Goal: Task Accomplishment & Management: Manage account settings

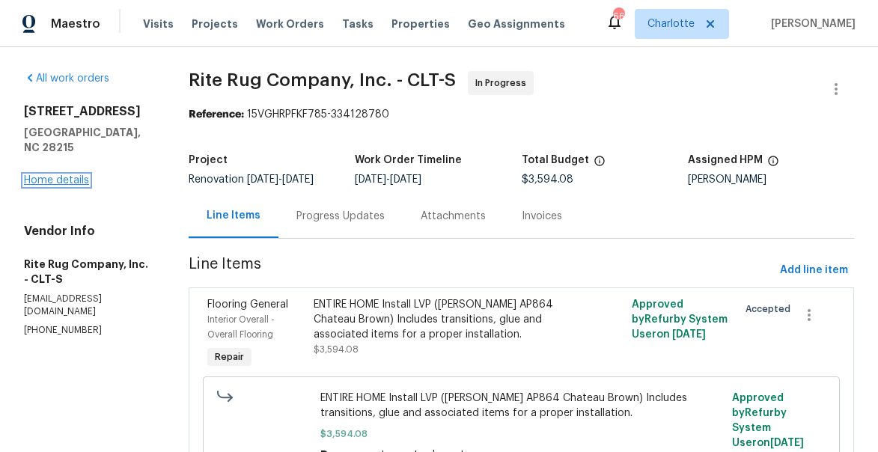
click at [76, 175] on link "Home details" at bounding box center [56, 180] width 65 height 10
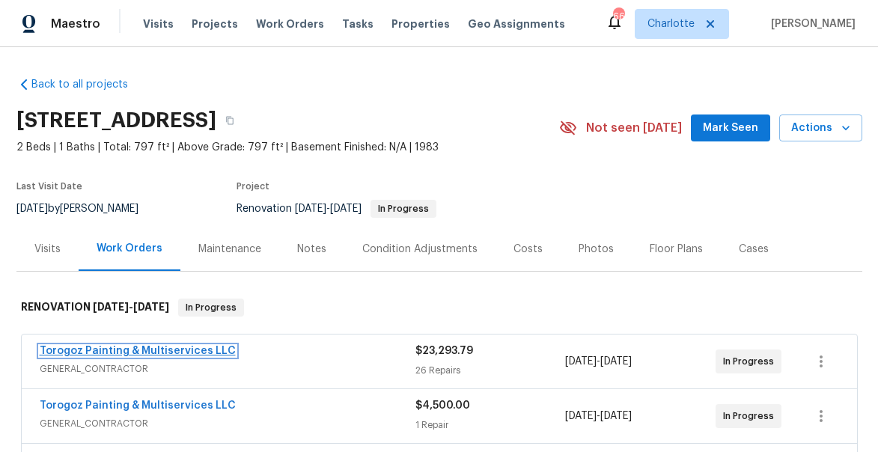
click at [166, 349] on link "Torogoz Painting & Multiservices LLC" at bounding box center [138, 351] width 196 height 10
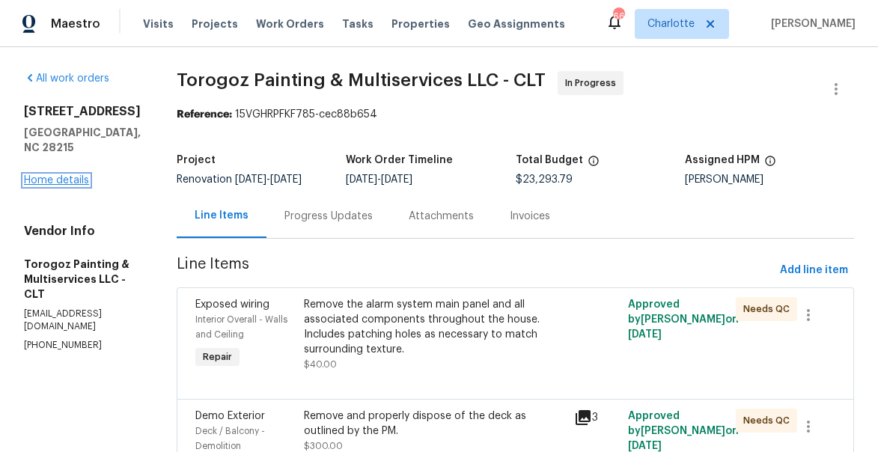
click at [67, 175] on link "Home details" at bounding box center [56, 180] width 65 height 10
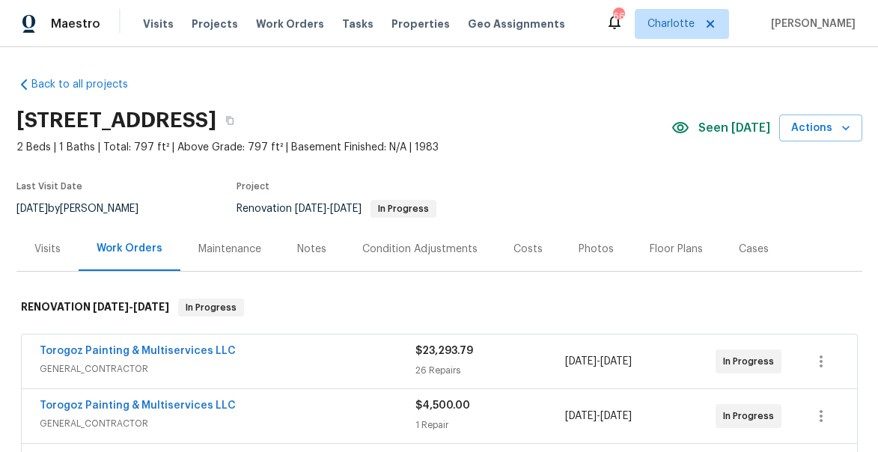
click at [522, 248] on div "Costs" at bounding box center [527, 249] width 29 height 15
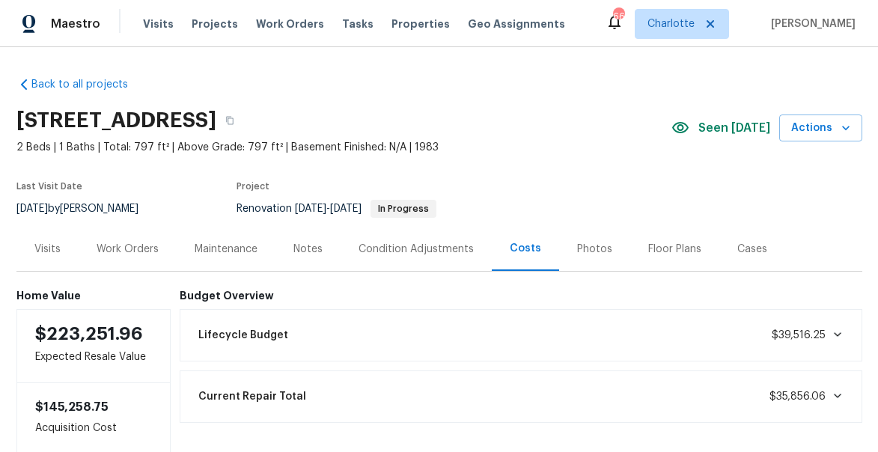
click at [143, 244] on div "Work Orders" at bounding box center [128, 249] width 62 height 15
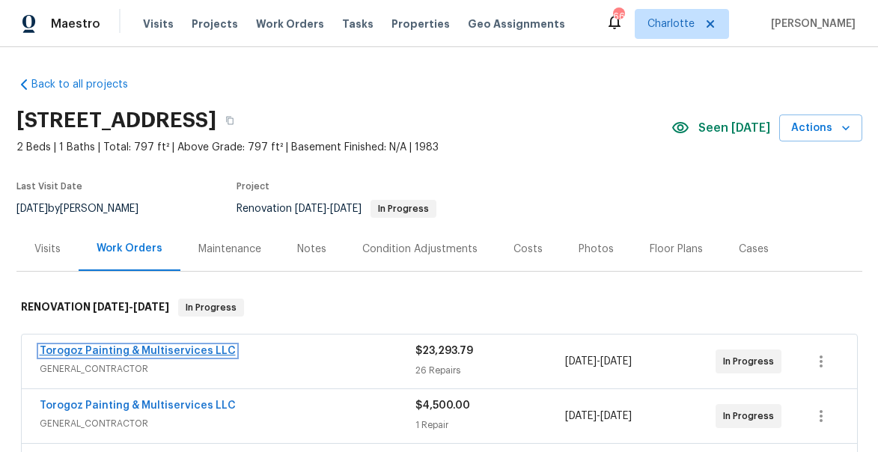
click at [129, 352] on link "Torogoz Painting & Multiservices LLC" at bounding box center [138, 351] width 196 height 10
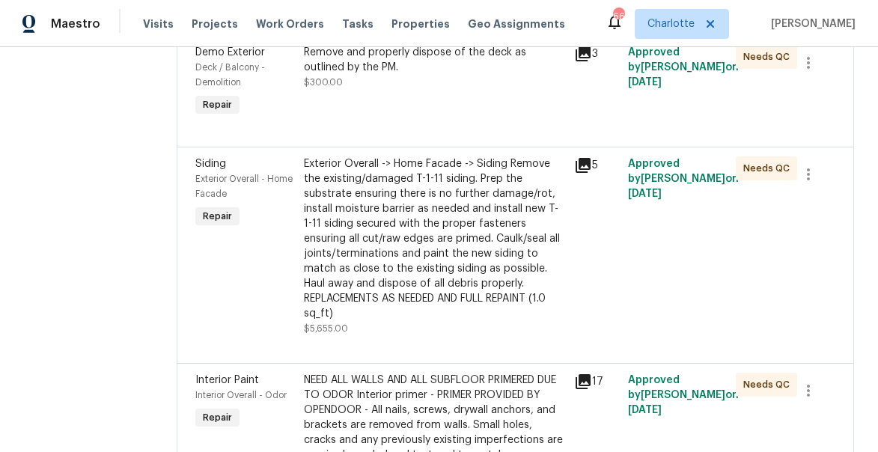
scroll to position [385, 0]
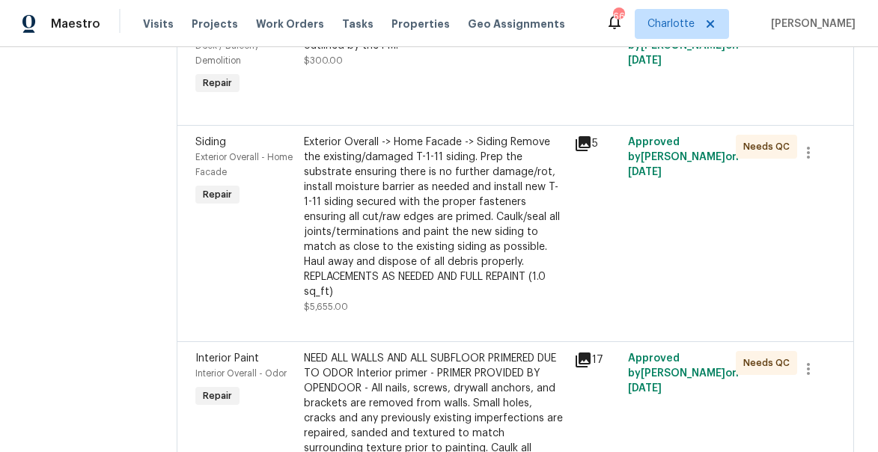
click at [590, 151] on icon at bounding box center [582, 143] width 15 height 15
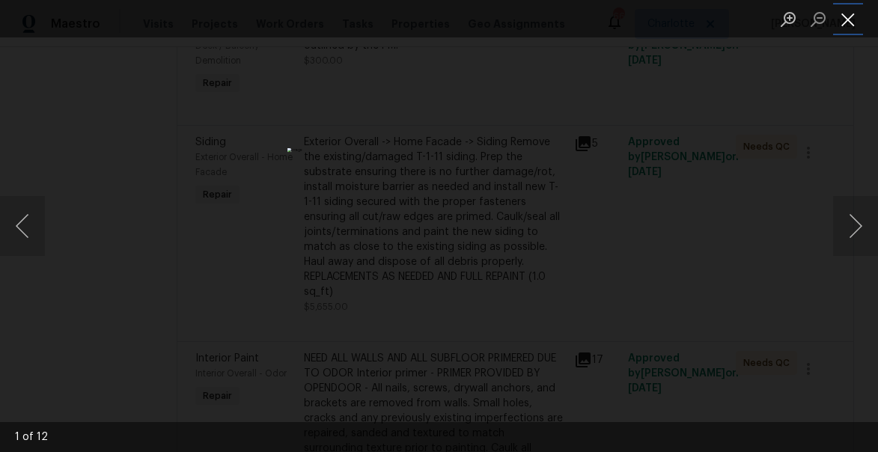
click at [849, 19] on button "Close lightbox" at bounding box center [848, 19] width 30 height 26
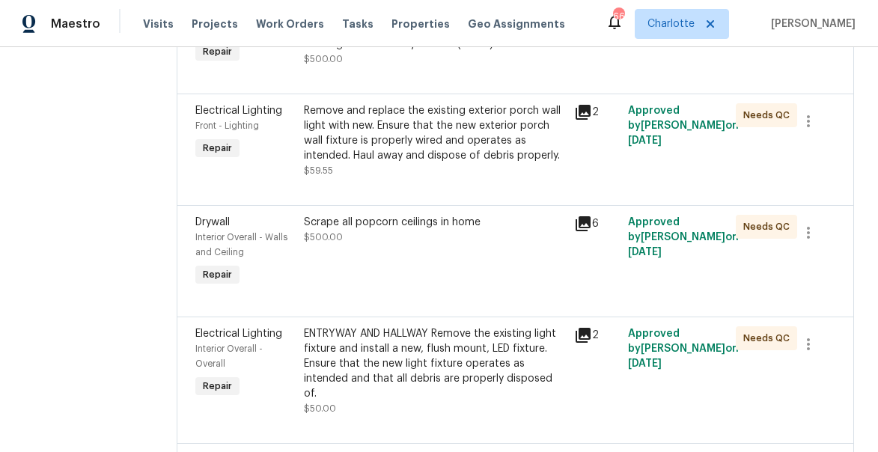
scroll to position [2644, 0]
click at [299, 293] on div "Drywall Interior Overall - Walls and Ceiling Repair" at bounding box center [245, 252] width 108 height 84
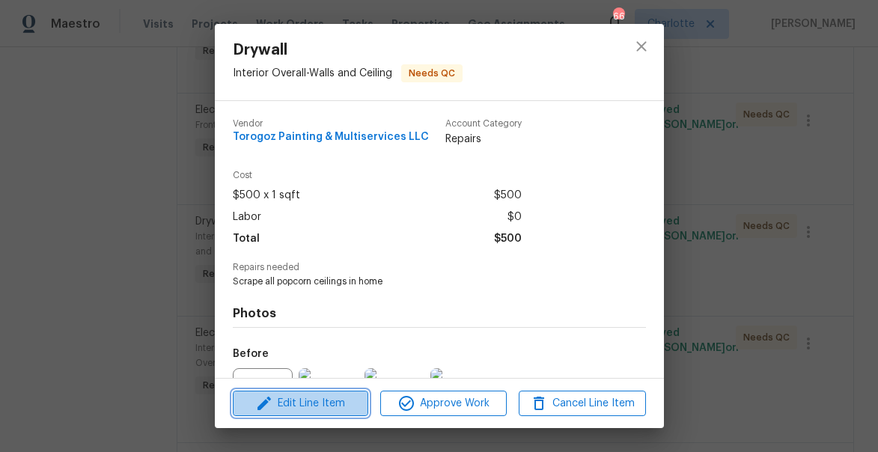
click at [342, 410] on span "Edit Line Item" at bounding box center [300, 403] width 126 height 19
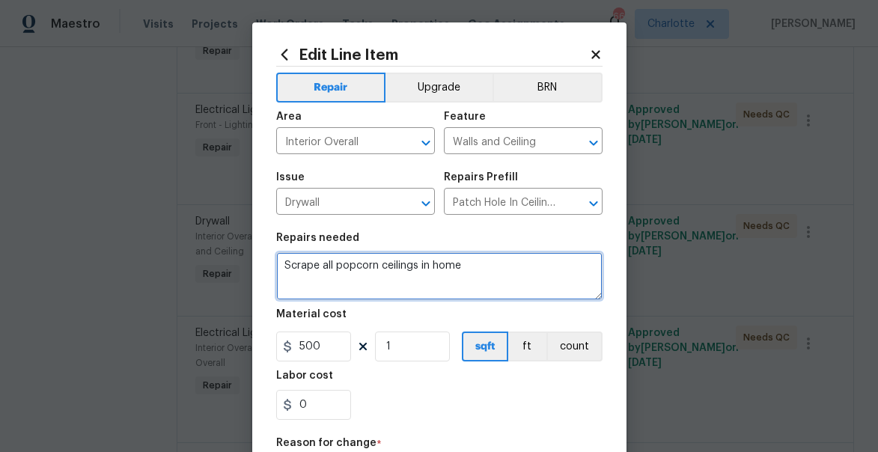
click at [495, 275] on textarea "Scrape all popcorn ceilings in home" at bounding box center [439, 276] width 326 height 48
type textarea "Scrape all popcorn ceilings in home and replace all drywall in bath ceiling due…"
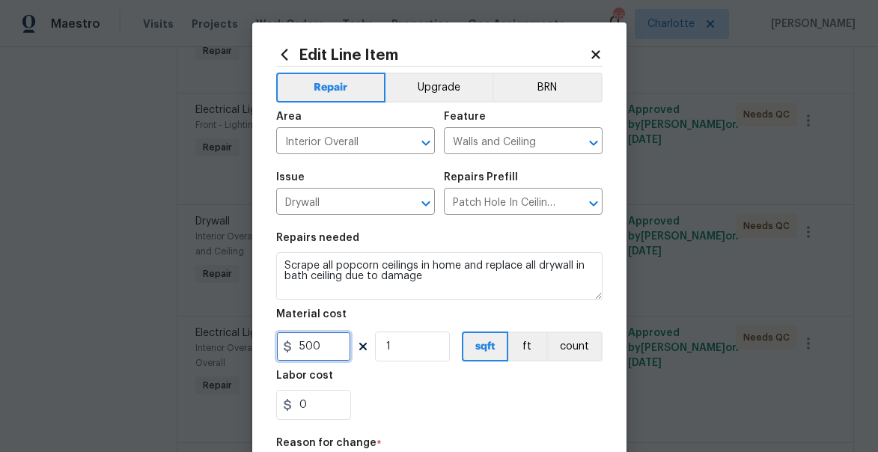
click at [308, 342] on input "500" at bounding box center [313, 346] width 75 height 30
click at [308, 342] on input "1" at bounding box center [313, 346] width 75 height 30
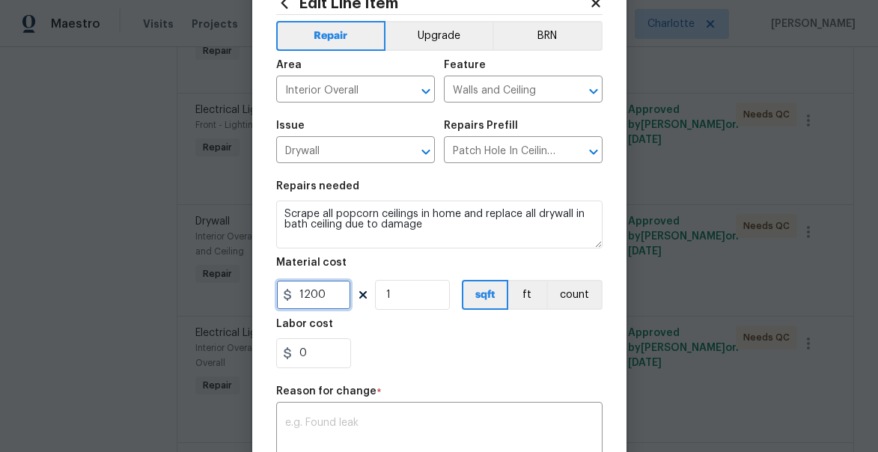
scroll to position [130, 0]
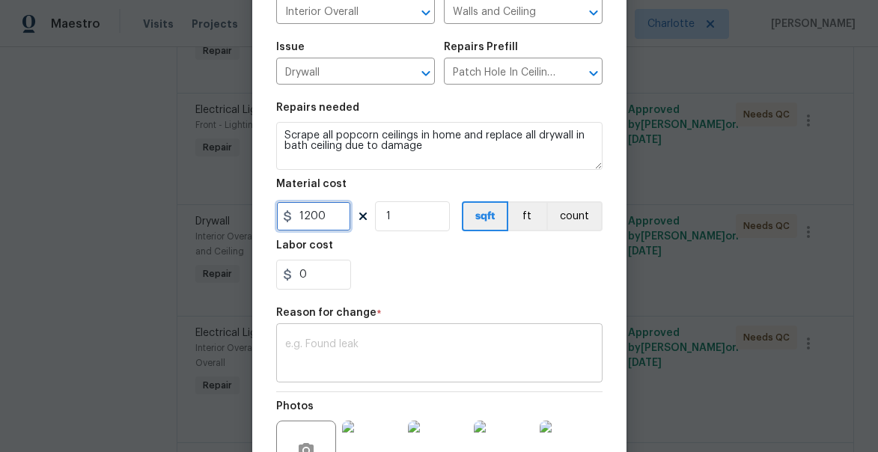
type input "1200"
click at [415, 349] on textarea at bounding box center [439, 354] width 308 height 31
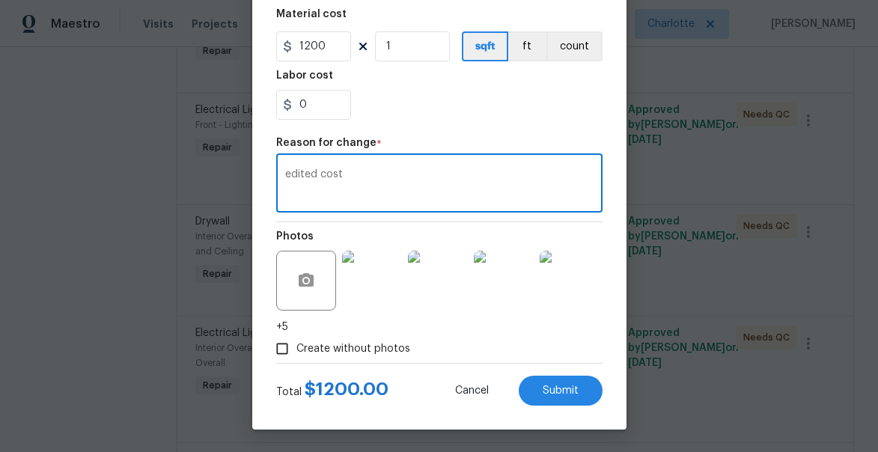
scroll to position [301, 0]
type textarea "edited cost"
click at [578, 406] on div "Edit Line Item Repair Upgrade BRN Area Interior Overall ​ Feature Walls and Cei…" at bounding box center [439, 75] width 374 height 707
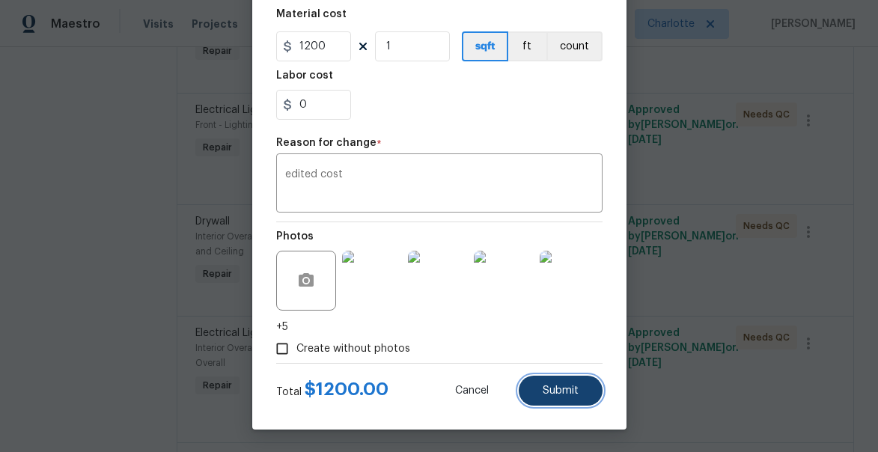
click at [571, 397] on button "Submit" at bounding box center [561, 391] width 84 height 30
type textarea "Scrape all popcorn ceilings in home"
type input "500"
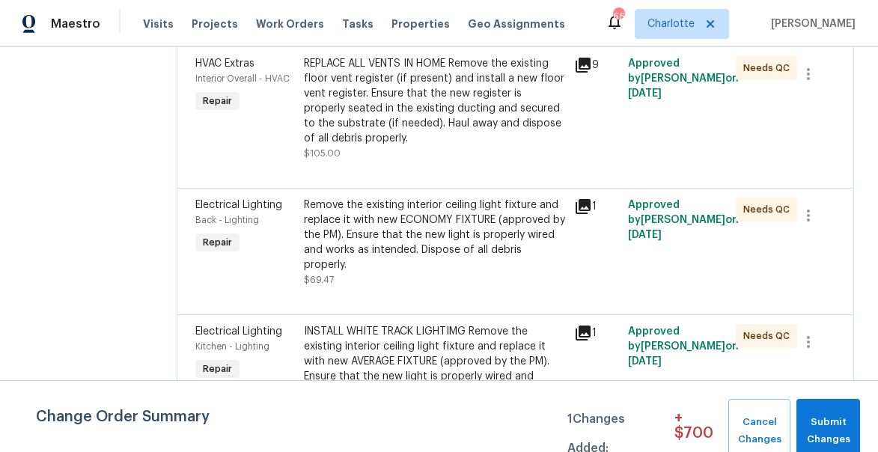
scroll to position [1517, 0]
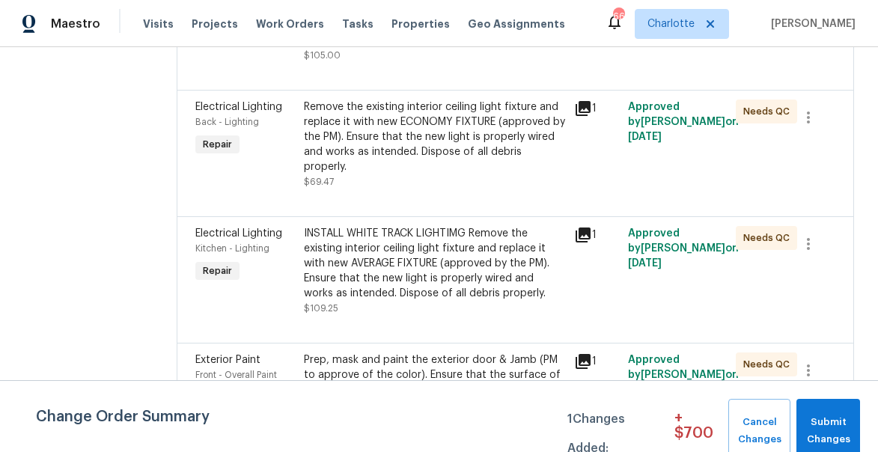
click at [456, 282] on div "INSTALL WHITE TRACK LIGHTIMG Remove the existing interior ceiling light fixture…" at bounding box center [434, 263] width 261 height 75
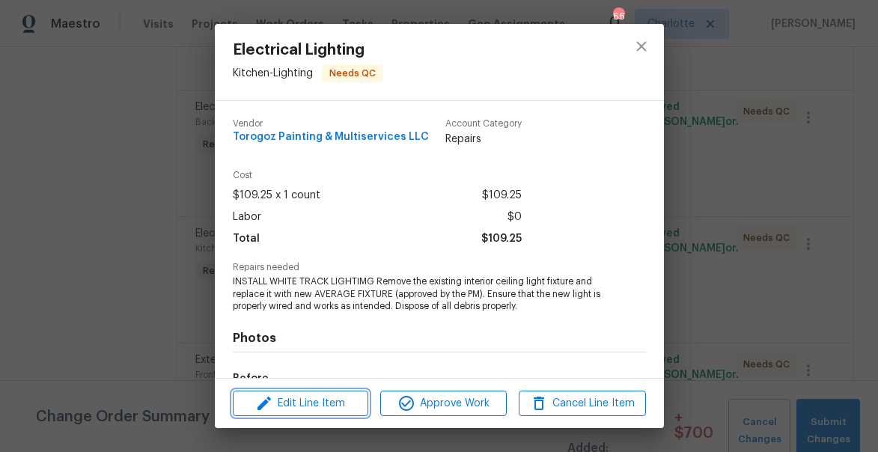
click at [340, 402] on span "Edit Line Item" at bounding box center [300, 403] width 126 height 19
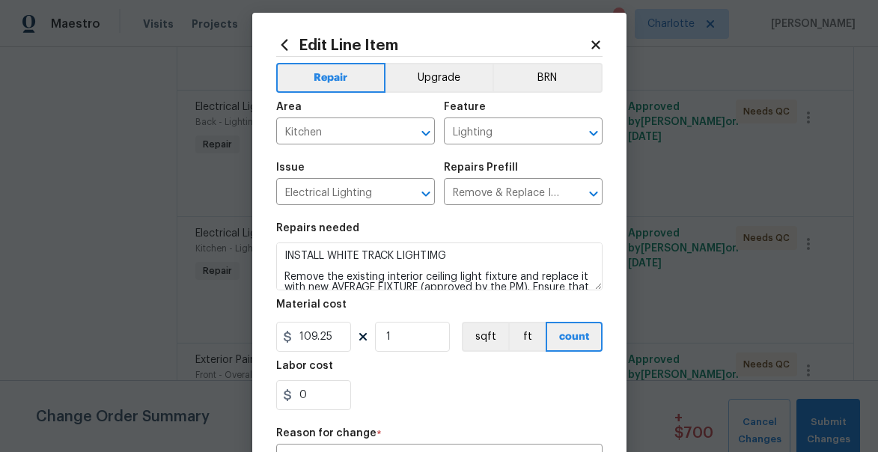
scroll to position [11, 0]
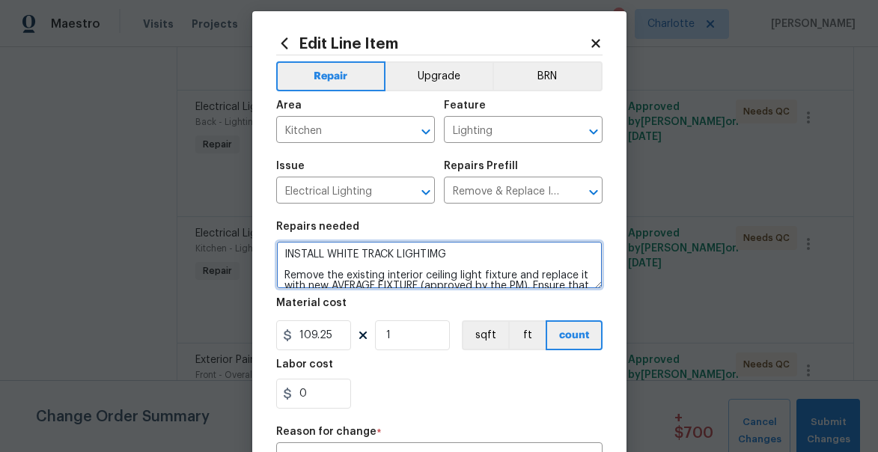
click at [461, 257] on textarea "INSTALL WHITE TRACK LIGHTIMG Remove the existing interior ceiling light fixture…" at bounding box center [439, 265] width 326 height 48
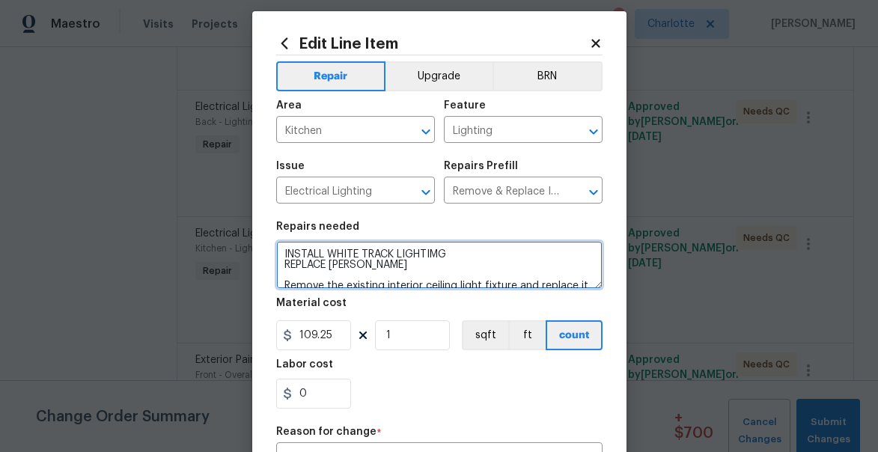
type textarea "INSTALL WHITE TRACK LIGHTIMG REPLACE CHANDELIER Remove the existing interior ce…"
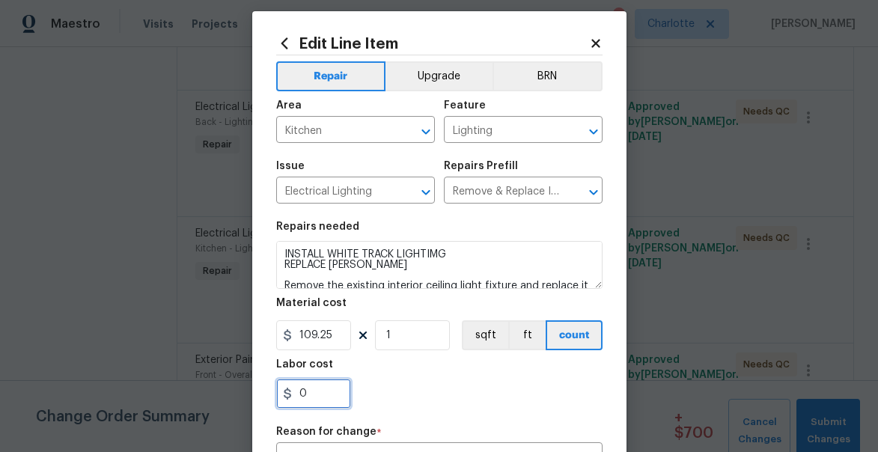
click at [320, 405] on input "0" at bounding box center [313, 394] width 75 height 30
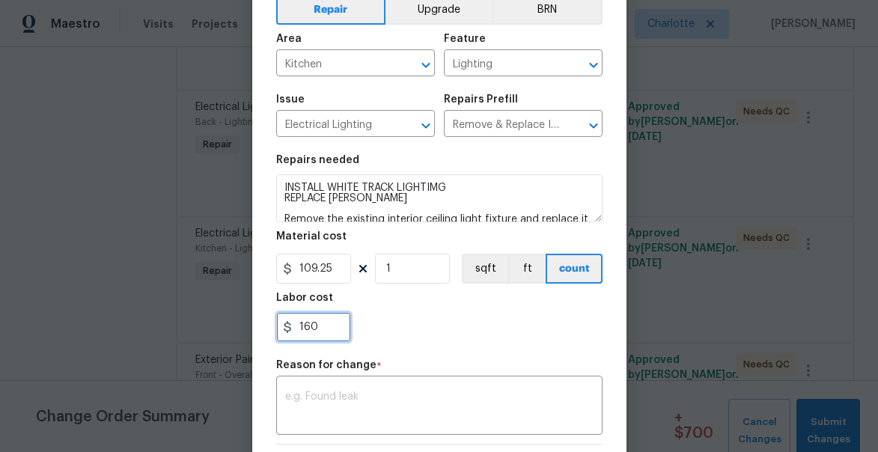
scroll to position [163, 0]
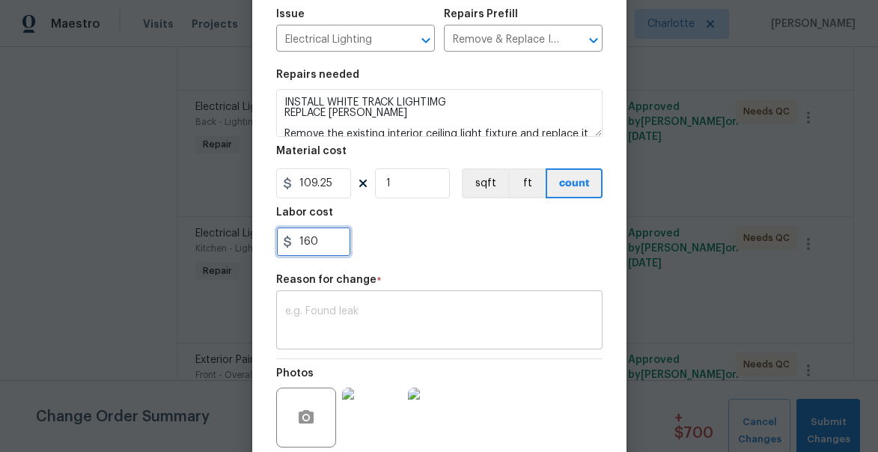
type input "160"
click at [399, 323] on textarea at bounding box center [439, 321] width 308 height 31
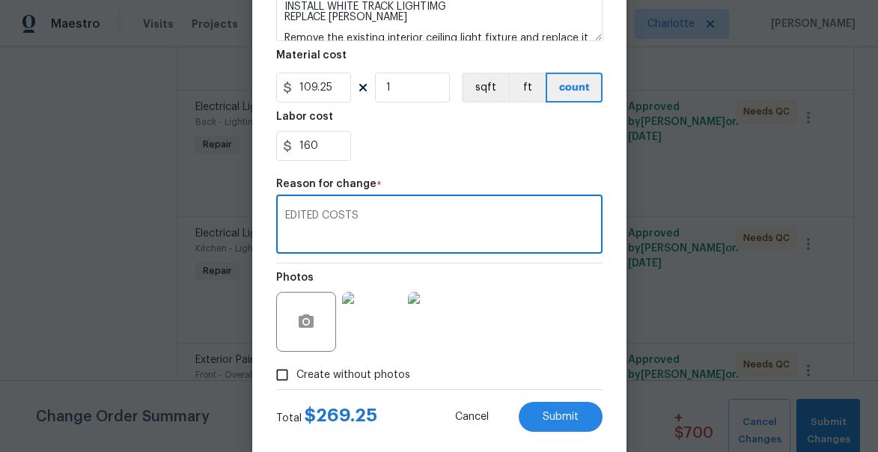
scroll to position [286, 0]
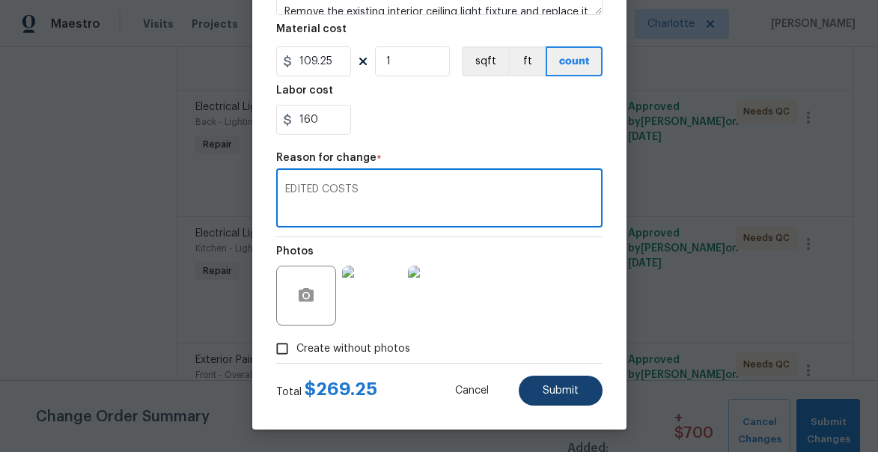
type textarea "EDITED COSTS"
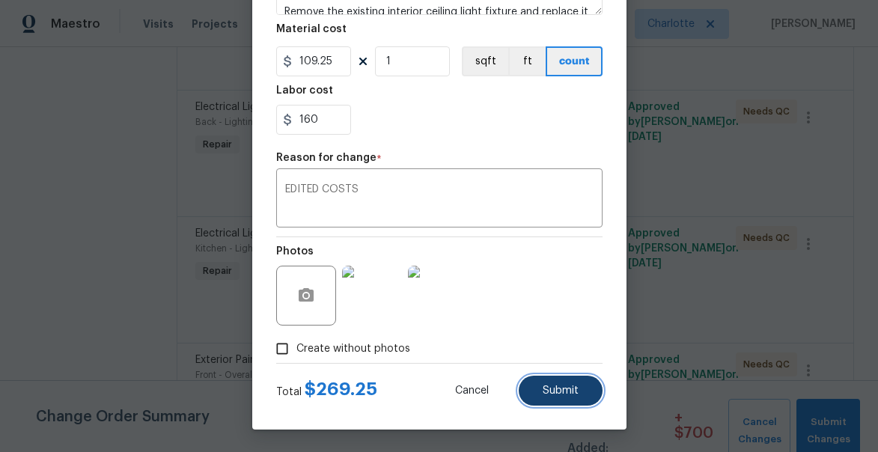
click at [556, 379] on button "Submit" at bounding box center [561, 391] width 84 height 30
type textarea "INSTALL WHITE TRACK LIGHTIMG Remove the existing interior ceiling light fixture…"
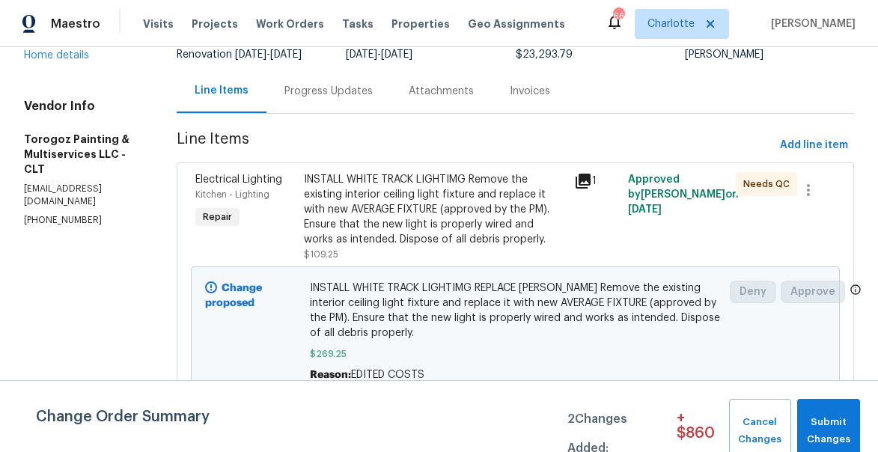
scroll to position [49, 0]
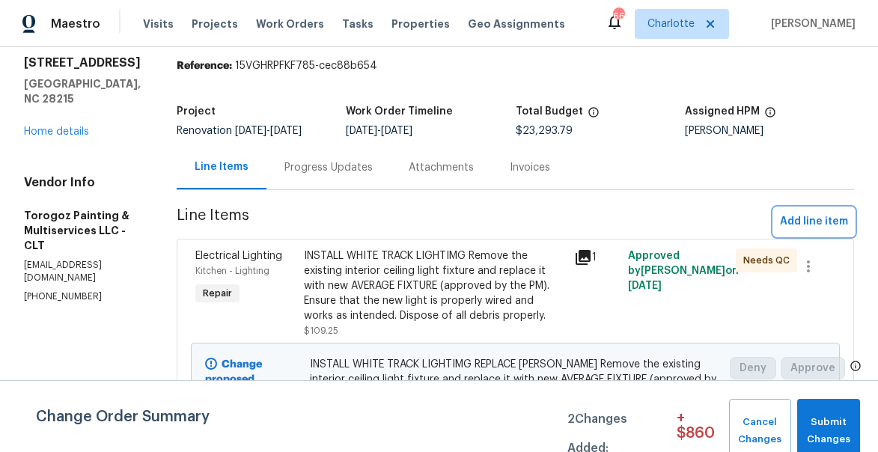
click at [821, 231] on span "Add line item" at bounding box center [814, 222] width 68 height 19
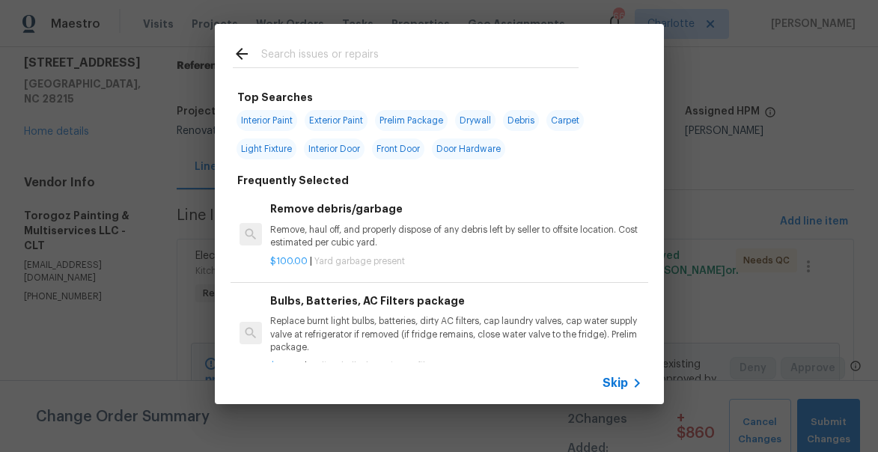
click at [266, 122] on span "Interior Paint" at bounding box center [266, 120] width 61 height 21
type input "Interior Paint"
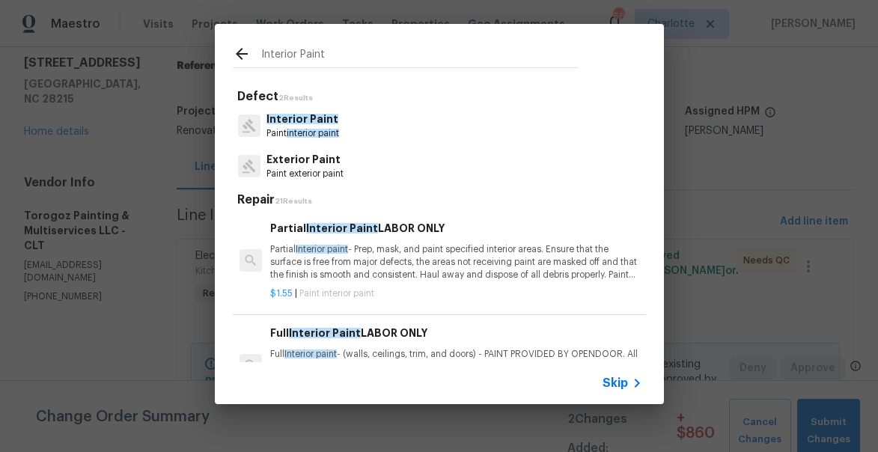
click at [426, 259] on p "Partial Interior paint - Prep, mask, and paint specified interior areas. Ensure…" at bounding box center [455, 262] width 371 height 38
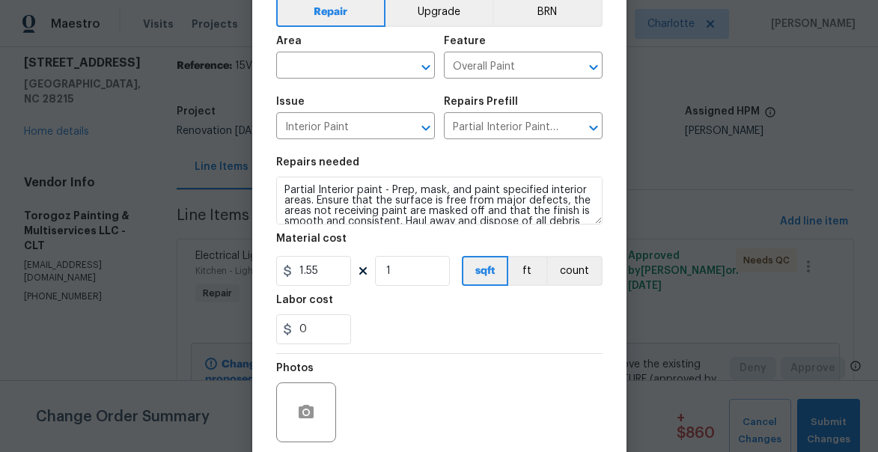
scroll to position [117, 0]
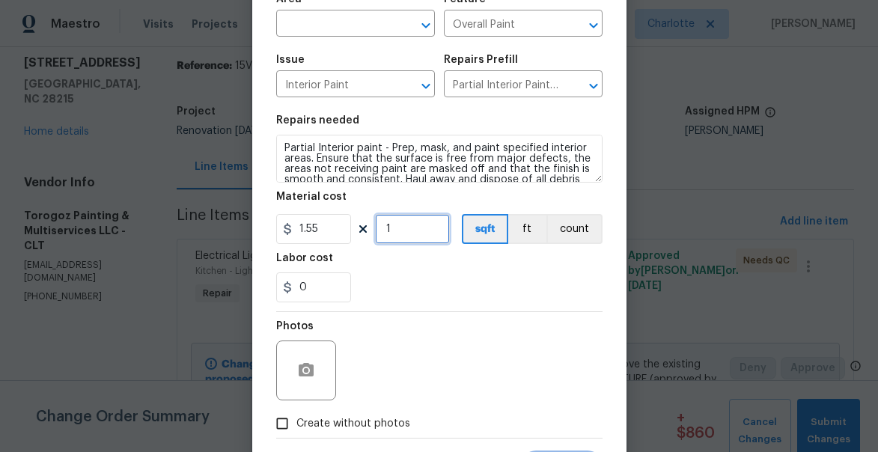
click at [407, 230] on input "1" at bounding box center [412, 229] width 75 height 30
click at [328, 229] on input "1.55" at bounding box center [313, 229] width 75 height 30
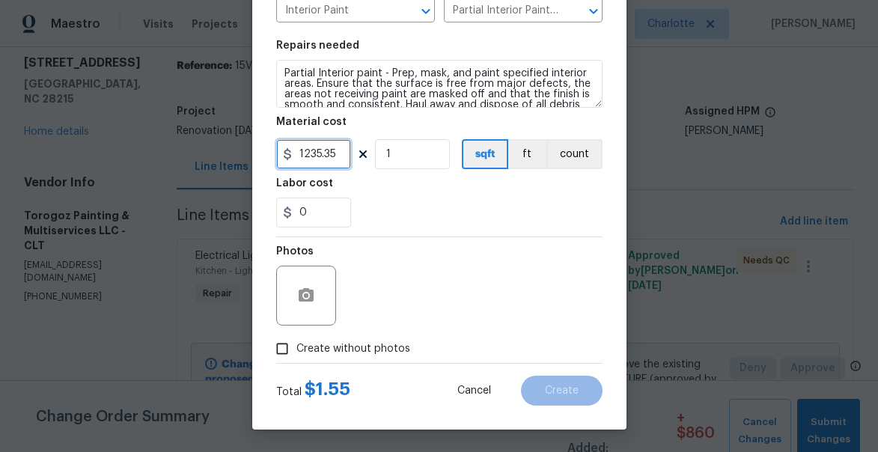
type input "1235.35"
click at [340, 352] on span "Create without photos" at bounding box center [353, 349] width 114 height 16
click at [296, 352] on input "Create without photos" at bounding box center [282, 348] width 28 height 28
checkbox input "true"
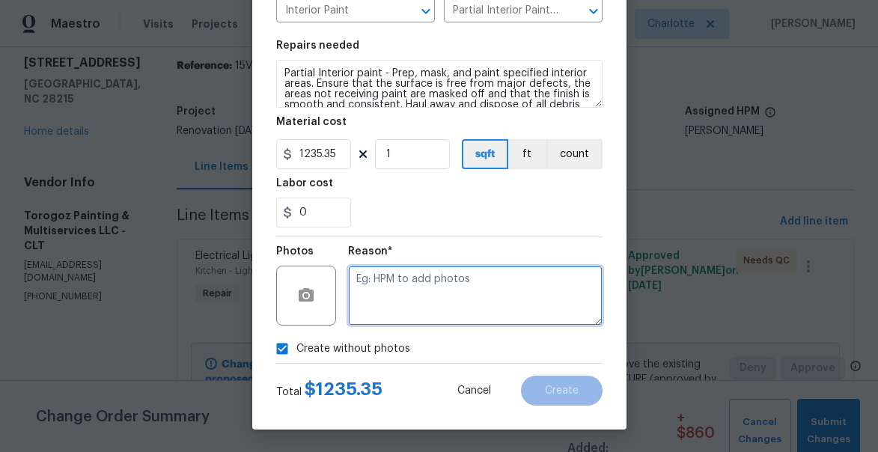
click at [415, 311] on textarea at bounding box center [475, 296] width 254 height 60
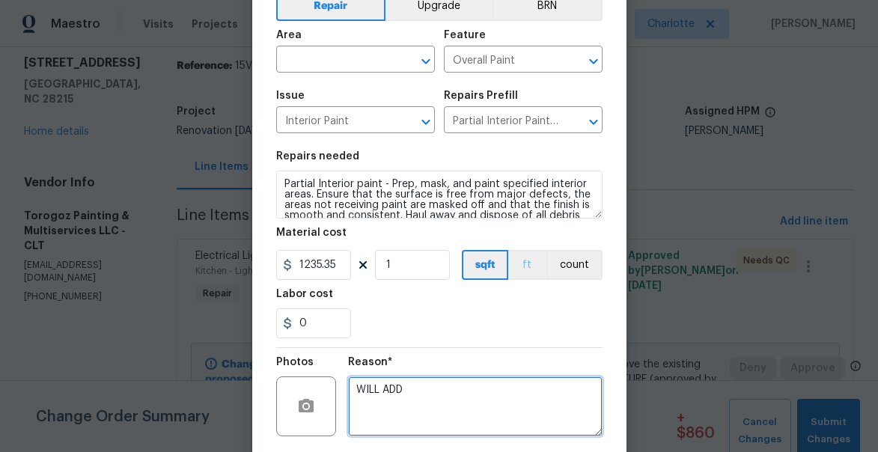
scroll to position [76, 0]
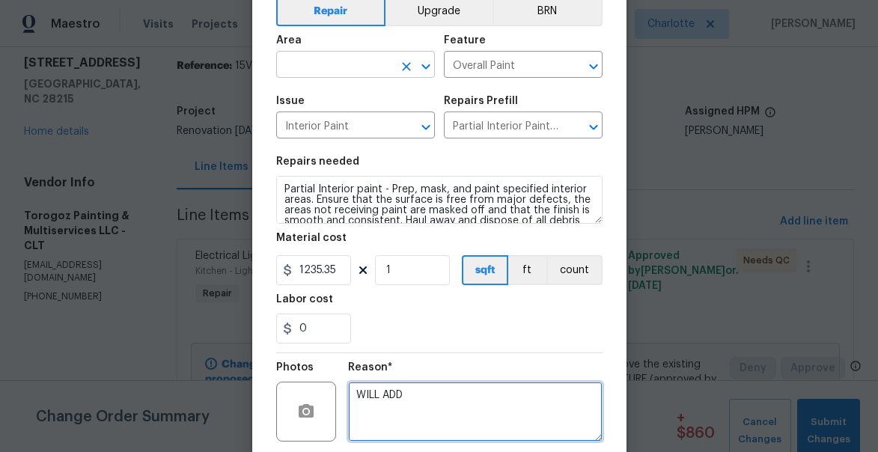
type textarea "WILL ADD"
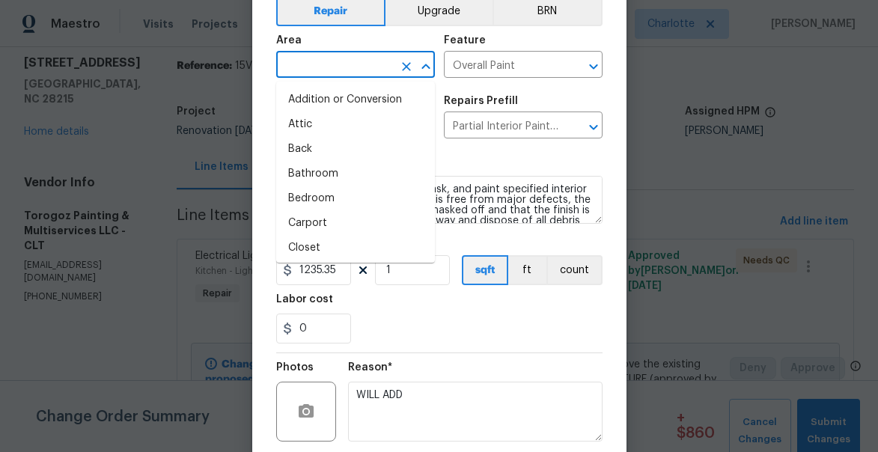
click at [334, 59] on input "text" at bounding box center [334, 66] width 117 height 23
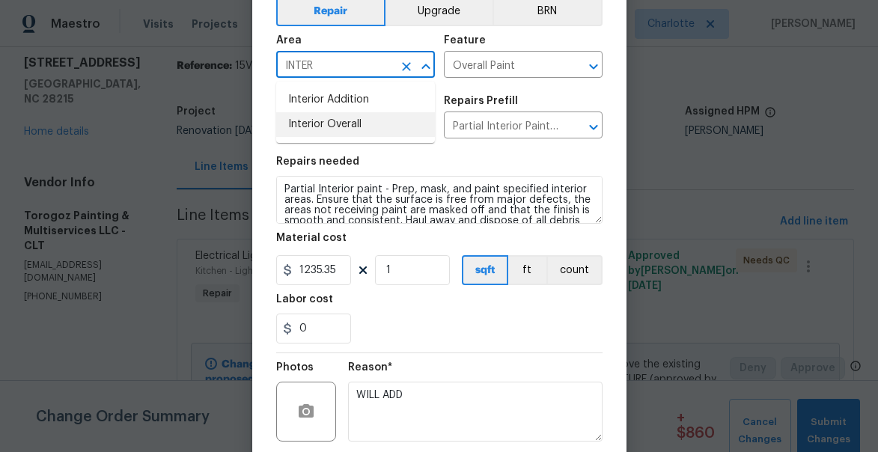
click at [335, 122] on li "Interior Overall" at bounding box center [355, 124] width 159 height 25
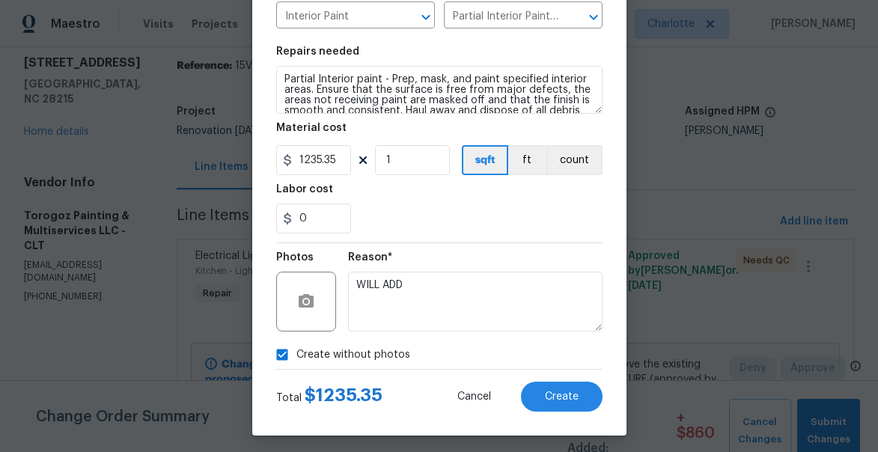
scroll to position [193, 0]
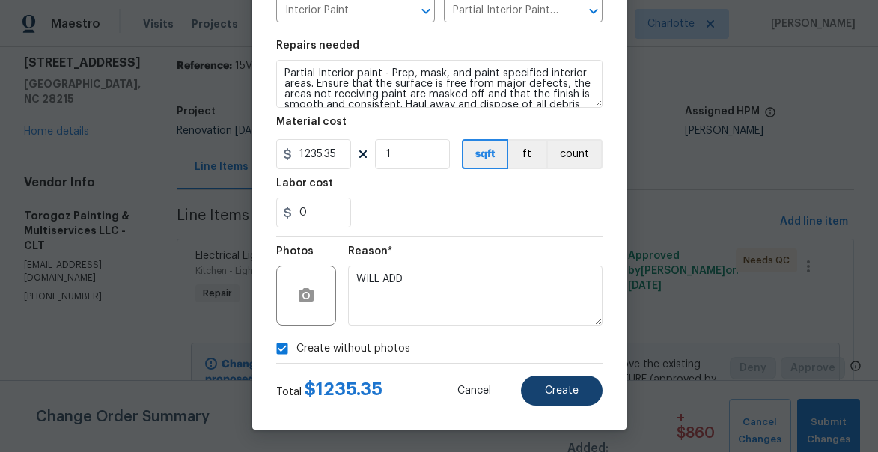
type input "Interior Overall"
click at [565, 388] on span "Create" at bounding box center [562, 390] width 34 height 11
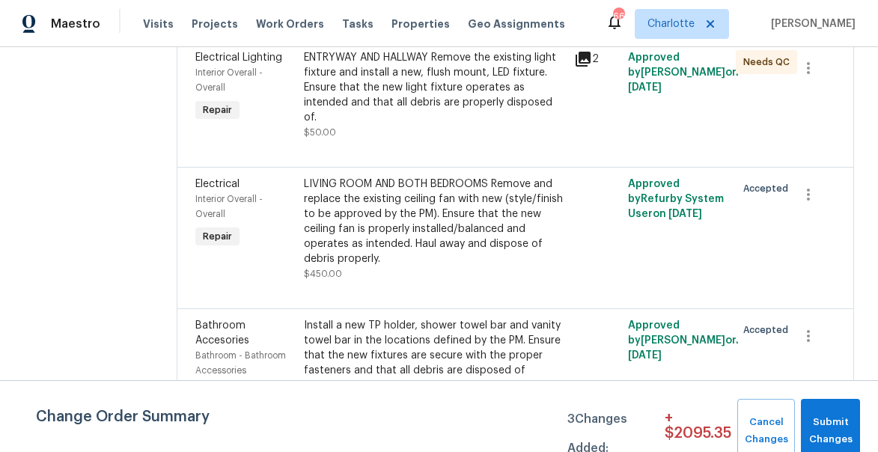
scroll to position [3428, 0]
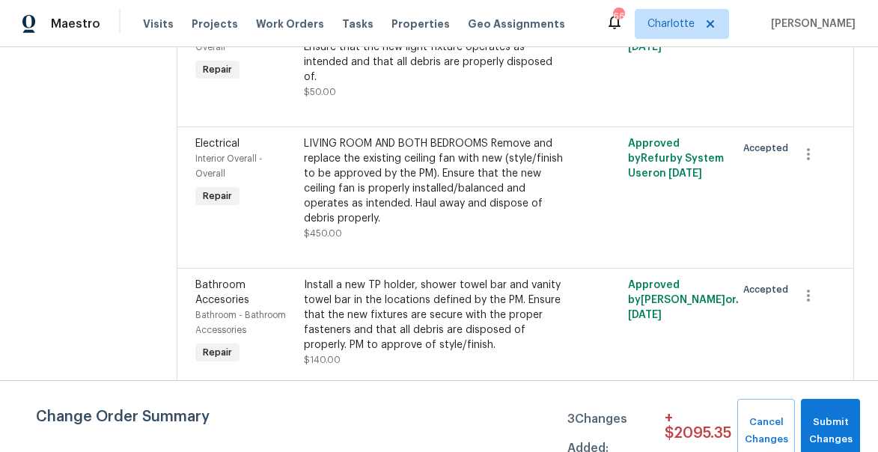
click at [433, 226] on div "LIVING ROOM AND BOTH BEDROOMS Remove and replace the existing ceiling fan with …" at bounding box center [434, 181] width 261 height 90
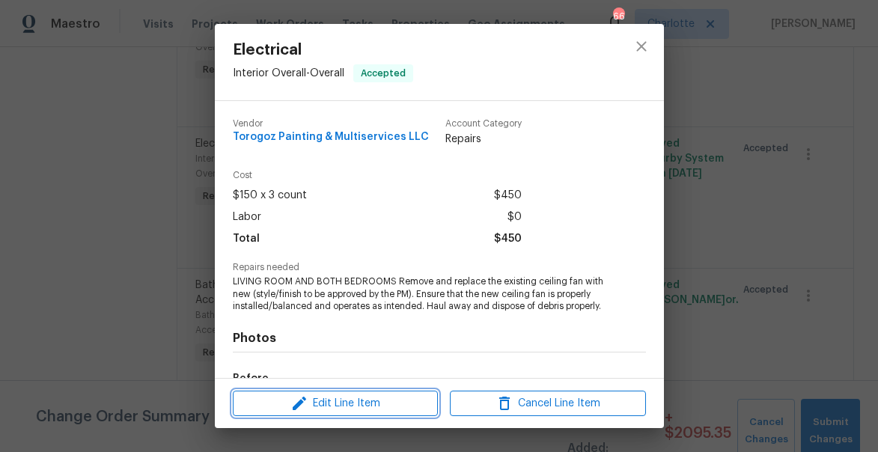
click at [370, 399] on span "Edit Line Item" at bounding box center [335, 403] width 196 height 19
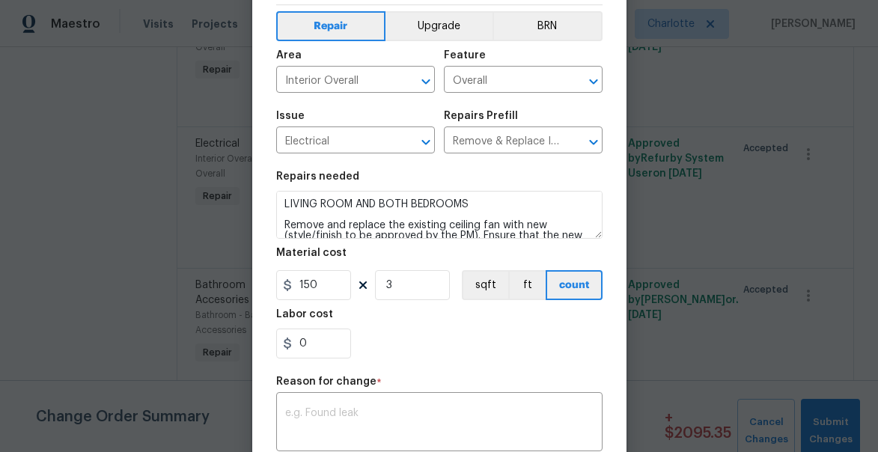
scroll to position [64, 0]
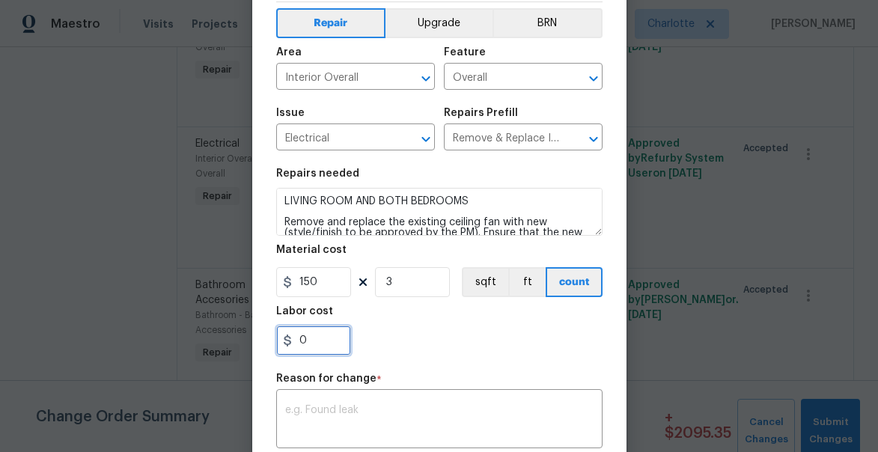
click at [317, 339] on input "0" at bounding box center [313, 340] width 75 height 30
type input "450"
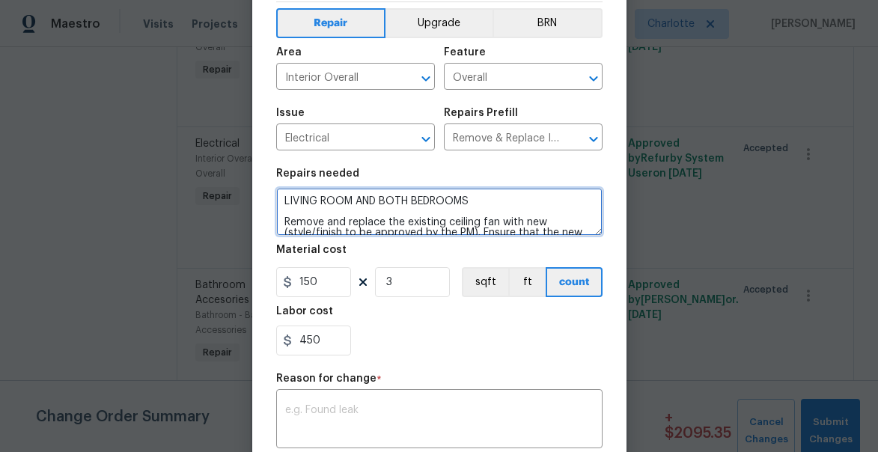
click at [486, 198] on textarea "LIVING ROOM AND BOTH BEDROOMS Remove and replace the existing ceiling fan with …" at bounding box center [439, 212] width 326 height 48
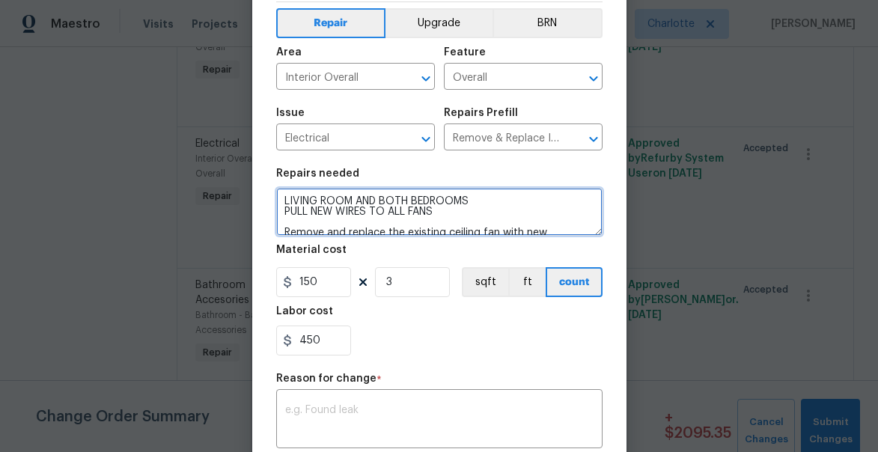
click at [521, 207] on textarea "LIVING ROOM AND BOTH BEDROOMS PULL NEW WIRES TO ALL FANS Remove and replace the…" at bounding box center [439, 212] width 326 height 48
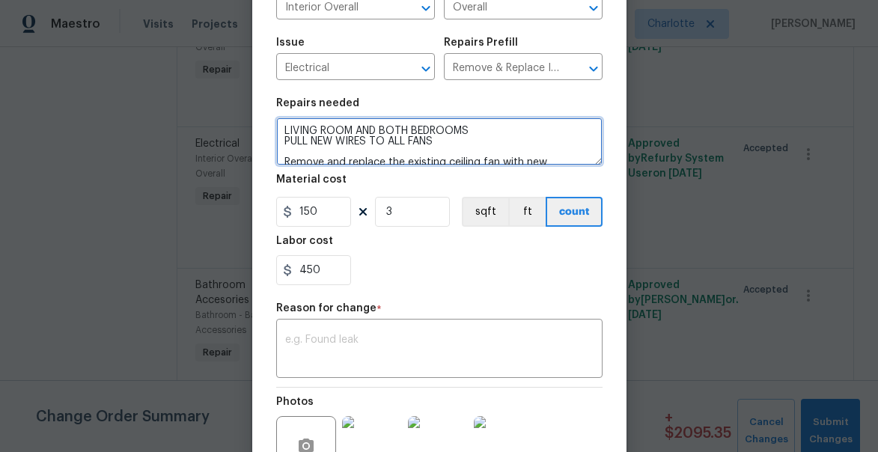
scroll to position [152, 0]
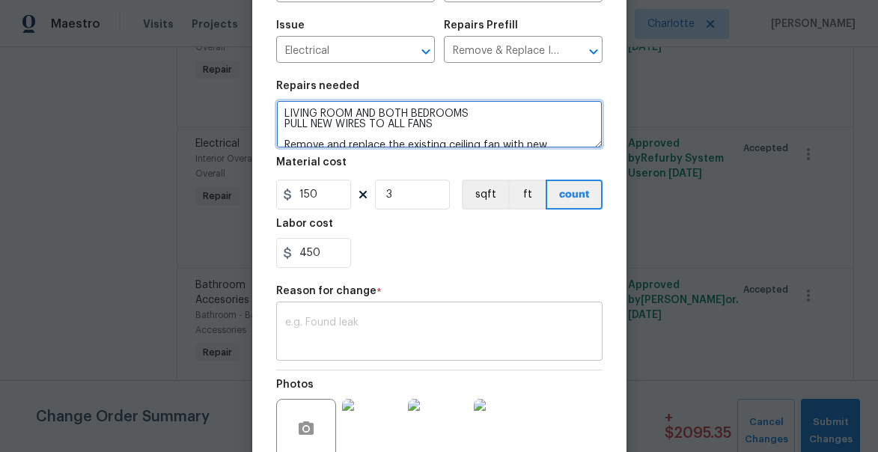
type textarea "LIVING ROOM AND BOTH BEDROOMS PULL NEW WIRES TO ALL FANS Remove and replace the…"
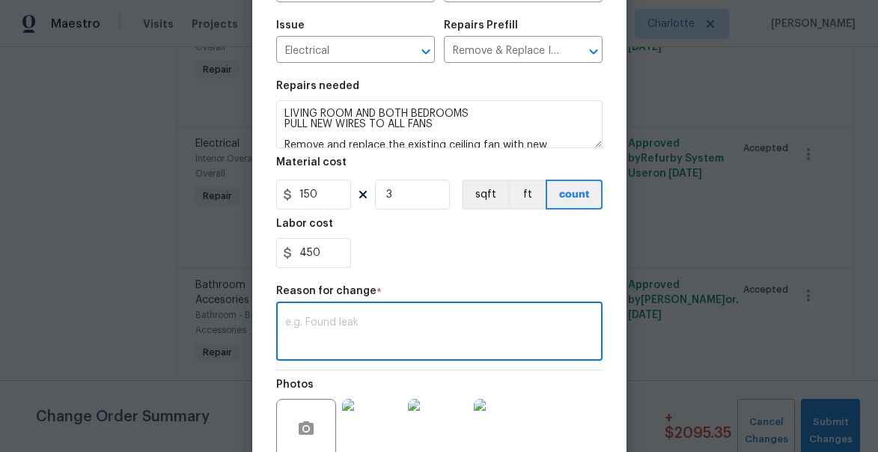
click at [448, 334] on textarea at bounding box center [439, 332] width 308 height 31
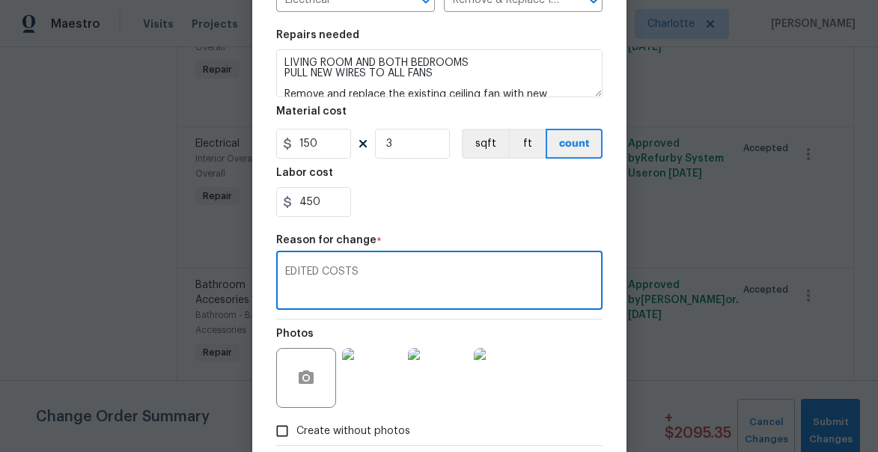
scroll to position [286, 0]
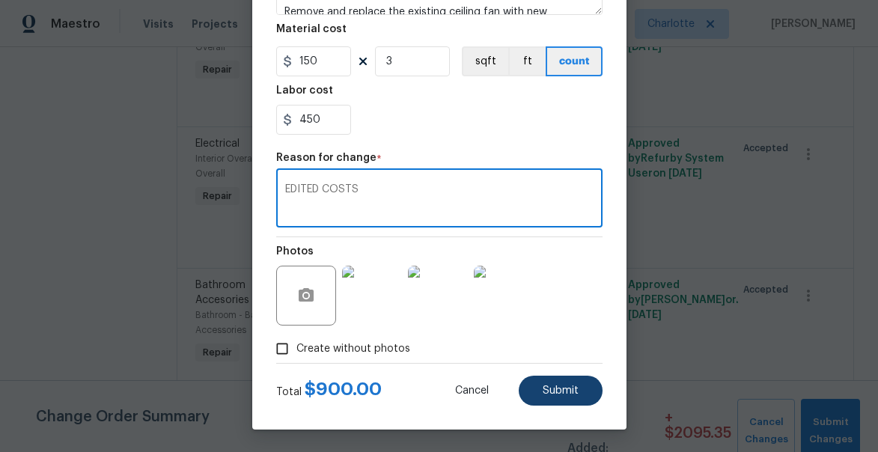
type textarea "EDITED COSTS"
click at [563, 400] on button "Submit" at bounding box center [561, 391] width 84 height 30
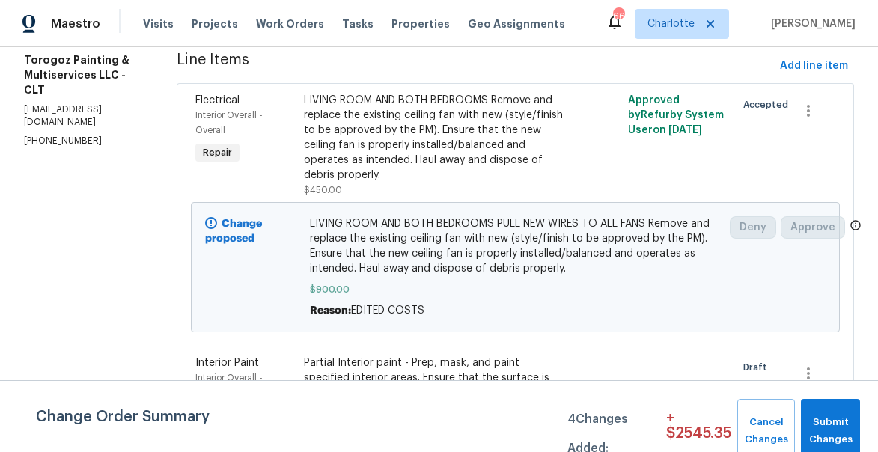
scroll to position [194, 0]
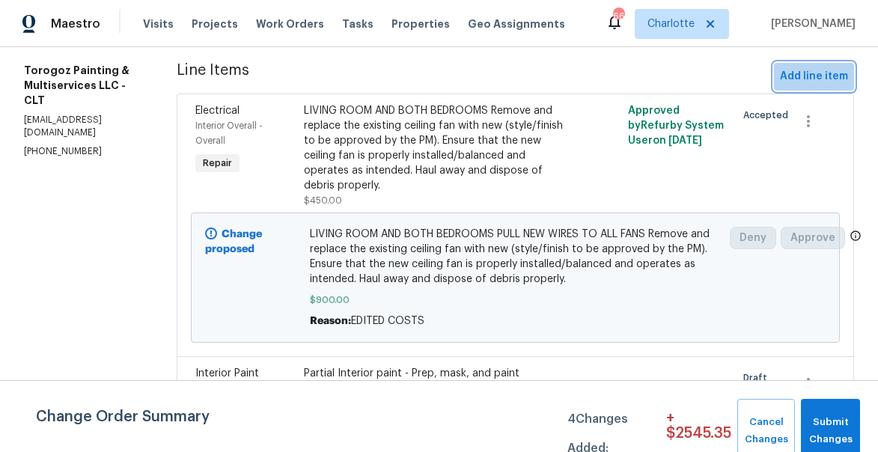
click at [824, 84] on span "Add line item" at bounding box center [814, 76] width 68 height 19
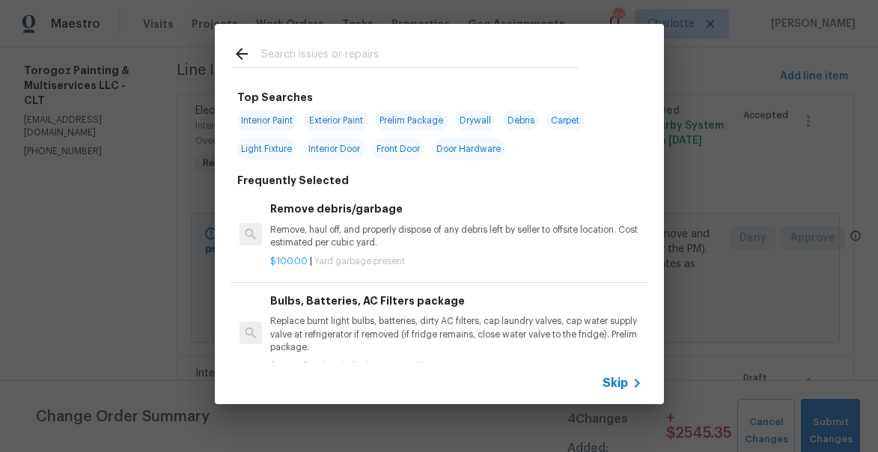
click at [278, 55] on input "text" at bounding box center [419, 56] width 317 height 22
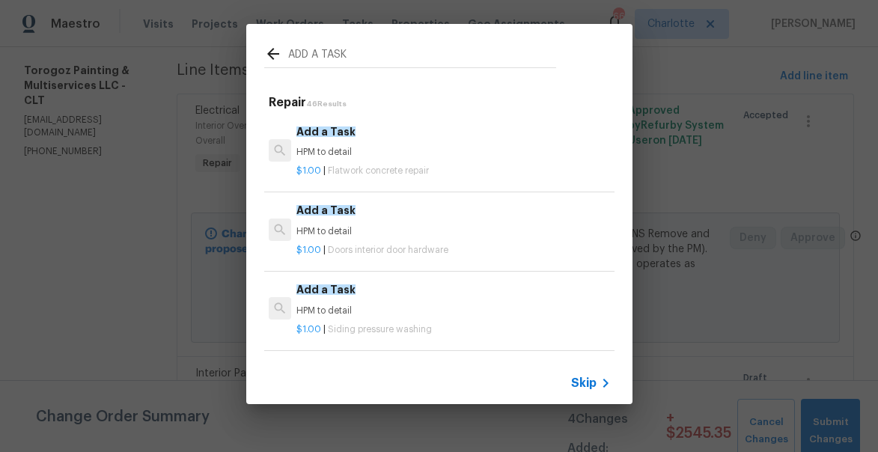
type input "ADD A TASK"
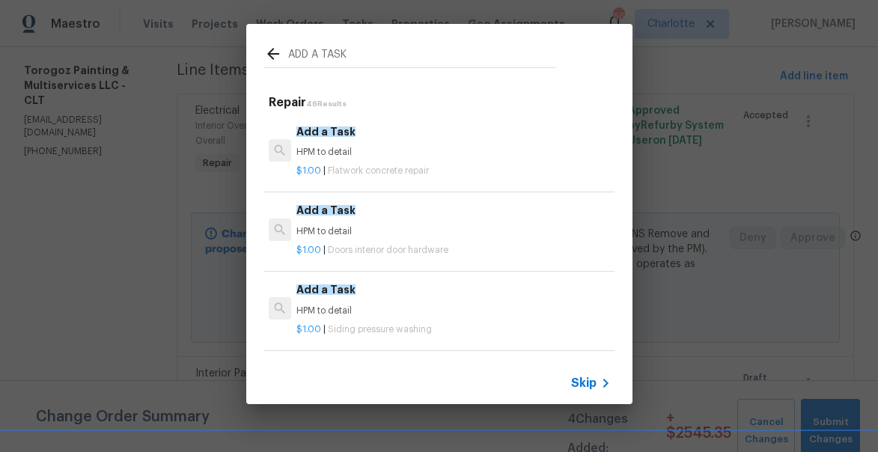
click at [335, 303] on div "Add a Task HPM to detail" at bounding box center [453, 299] width 314 height 36
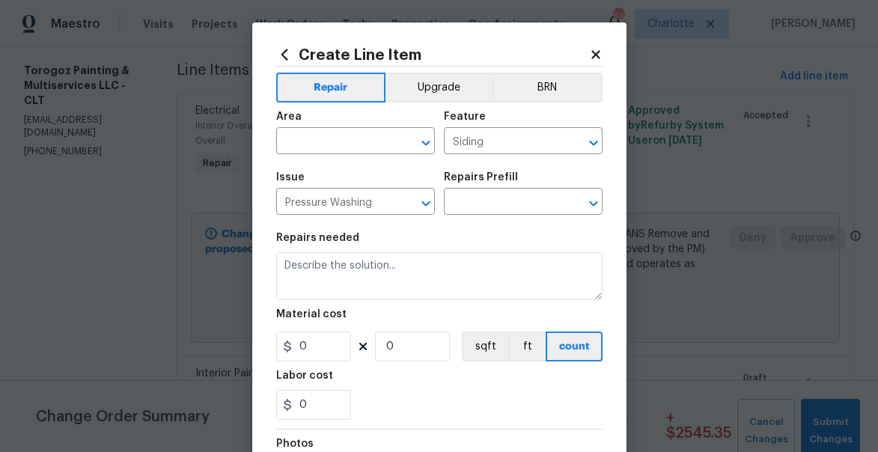
type textarea "HPM to detail"
type input "1"
type input "Add a Task $1.00"
type input "1"
click at [339, 144] on input "text" at bounding box center [334, 142] width 117 height 23
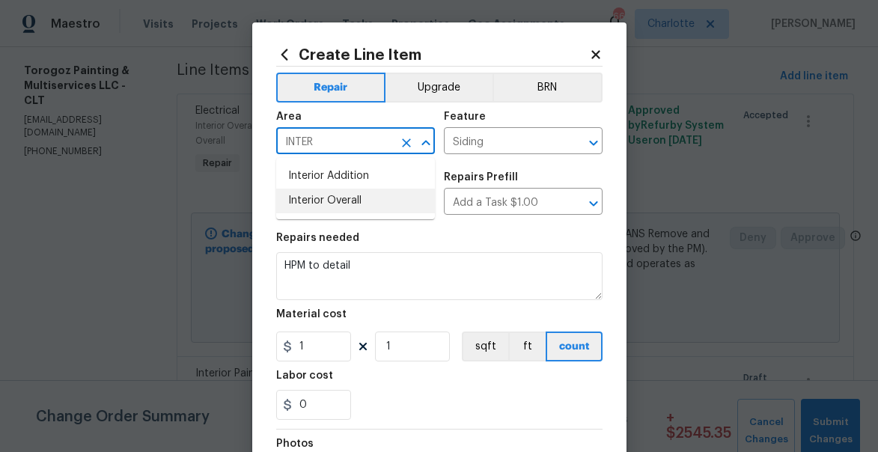
click at [348, 195] on li "Interior Overall" at bounding box center [355, 201] width 159 height 25
type input "Interior Overall"
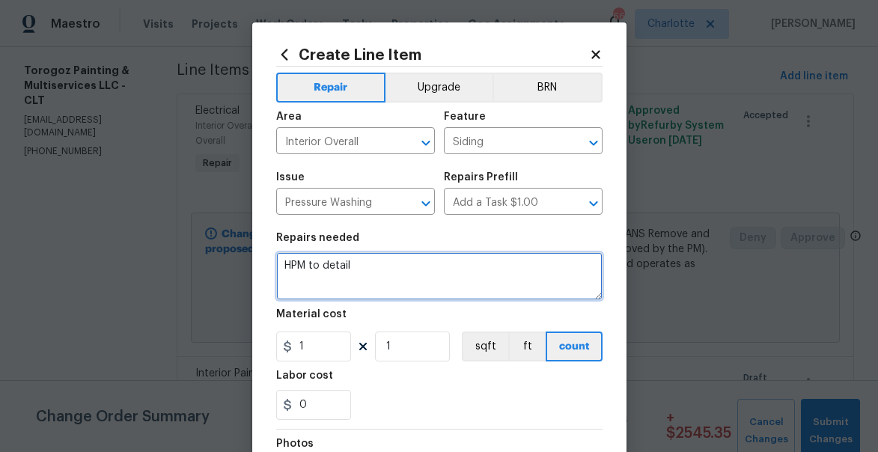
click at [321, 272] on textarea "HPM to detail" at bounding box center [439, 276] width 326 height 48
type textarea "a"
type textarea "pressure wash and clean gutters"
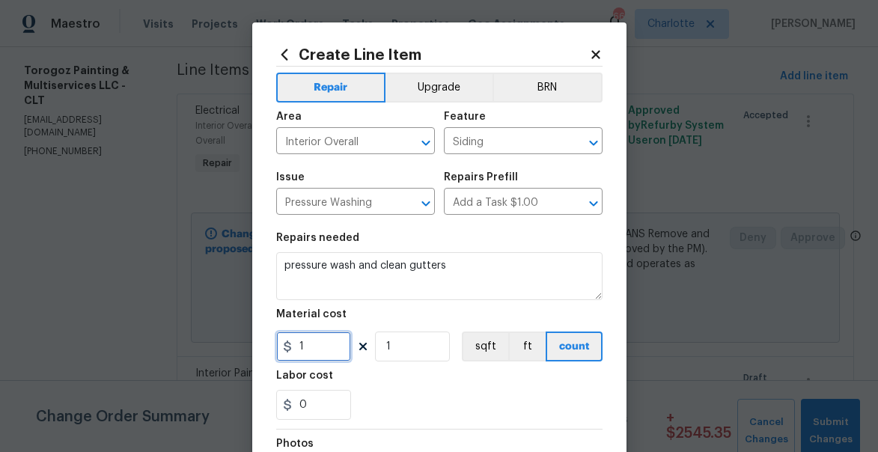
click at [309, 347] on input "1" at bounding box center [313, 346] width 75 height 30
type input "275"
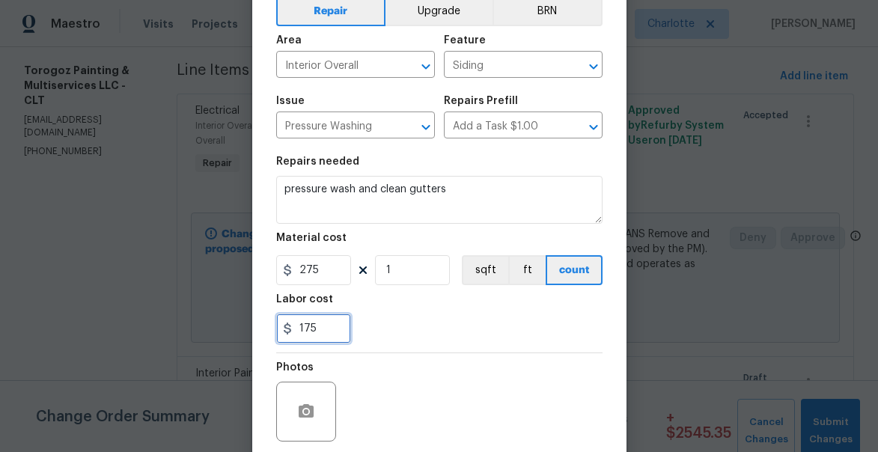
scroll to position [144, 0]
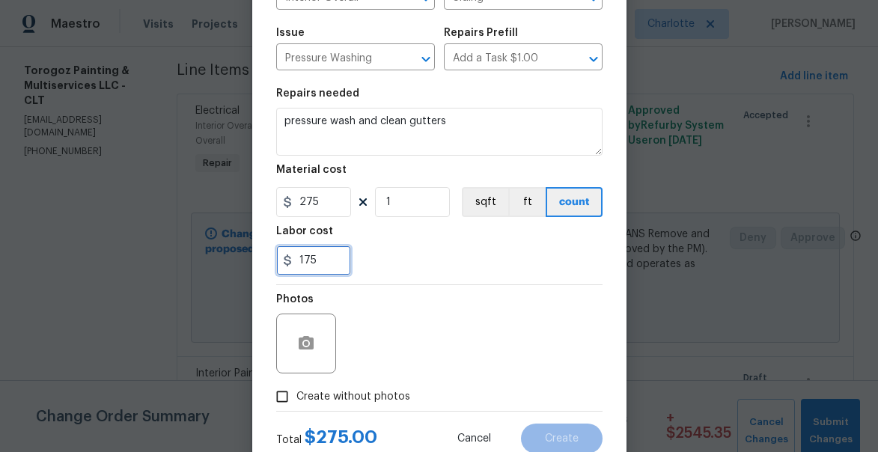
type input "175"
click at [429, 209] on input "1" at bounding box center [412, 202] width 75 height 30
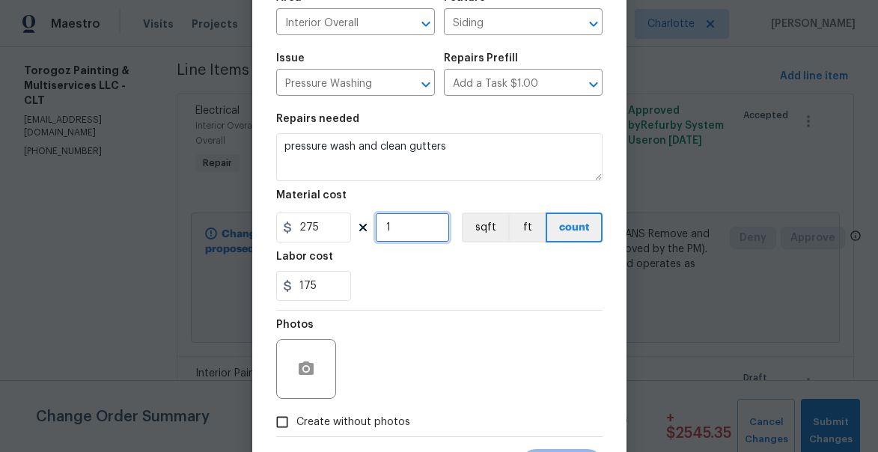
scroll to position [136, 0]
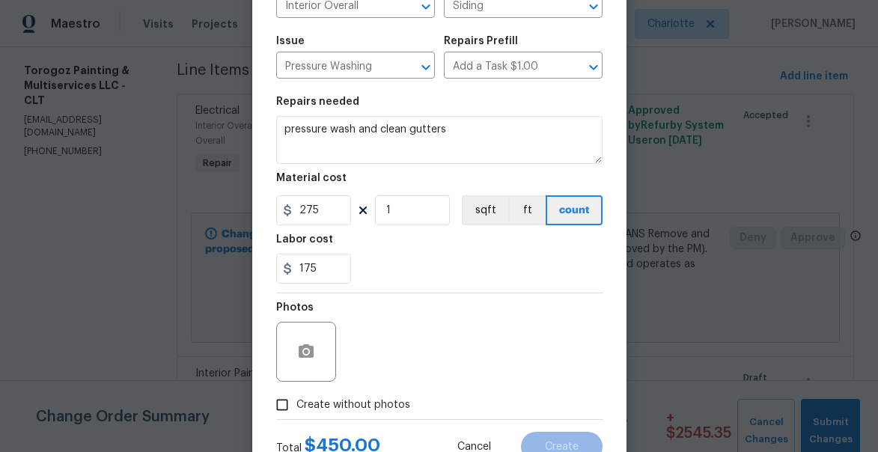
click at [324, 409] on span "Create without photos" at bounding box center [353, 405] width 114 height 16
click at [296, 409] on input "Create without photos" at bounding box center [282, 405] width 28 height 28
checkbox input "true"
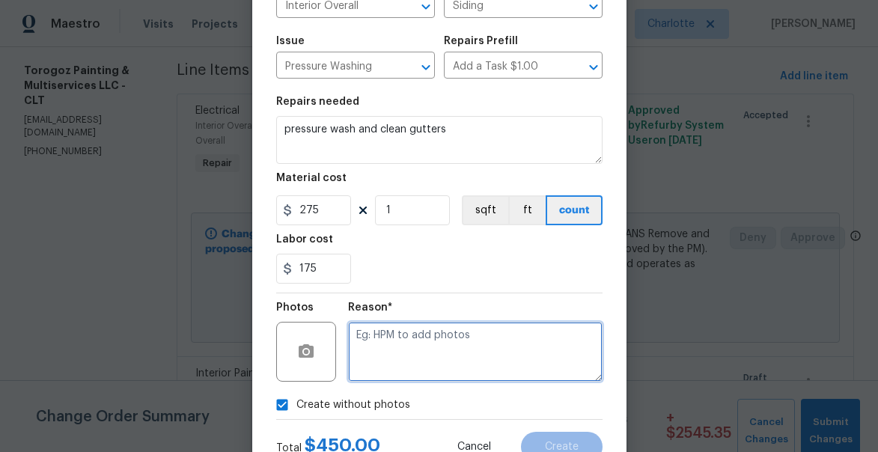
click at [409, 370] on textarea at bounding box center [475, 352] width 254 height 60
type textarea "none"
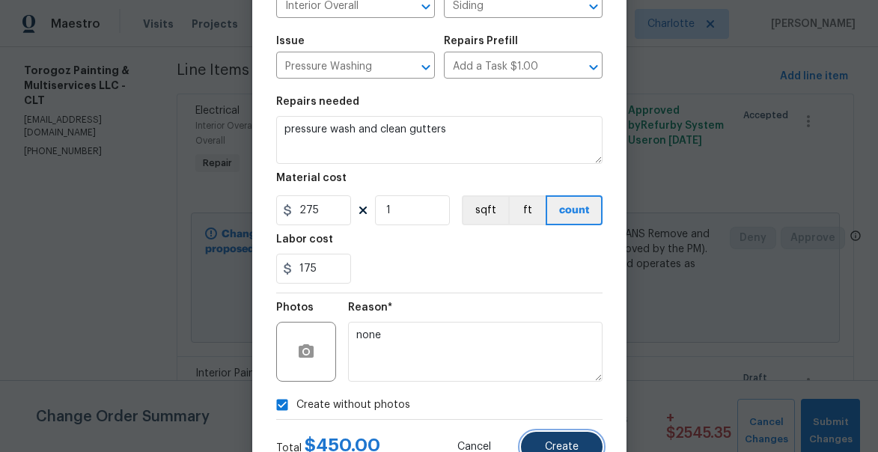
click at [566, 445] on span "Create" at bounding box center [562, 446] width 34 height 11
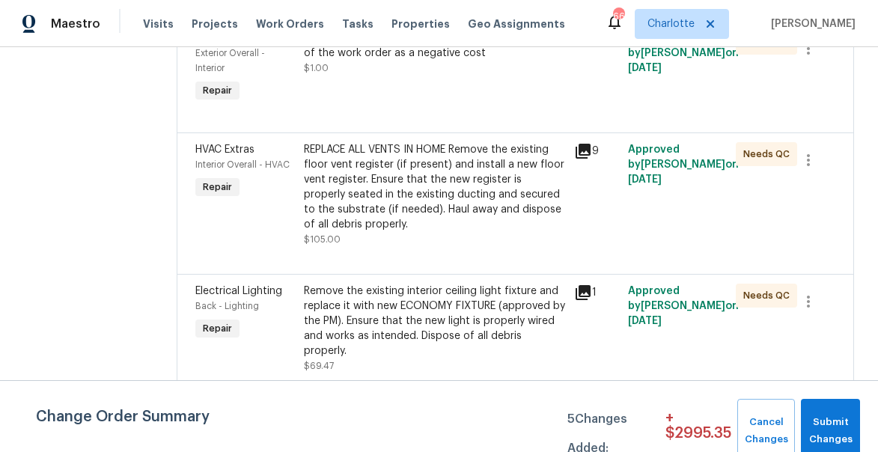
scroll to position [2315, 0]
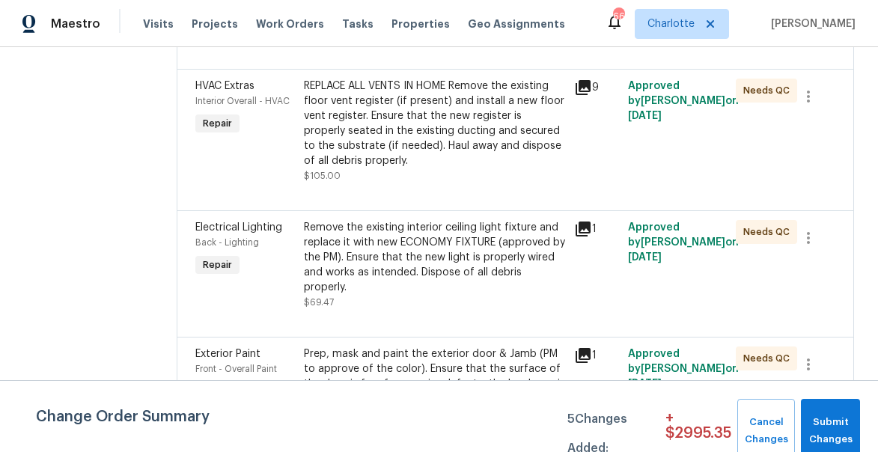
click at [415, 168] on div "REPLACE ALL VENTS IN HOME Remove the existing floor vent register (if present) …" at bounding box center [434, 124] width 261 height 90
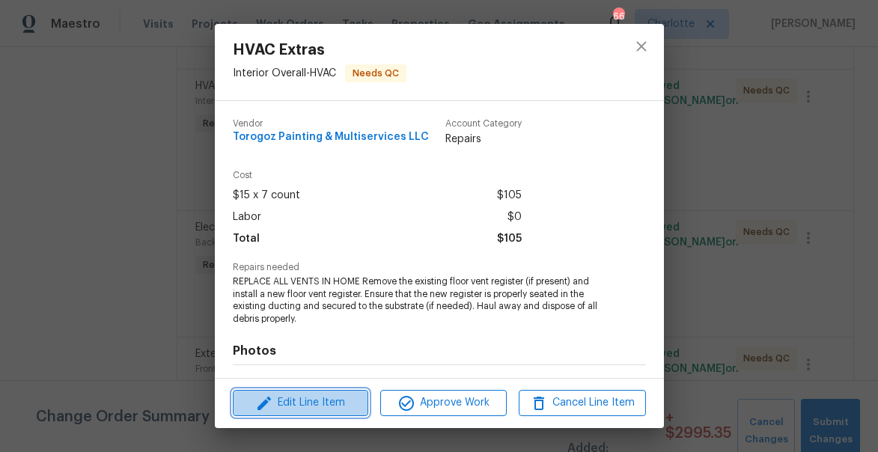
click at [339, 399] on span "Edit Line Item" at bounding box center [300, 403] width 126 height 19
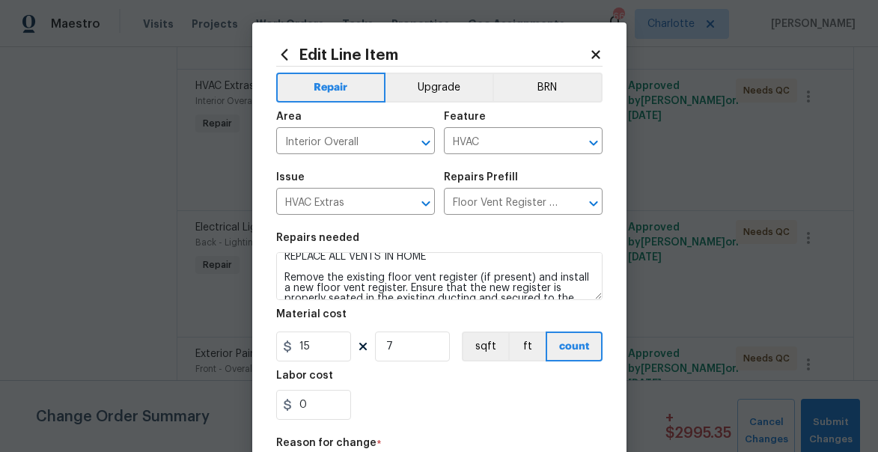
scroll to position [2, 0]
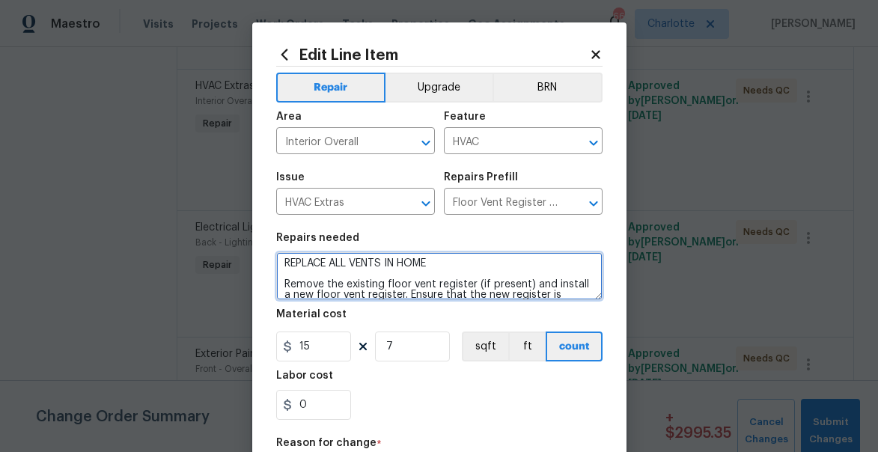
click at [471, 261] on textarea "REPLACE ALL VENTS IN HOME Remove the existing floor vent register (if present) …" at bounding box center [439, 276] width 326 height 48
type textarea "REPLACE ALL VENTS IN HOME ALSO REPLACE ALL DOOR HARDWARE Remove the existing fl…"
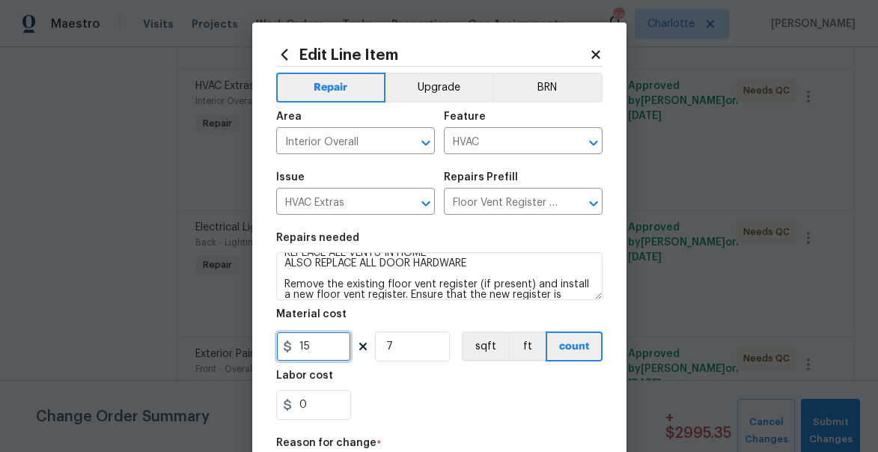
click at [309, 352] on input "15" at bounding box center [313, 346] width 75 height 30
type input "400"
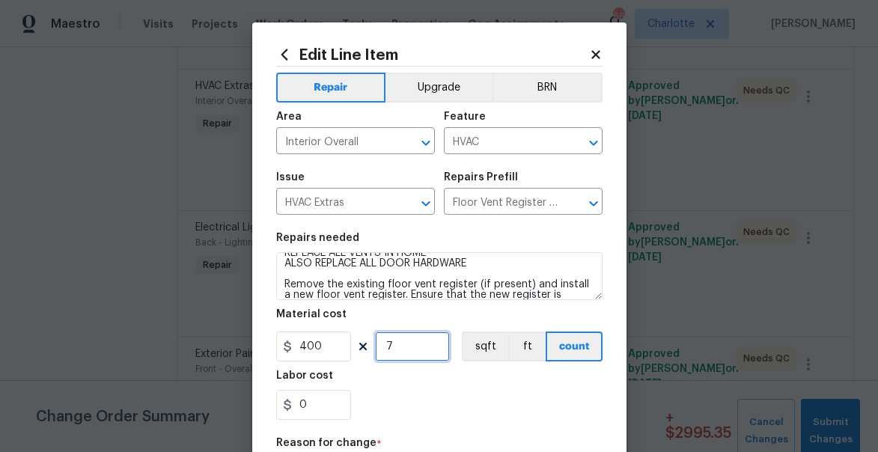
click at [401, 346] on input "7" at bounding box center [412, 346] width 75 height 30
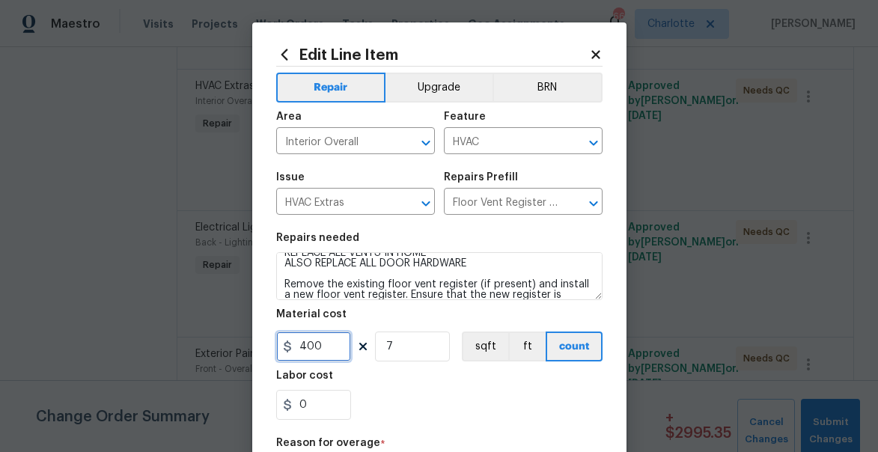
click at [325, 349] on input "400" at bounding box center [313, 346] width 75 height 30
click at [313, 410] on input "0" at bounding box center [313, 405] width 75 height 30
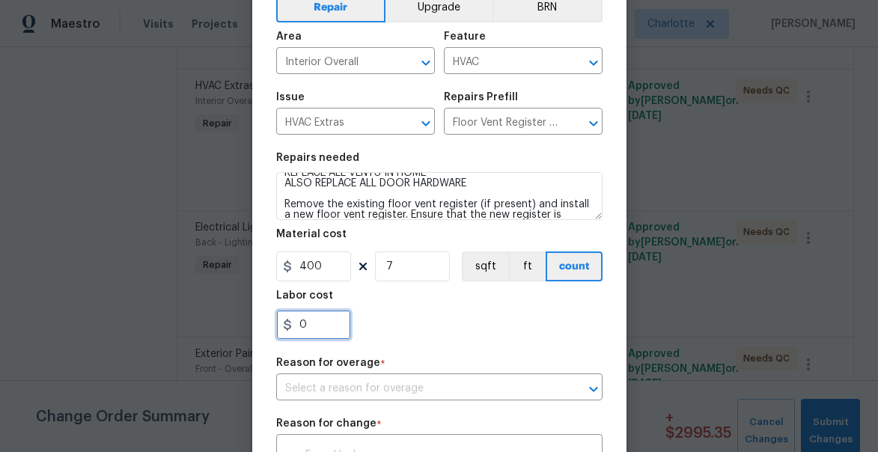
scroll to position [361, 0]
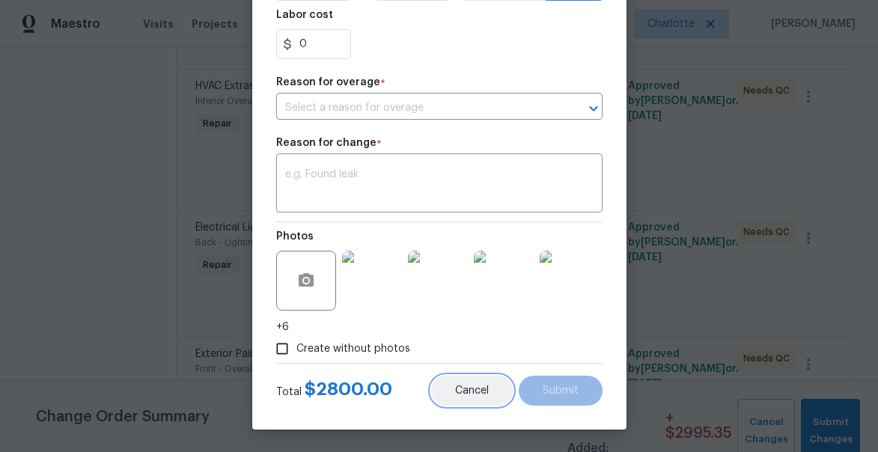
click at [479, 389] on span "Cancel" at bounding box center [472, 390] width 34 height 11
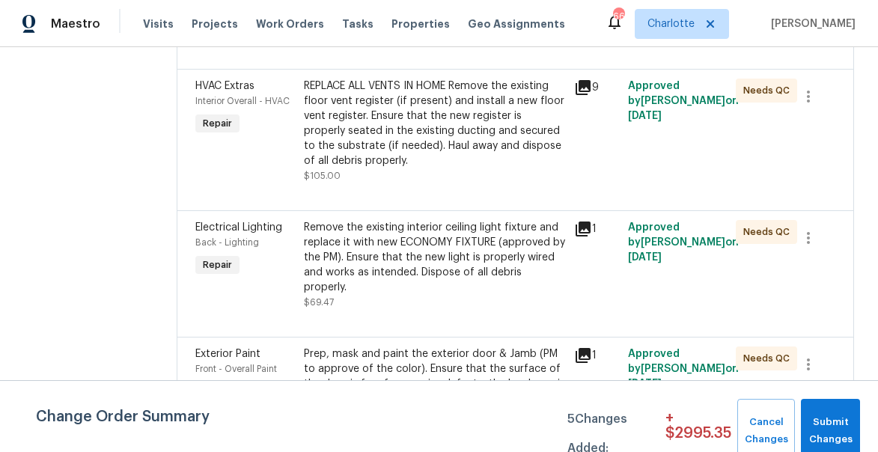
scroll to position [0, 0]
click at [399, 168] on div "REPLACE ALL VENTS IN HOME Remove the existing floor vent register (if present) …" at bounding box center [434, 124] width 261 height 90
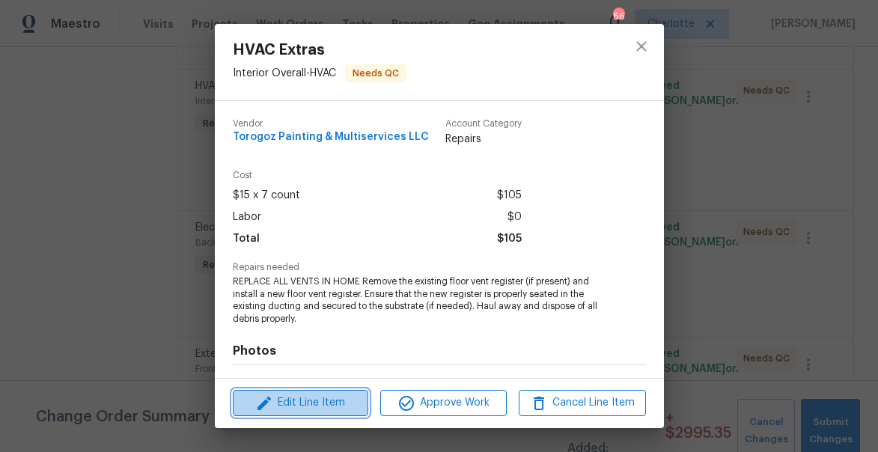
click at [312, 404] on span "Edit Line Item" at bounding box center [300, 403] width 126 height 19
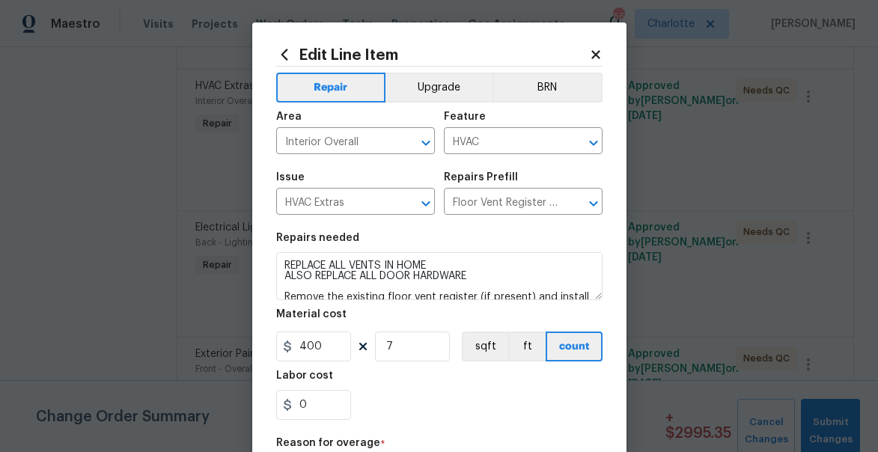
click at [284, 55] on icon at bounding box center [284, 54] width 16 height 16
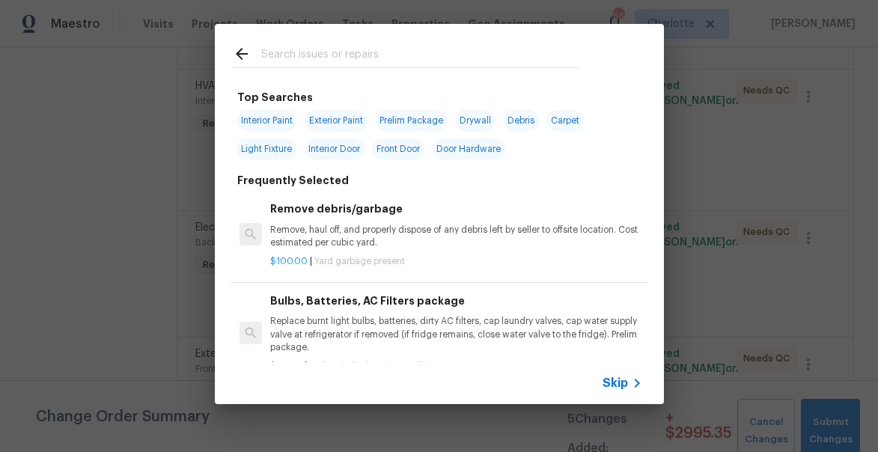
click at [240, 49] on icon at bounding box center [242, 54] width 12 height 12
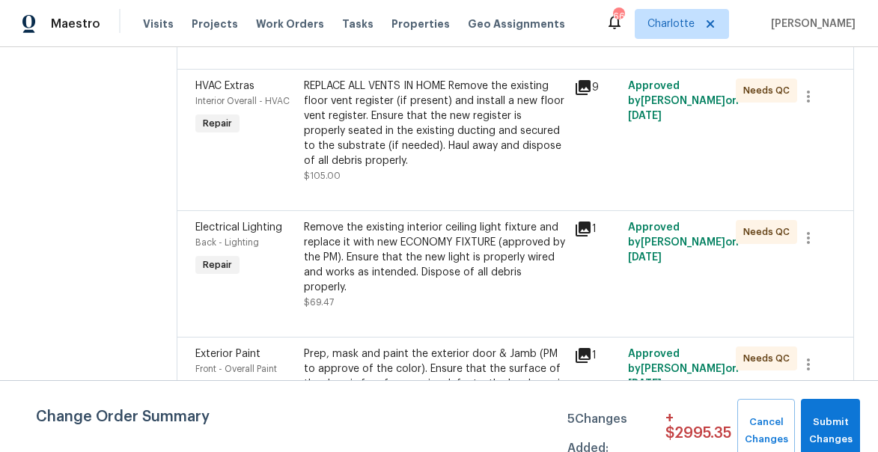
click at [392, 168] on div "REPLACE ALL VENTS IN HOME Remove the existing floor vent register (if present) …" at bounding box center [434, 124] width 261 height 90
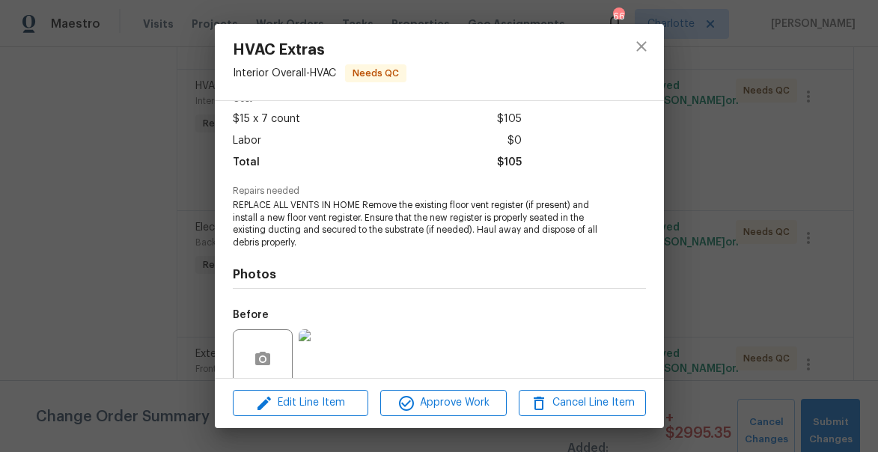
scroll to position [94, 0]
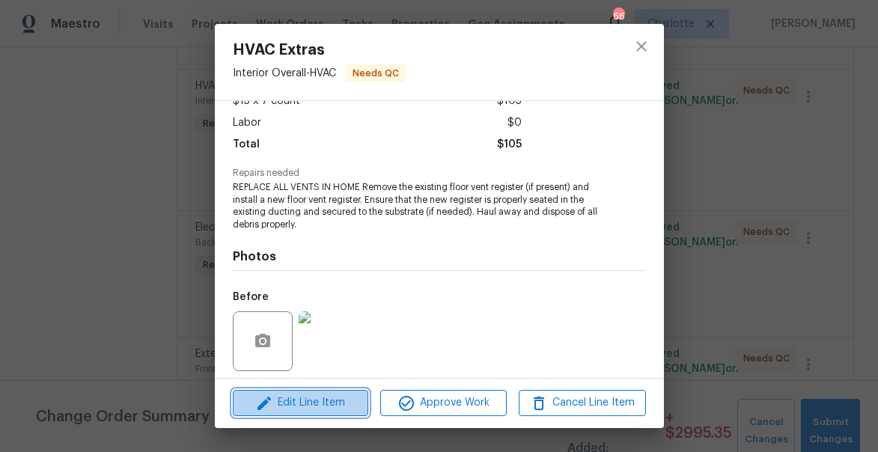
click at [311, 406] on span "Edit Line Item" at bounding box center [300, 403] width 126 height 19
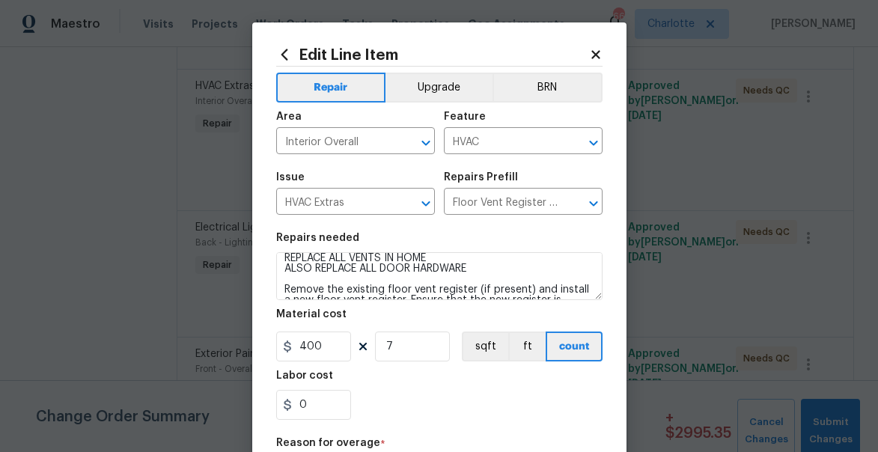
scroll to position [0, 0]
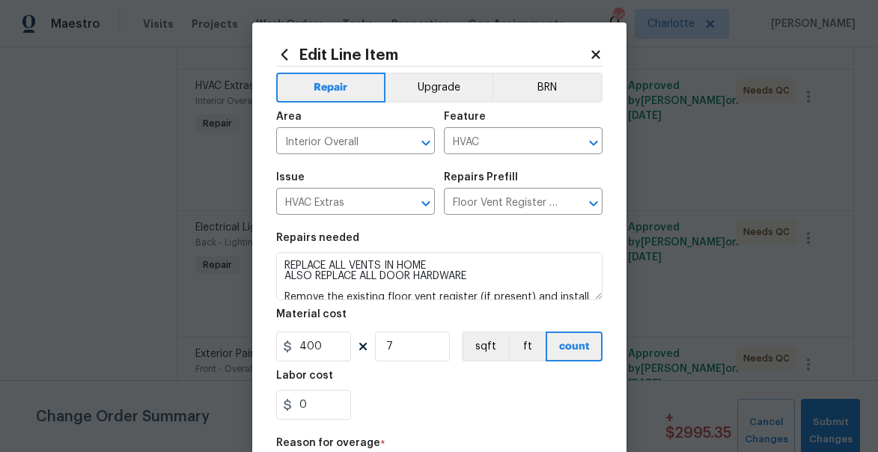
click at [595, 49] on icon at bounding box center [595, 54] width 13 height 13
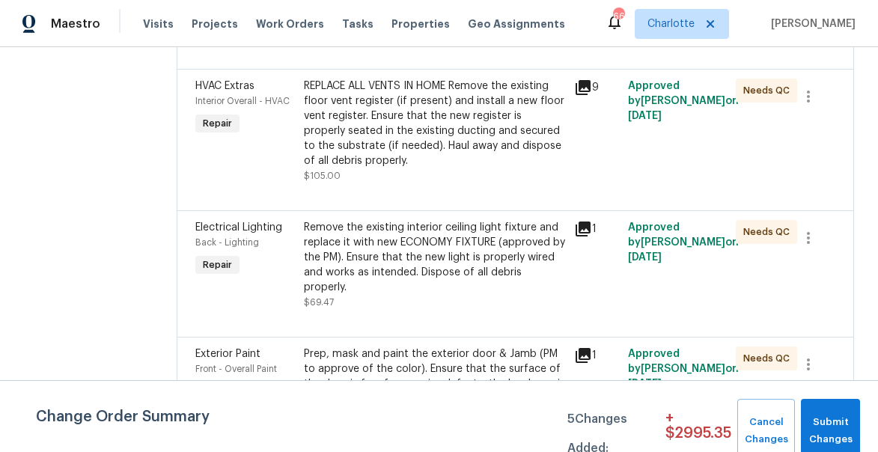
click at [464, 168] on div "REPLACE ALL VENTS IN HOME Remove the existing floor vent register (if present) …" at bounding box center [434, 124] width 261 height 90
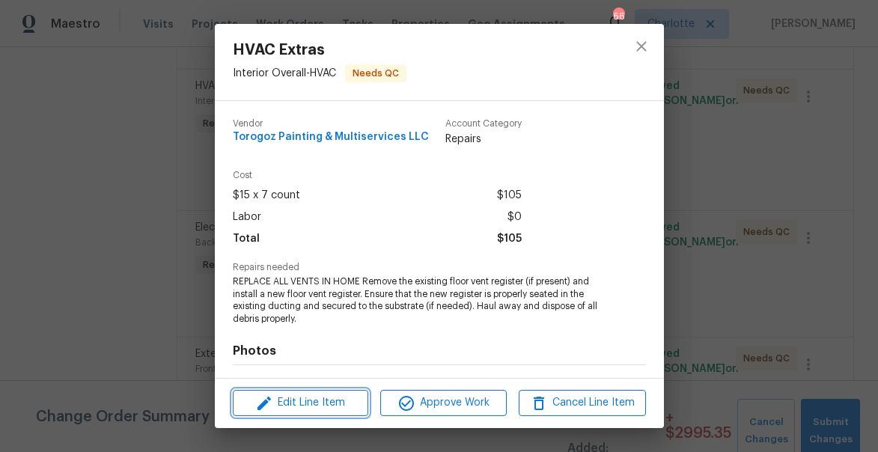
click at [292, 399] on span "Edit Line Item" at bounding box center [300, 403] width 126 height 19
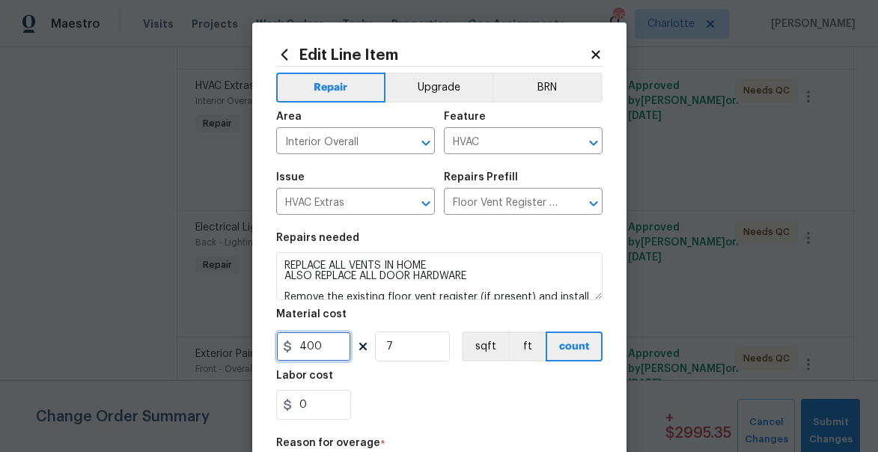
click at [312, 339] on input "400" at bounding box center [313, 346] width 75 height 30
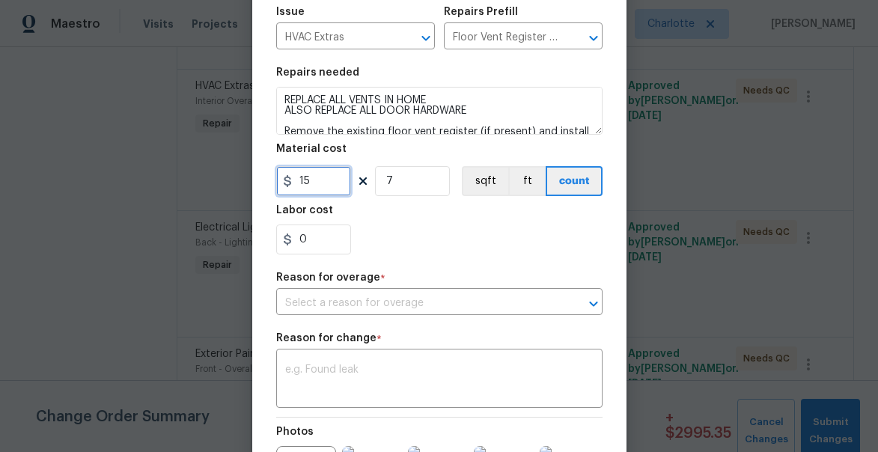
scroll to position [168, 0]
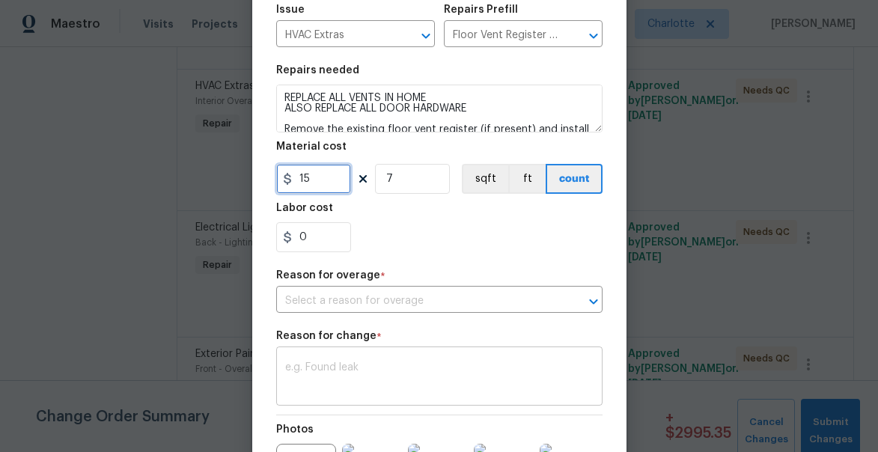
type input "15"
click at [447, 353] on div "Repair Upgrade BRN Area Interior Overall ​ Feature HVAC ​ Issue HVAC Extras ​ R…" at bounding box center [439, 227] width 326 height 657
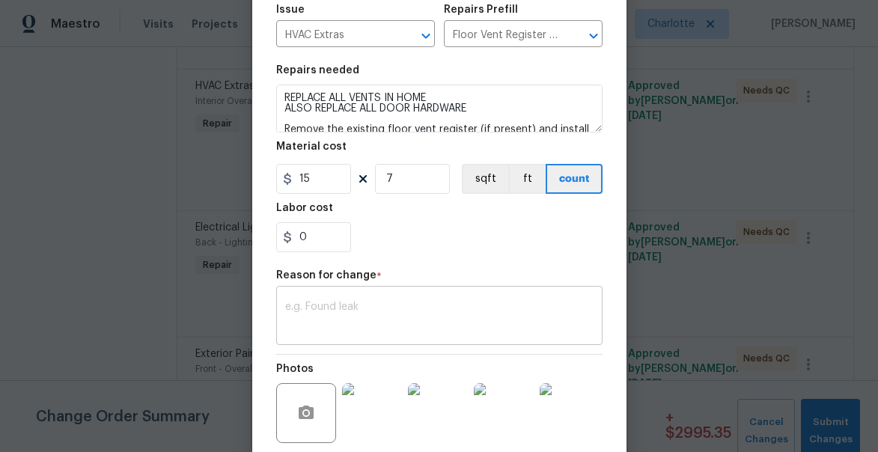
click at [401, 305] on textarea at bounding box center [439, 317] width 308 height 31
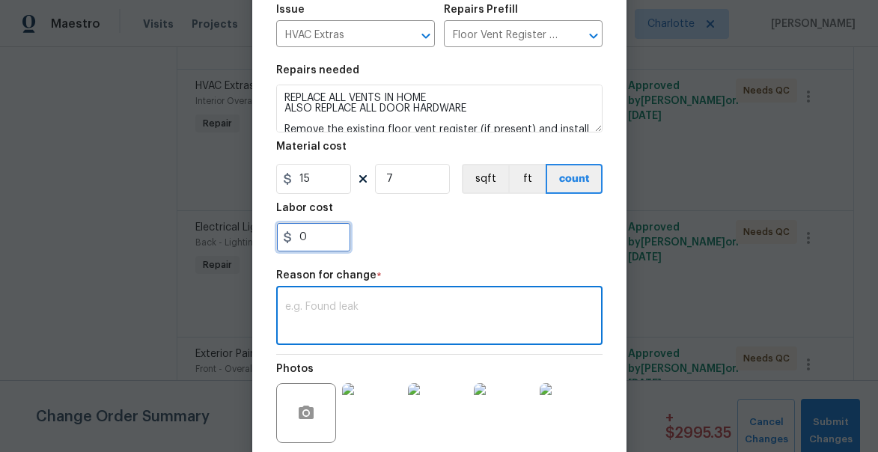
click at [311, 240] on input "0" at bounding box center [313, 237] width 75 height 30
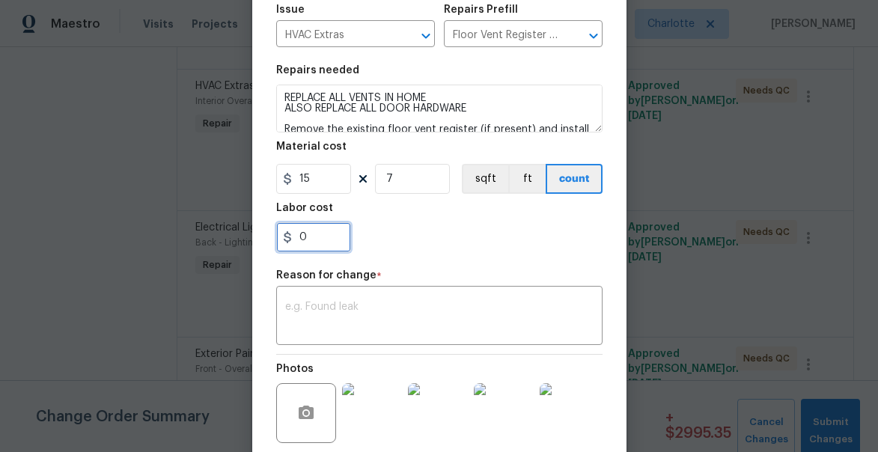
click at [311, 240] on input "0" at bounding box center [313, 237] width 75 height 30
type input "400"
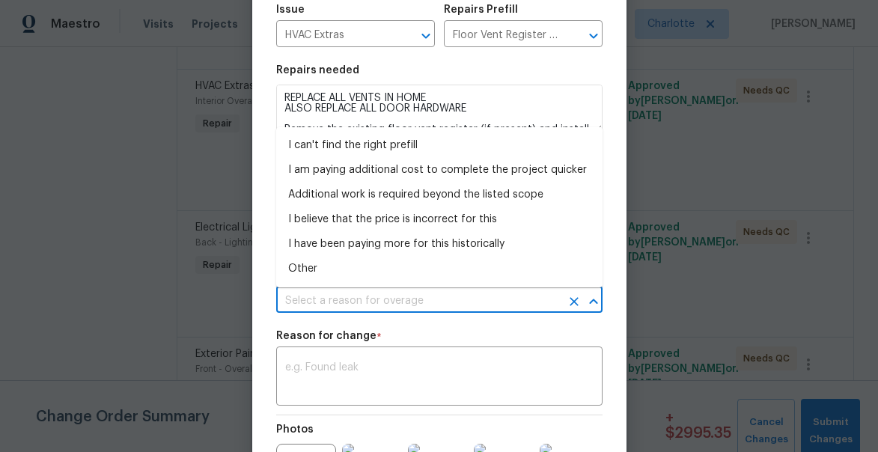
click at [317, 296] on input "text" at bounding box center [418, 301] width 284 height 23
click at [348, 301] on input "text" at bounding box center [418, 301] width 284 height 23
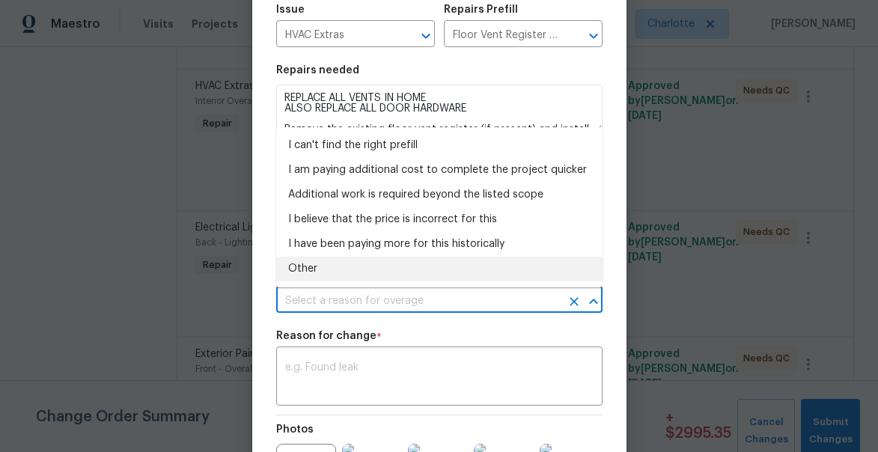
click at [323, 272] on li "Other" at bounding box center [439, 269] width 326 height 25
type input "Other"
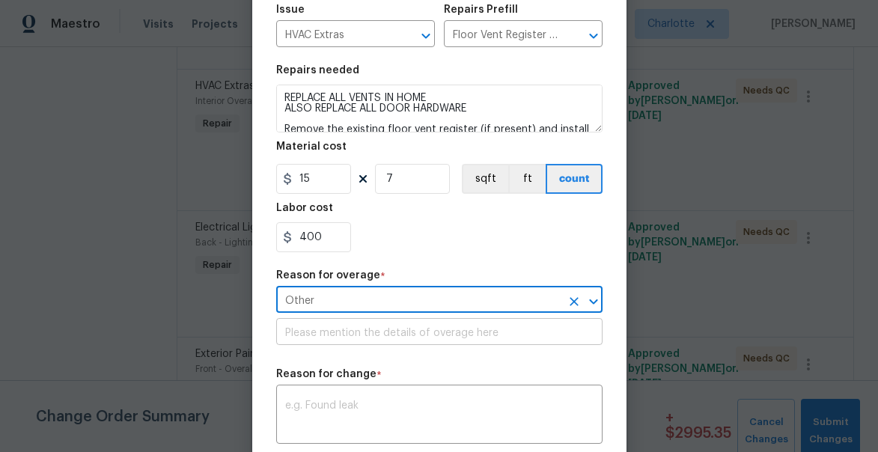
click at [318, 337] on input "text" at bounding box center [439, 333] width 326 height 23
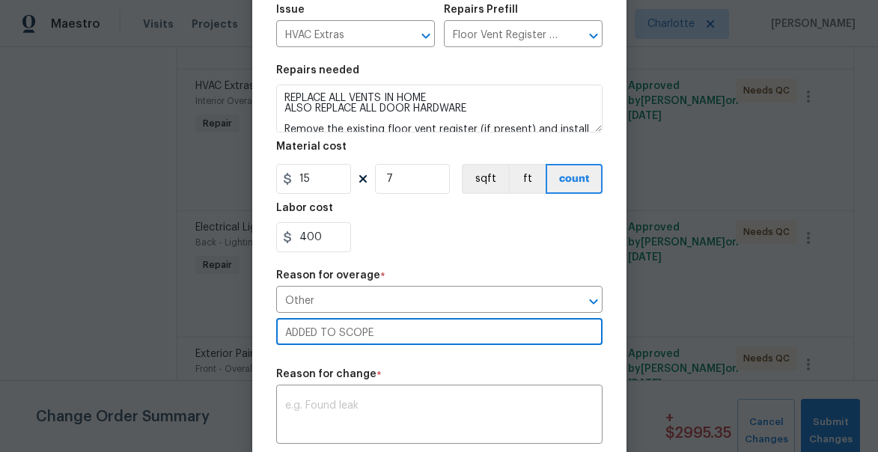
type input "ADDED TO SCOPE"
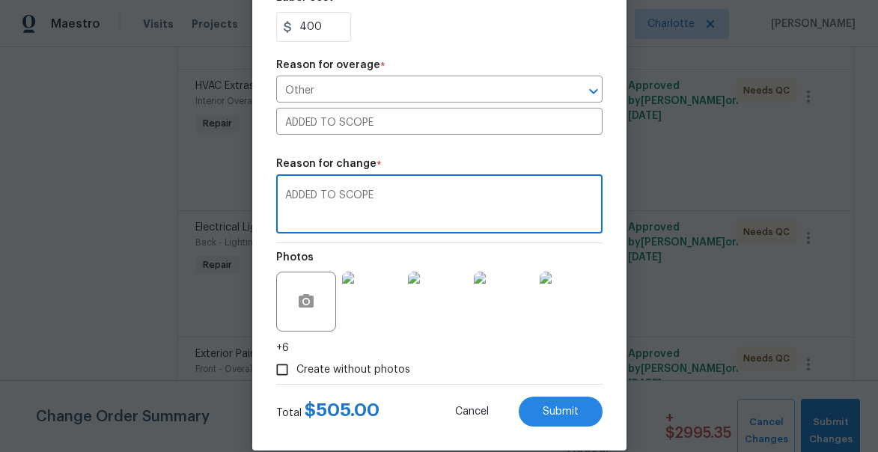
scroll to position [400, 0]
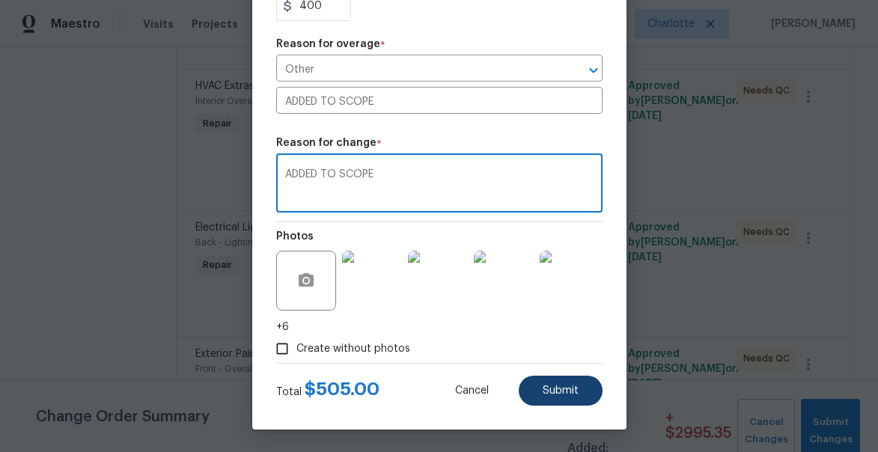
type textarea "ADDED TO SCOPE"
click at [560, 382] on button "Submit" at bounding box center [561, 391] width 84 height 30
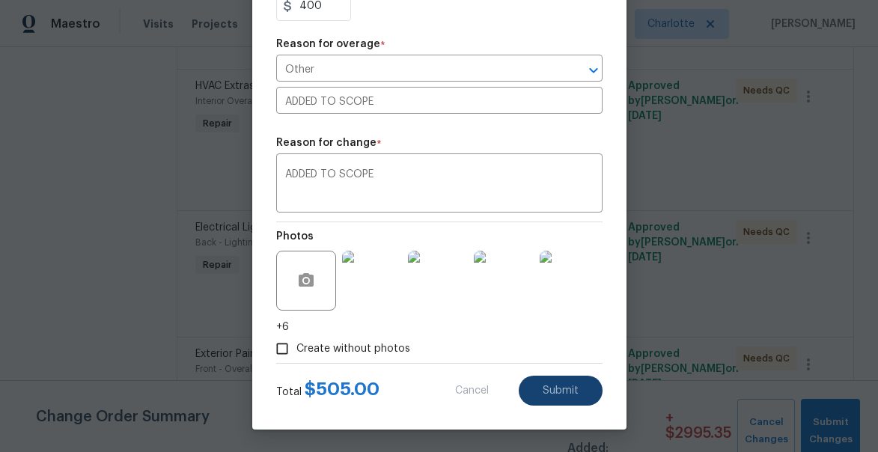
type textarea "REPLACE ALL VENTS IN HOME Remove the existing floor vent register (if present) …"
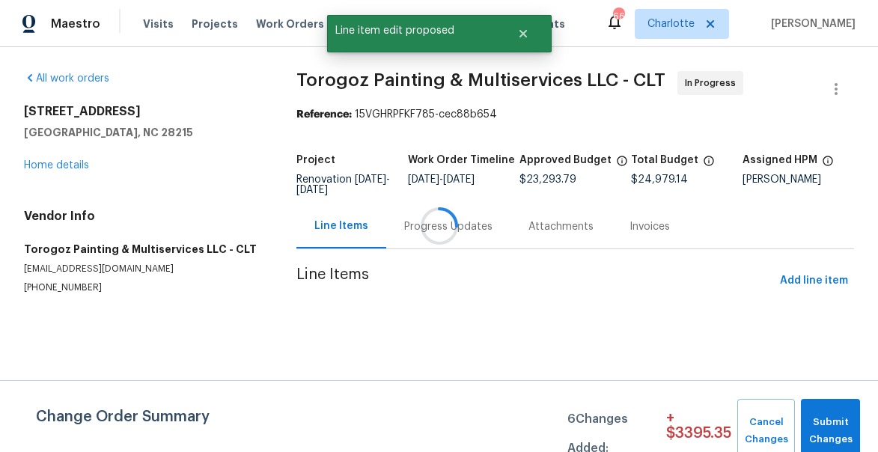
scroll to position [0, 0]
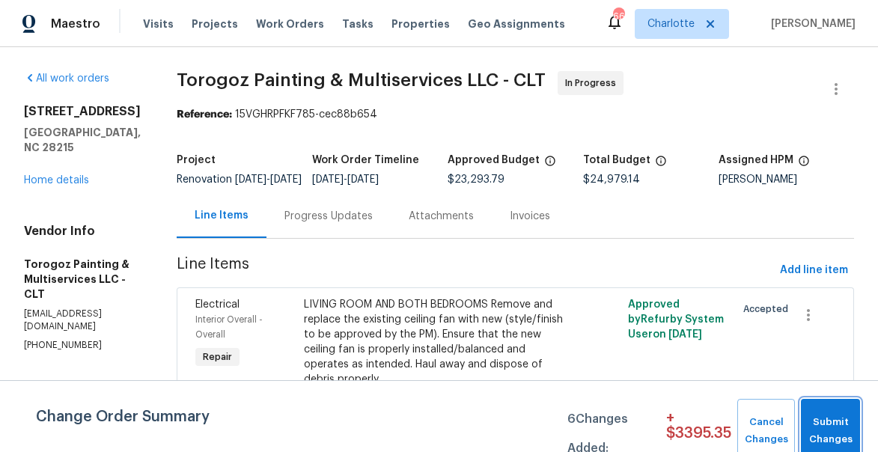
click at [848, 412] on button "Submit Changes" at bounding box center [830, 431] width 59 height 64
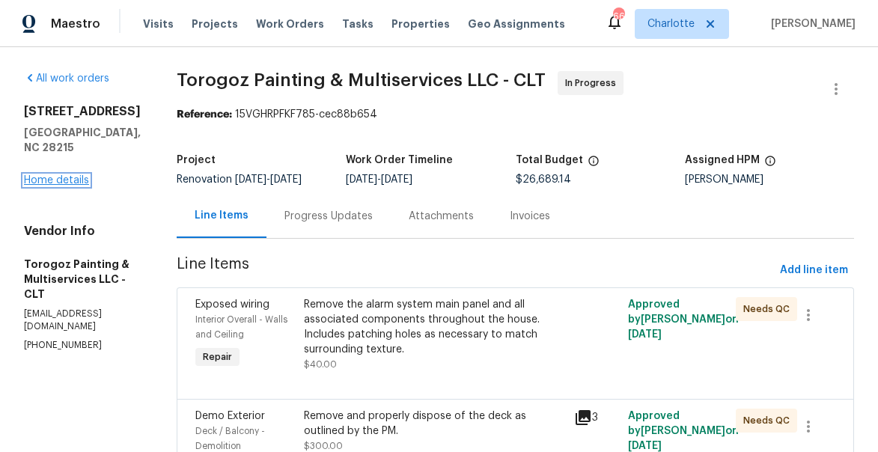
click at [62, 175] on link "Home details" at bounding box center [56, 180] width 65 height 10
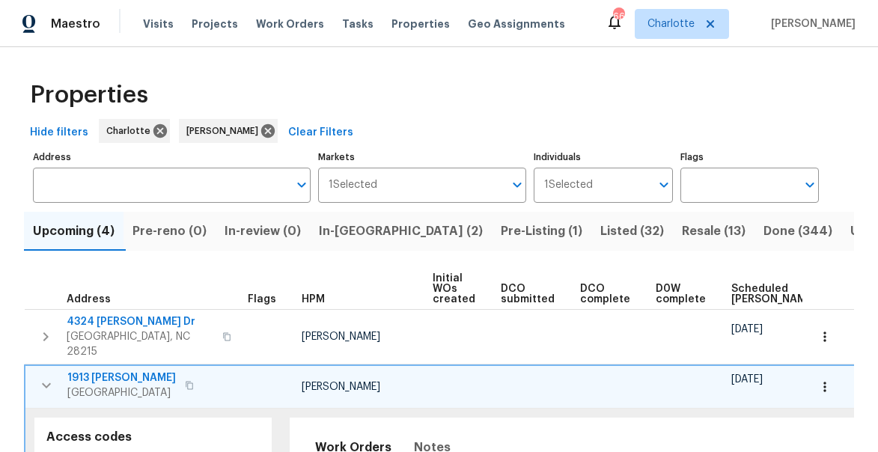
scroll to position [0, 142]
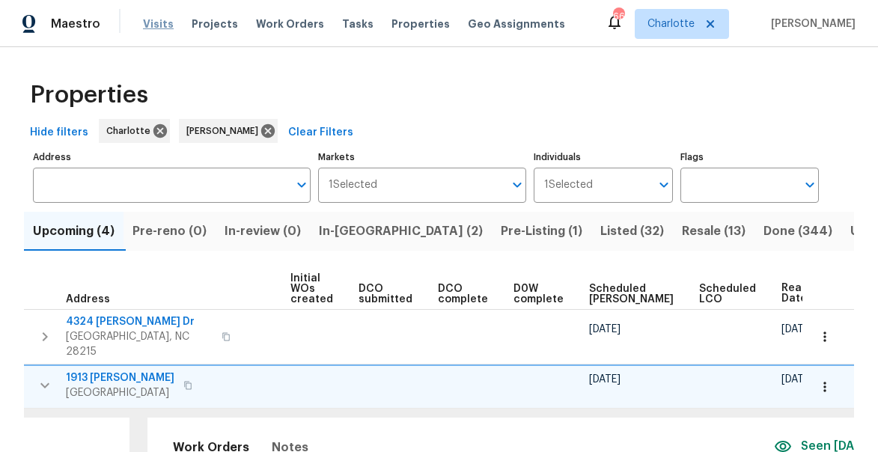
click at [156, 21] on span "Visits" at bounding box center [158, 23] width 31 height 15
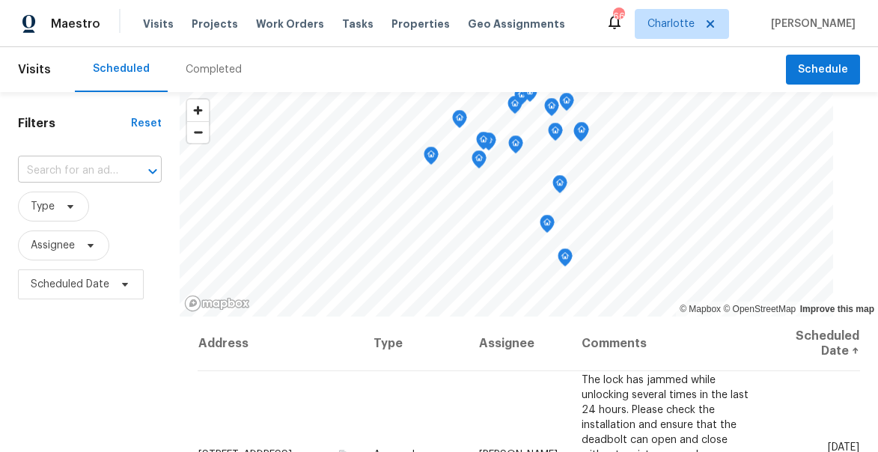
click at [86, 173] on input "text" at bounding box center [69, 170] width 102 height 23
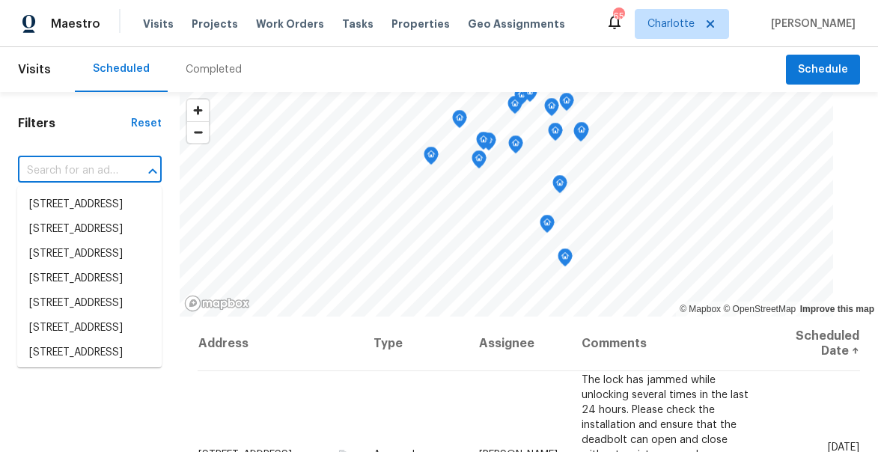
paste input "5312 Great Wagon Rd, Charlotte, NC 28215"
type input "5312 Great Wagon Rd, Charlotte, NC 28215"
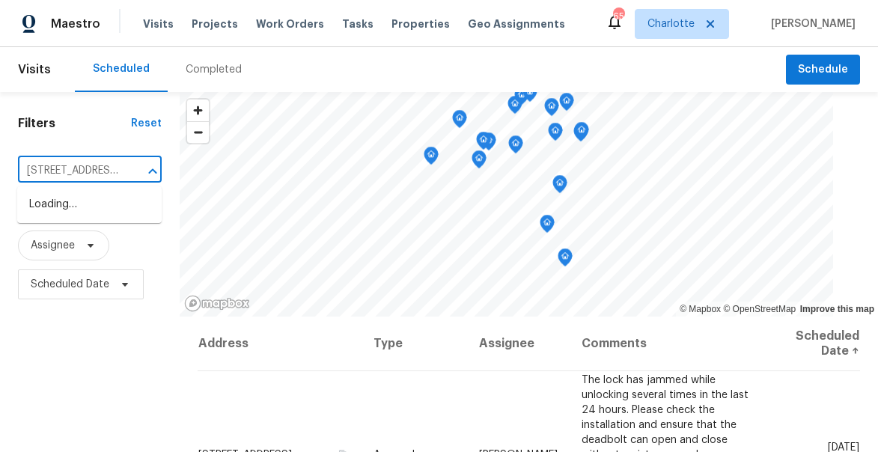
scroll to position [0, 114]
click at [80, 213] on li "5312 Great Wagon Rd, Charlotte, NC 28215" at bounding box center [89, 204] width 144 height 25
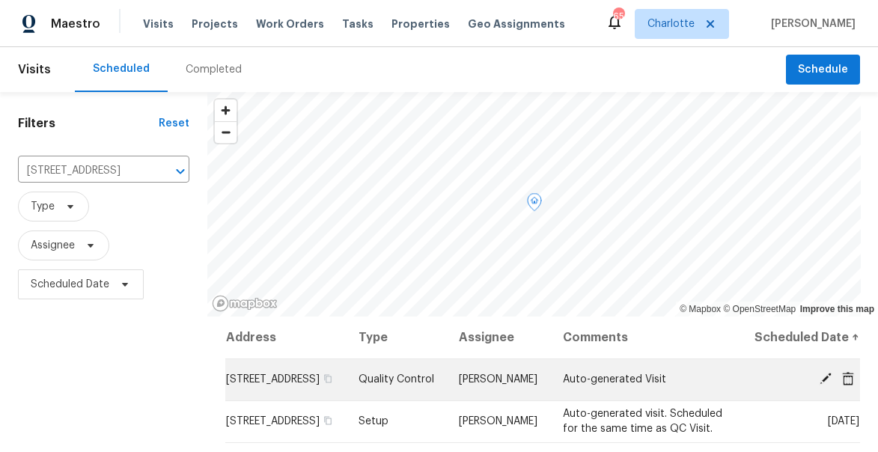
click at [822, 385] on icon at bounding box center [825, 379] width 12 height 12
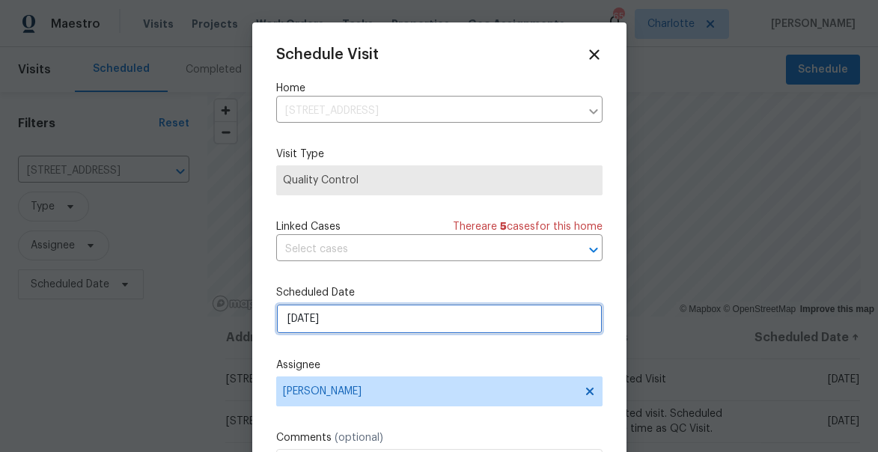
select select "8"
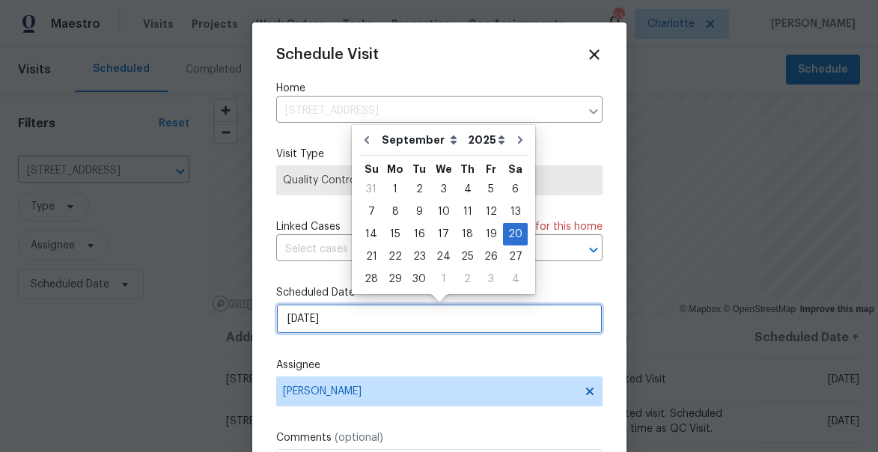
click at [358, 328] on input "9/20/2025" at bounding box center [439, 319] width 326 height 30
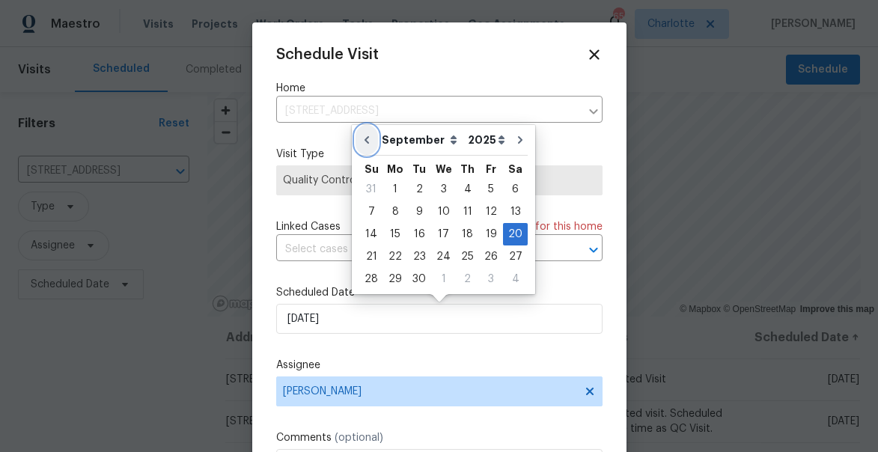
click at [368, 132] on button "Go to previous month" at bounding box center [366, 140] width 22 height 30
type input "[DATE]"
select select "7"
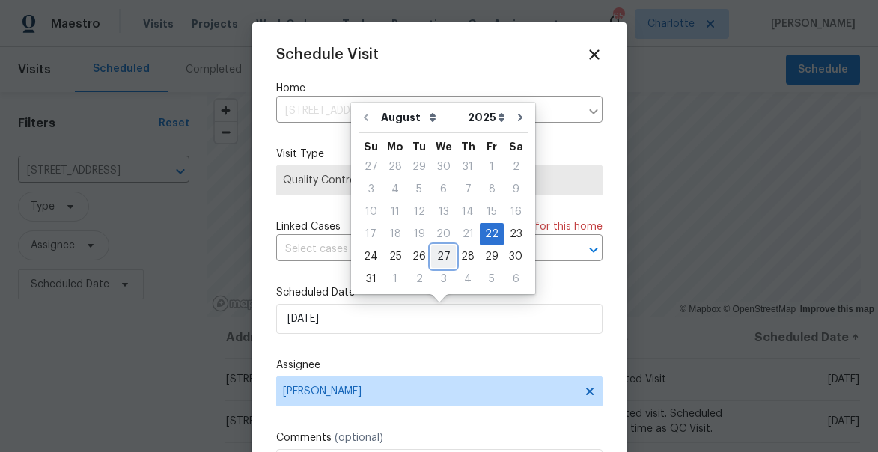
click at [439, 255] on div "27" at bounding box center [443, 256] width 25 height 21
type input "8/27/2025"
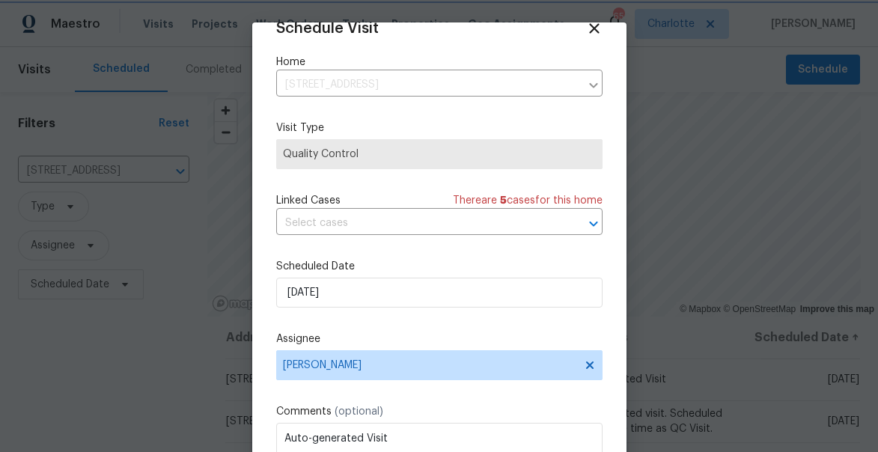
scroll to position [117, 0]
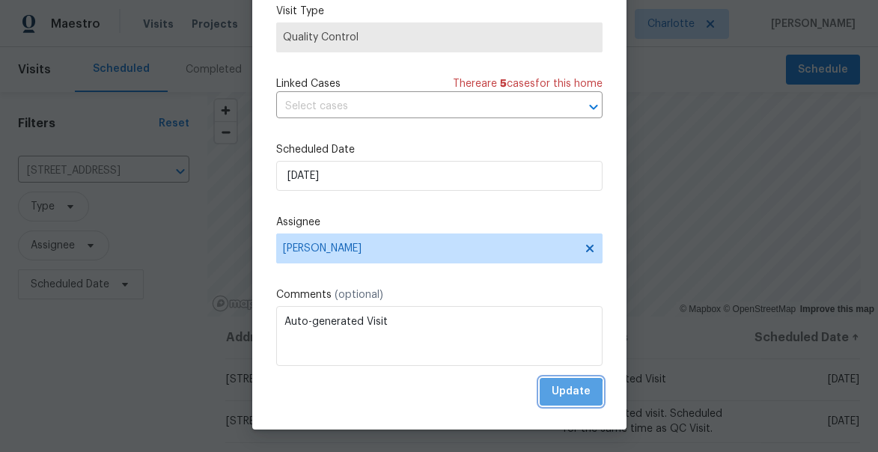
click at [572, 392] on span "Update" at bounding box center [570, 391] width 39 height 19
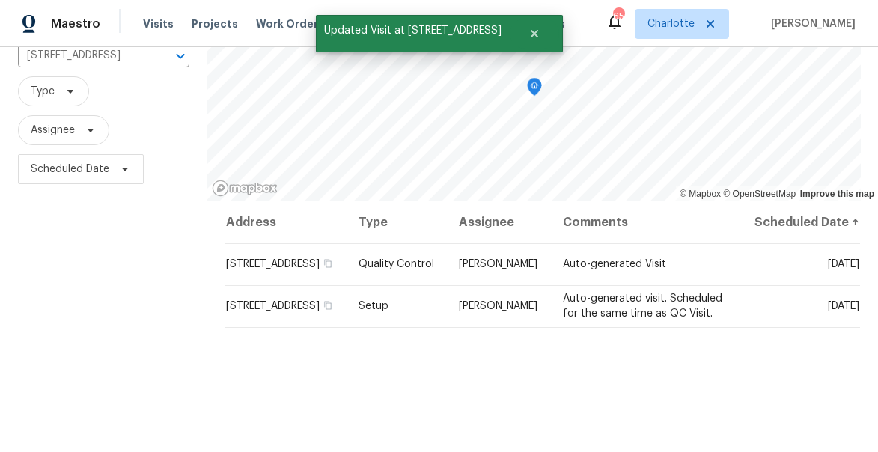
scroll to position [125, 0]
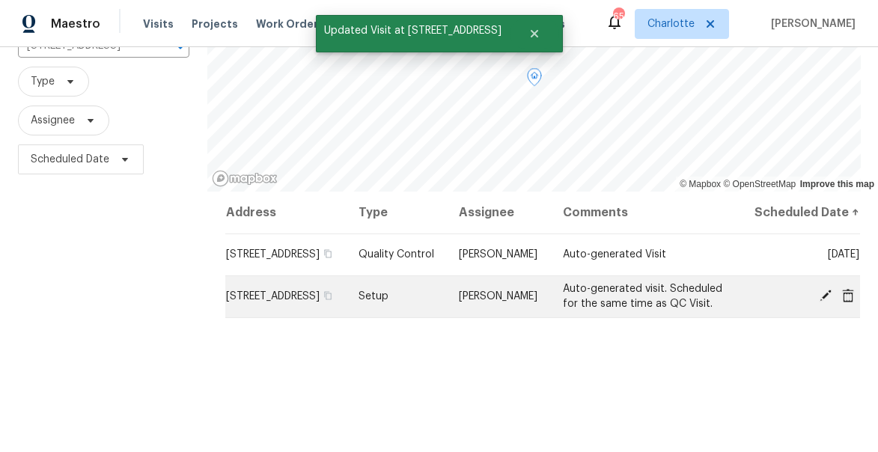
click at [826, 302] on icon at bounding box center [825, 296] width 12 height 12
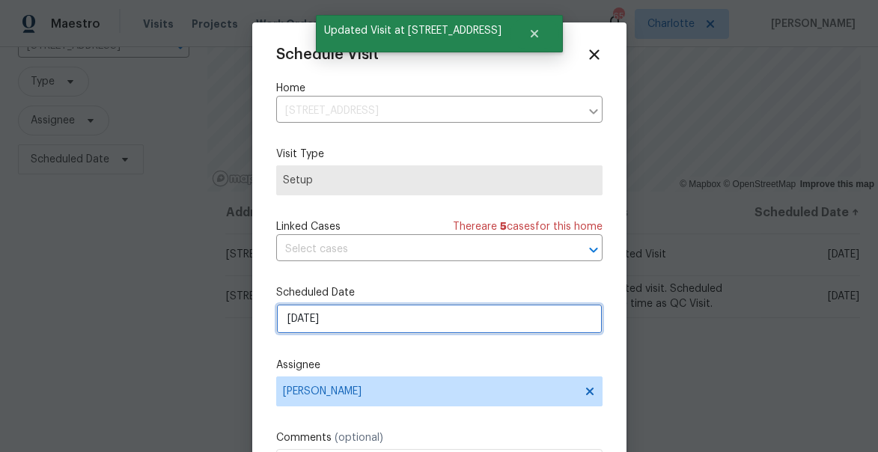
click at [348, 327] on input "9/20/2025" at bounding box center [439, 319] width 326 height 30
select select "8"
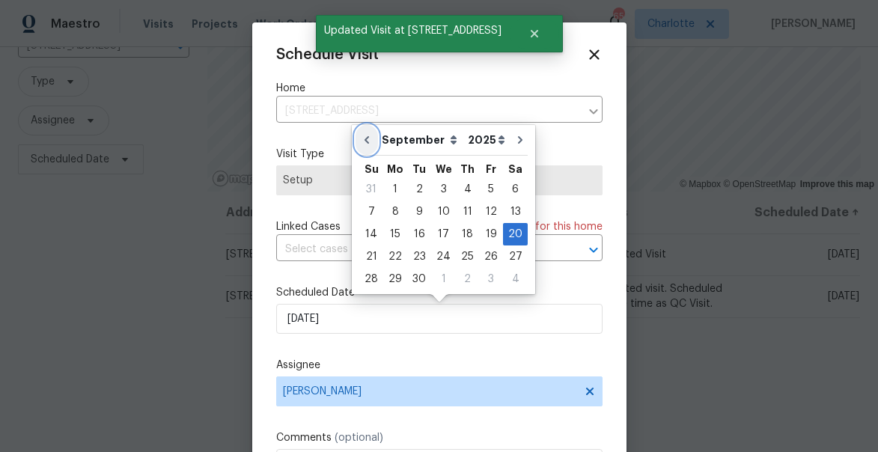
click at [367, 138] on icon "Go to previous month" at bounding box center [367, 140] width 12 height 12
type input "[DATE]"
select select "7"
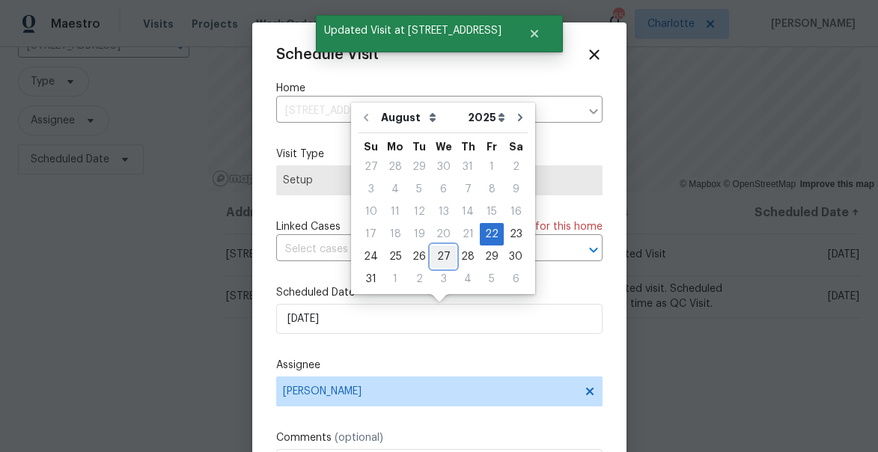
click at [438, 253] on div "27" at bounding box center [443, 256] width 25 height 21
type input "8/27/2025"
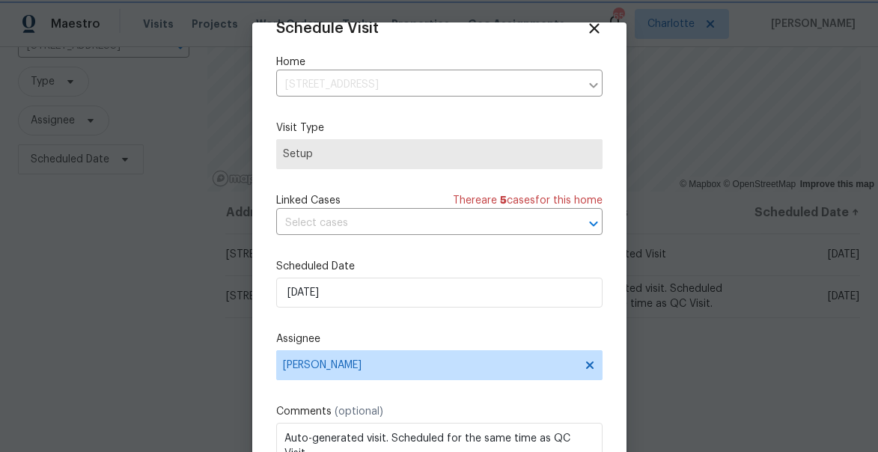
scroll to position [117, 0]
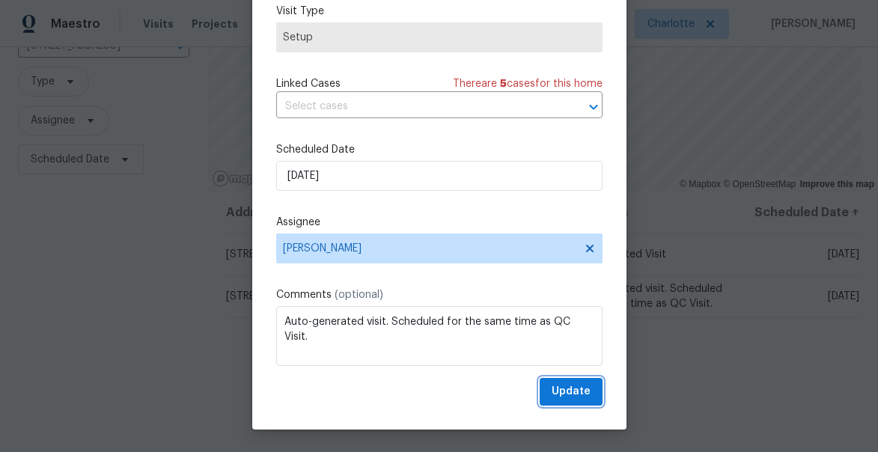
click at [588, 392] on span "Update" at bounding box center [570, 391] width 39 height 19
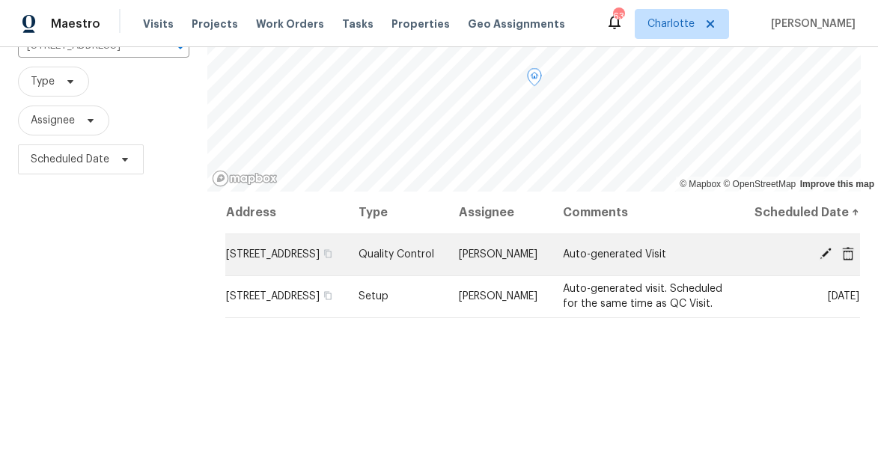
scroll to position [0, 0]
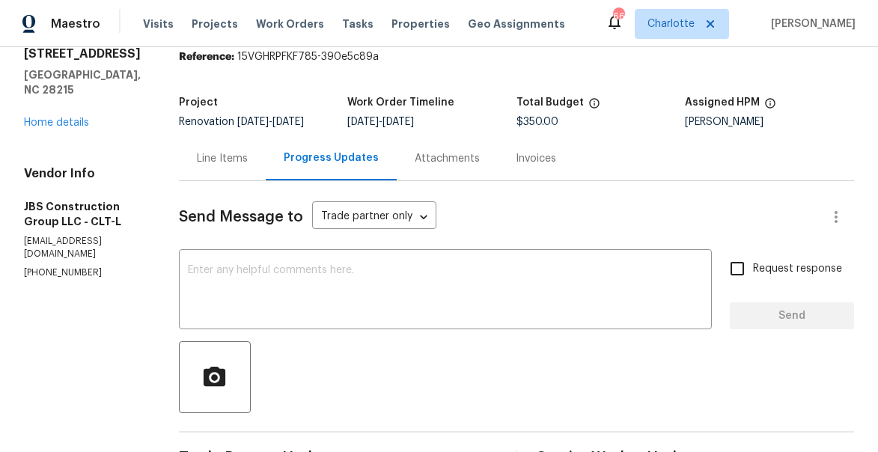
scroll to position [45, 0]
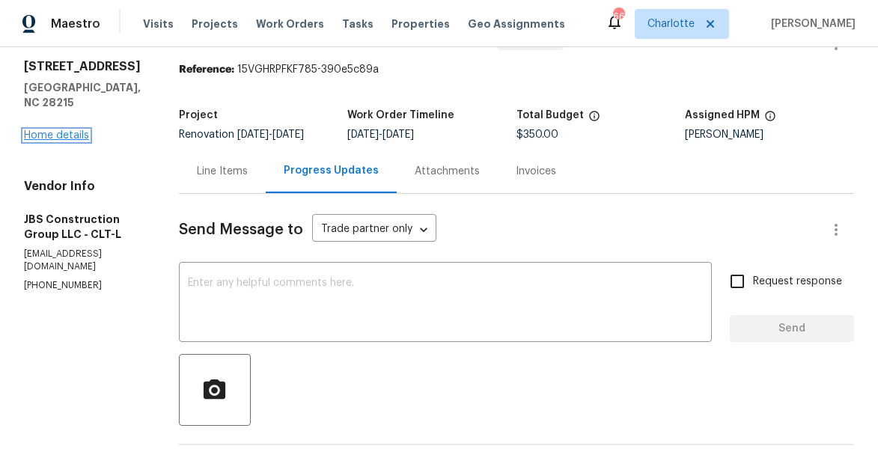
click at [55, 130] on link "Home details" at bounding box center [56, 135] width 65 height 10
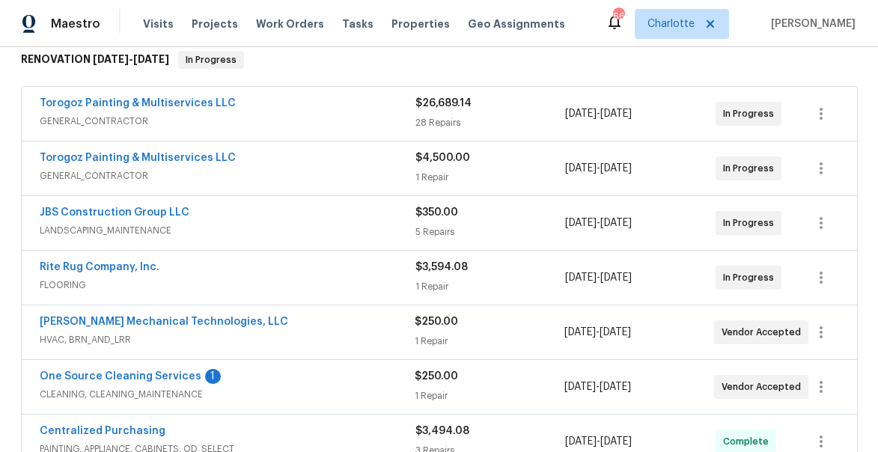
scroll to position [301, 0]
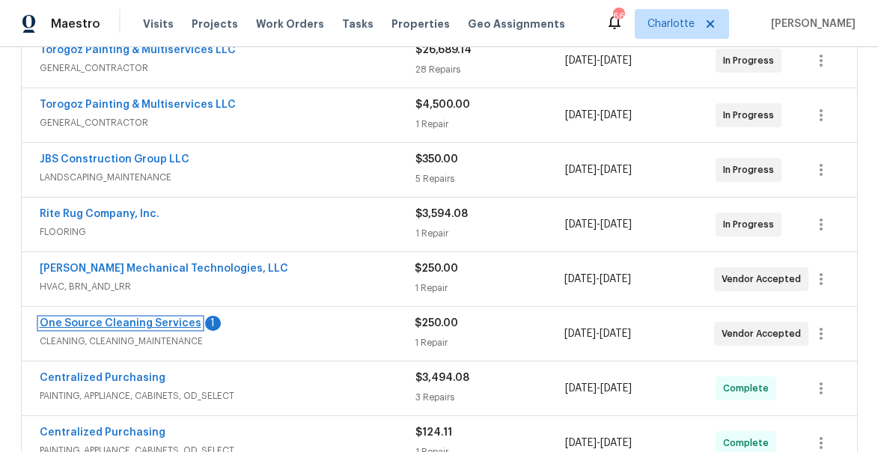
click at [103, 318] on link "One Source Cleaning Services" at bounding box center [121, 323] width 162 height 10
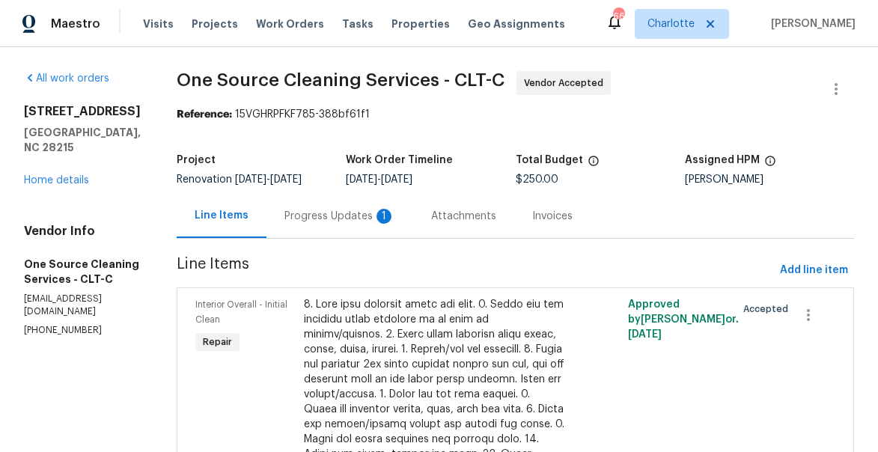
click at [312, 214] on div "Progress Updates 1" at bounding box center [339, 216] width 111 height 15
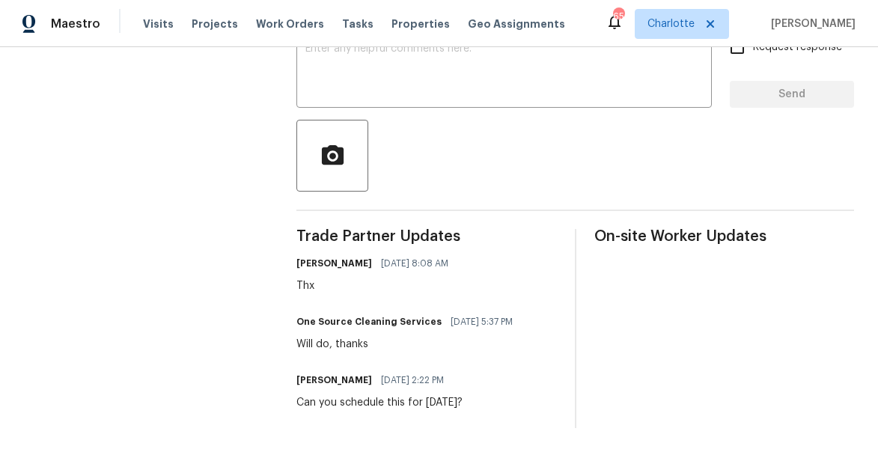
scroll to position [111, 0]
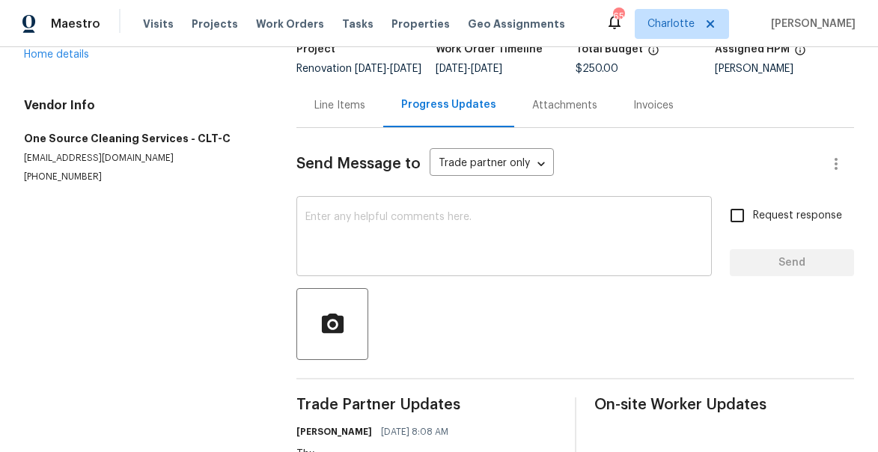
click at [333, 248] on textarea at bounding box center [503, 238] width 397 height 52
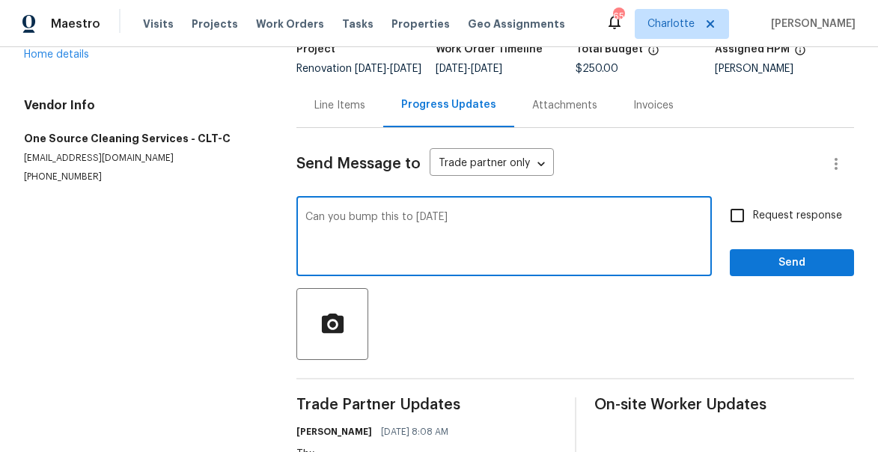
type textarea "Can you bump this to Tuesday"
click at [739, 225] on input "Request response" at bounding box center [736, 215] width 31 height 31
checkbox input "true"
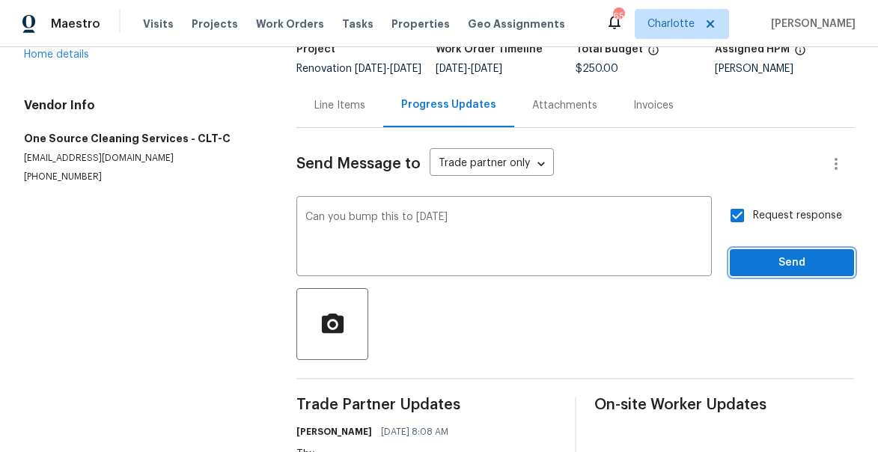
click at [798, 272] on span "Send" at bounding box center [792, 263] width 100 height 19
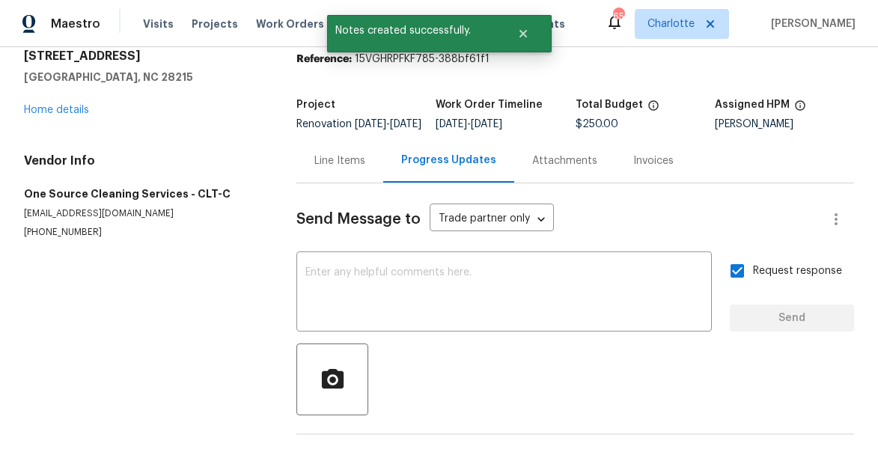
scroll to position [0, 0]
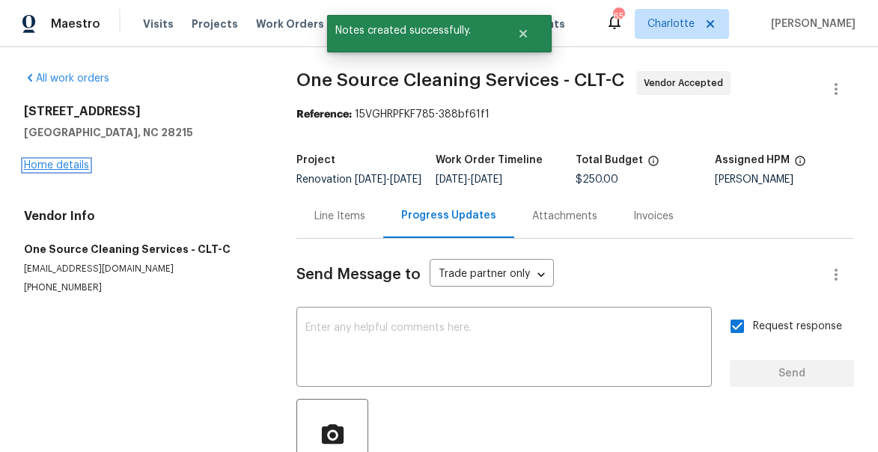
click at [65, 165] on link "Home details" at bounding box center [56, 165] width 65 height 10
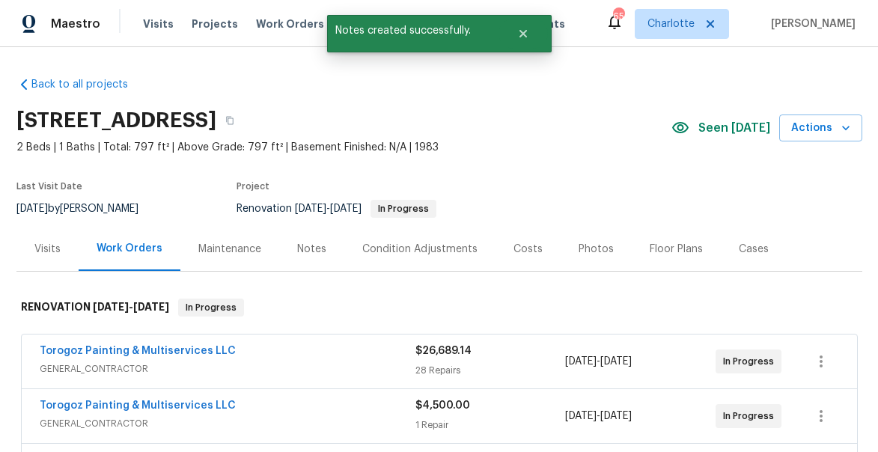
click at [304, 250] on div "Notes" at bounding box center [311, 249] width 29 height 15
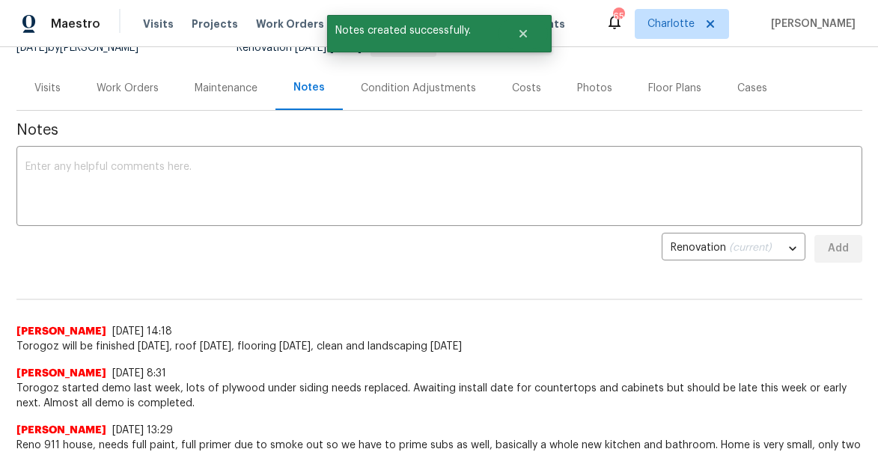
scroll to position [162, 0]
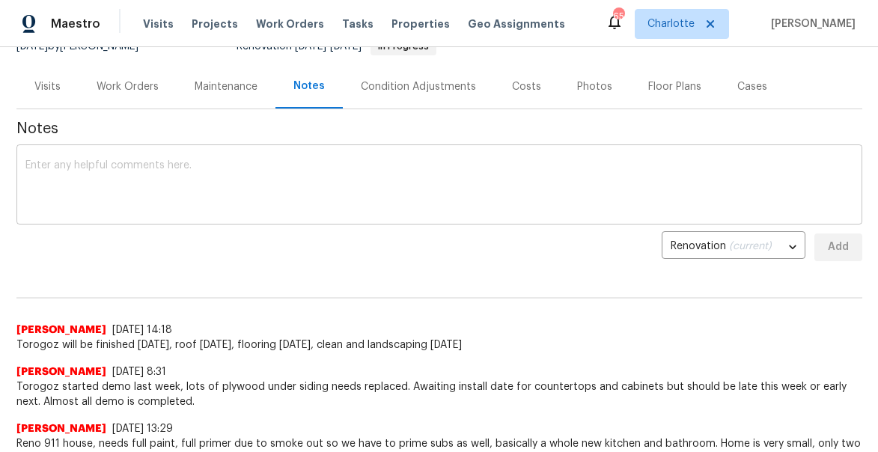
click at [271, 175] on textarea at bounding box center [439, 186] width 828 height 52
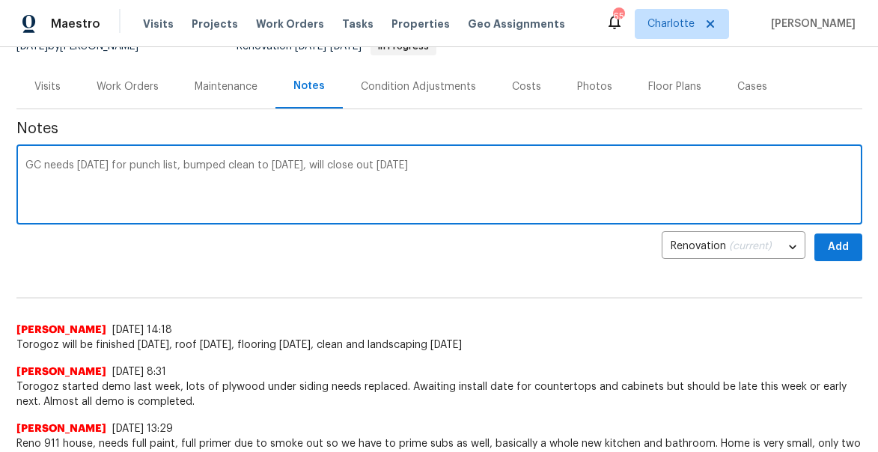
type textarea "GC needs Monday for punch list, bumped clean to Tuesday, will close out Wednesd…"
click at [844, 248] on span "Add" at bounding box center [838, 247] width 24 height 19
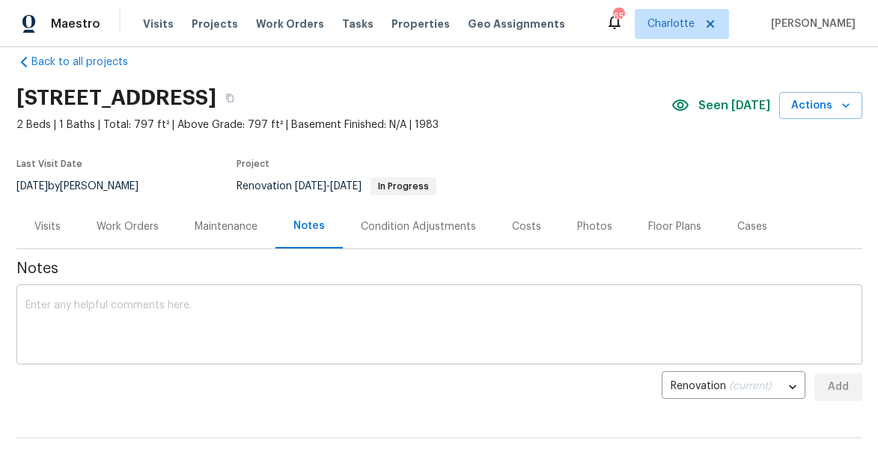
scroll to position [0, 0]
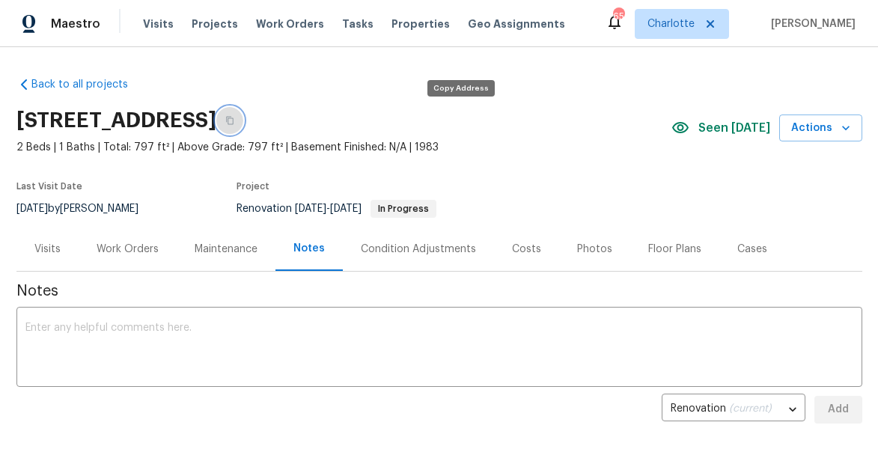
click at [233, 117] on icon "button" at bounding box center [229, 121] width 7 height 8
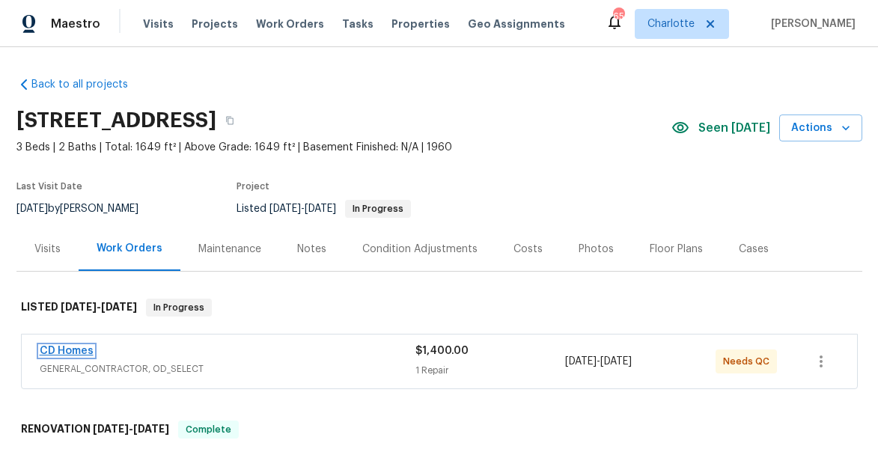
click at [81, 355] on link "CD Homes" at bounding box center [67, 351] width 54 height 10
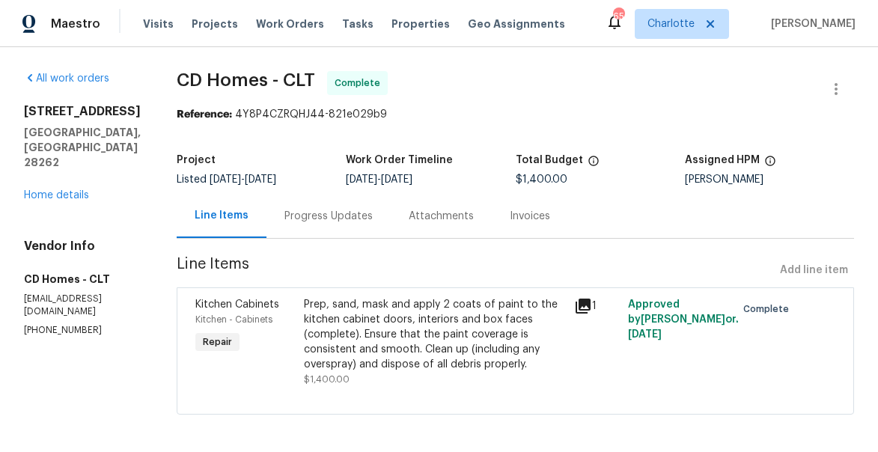
click at [72, 201] on div "[STREET_ADDRESS] Home details" at bounding box center [82, 153] width 117 height 99
click at [66, 201] on div "[STREET_ADDRESS] Home details" at bounding box center [82, 153] width 117 height 99
click at [59, 195] on link "Home details" at bounding box center [56, 195] width 65 height 10
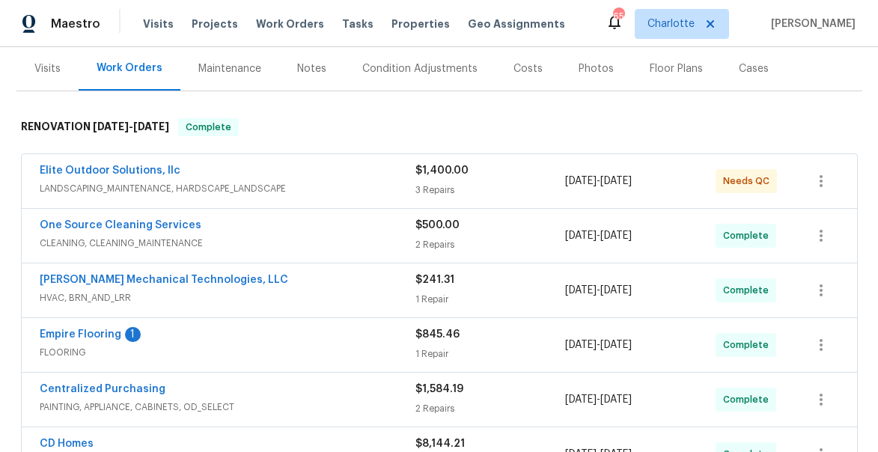
scroll to position [191, 0]
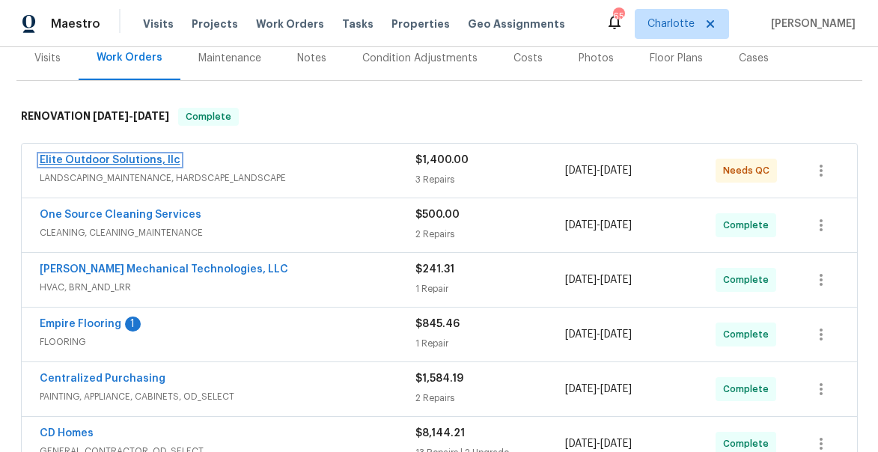
click at [96, 156] on link "Elite Outdoor Solutions, llc" at bounding box center [110, 160] width 141 height 10
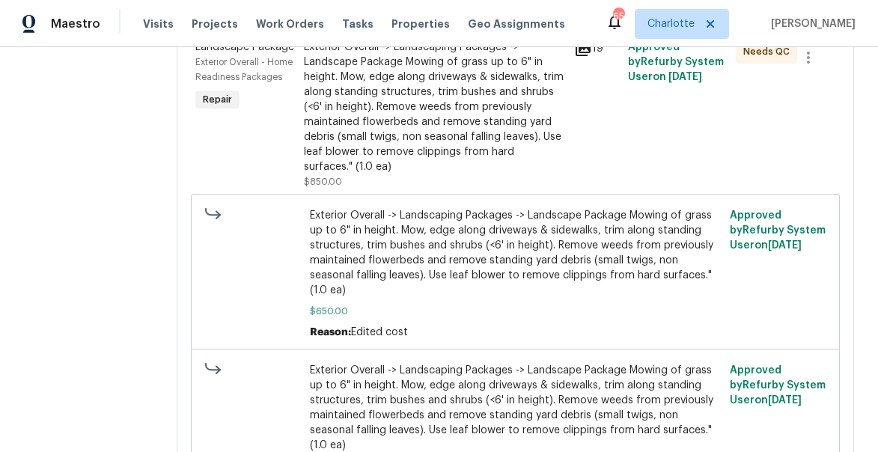
scroll to position [596, 0]
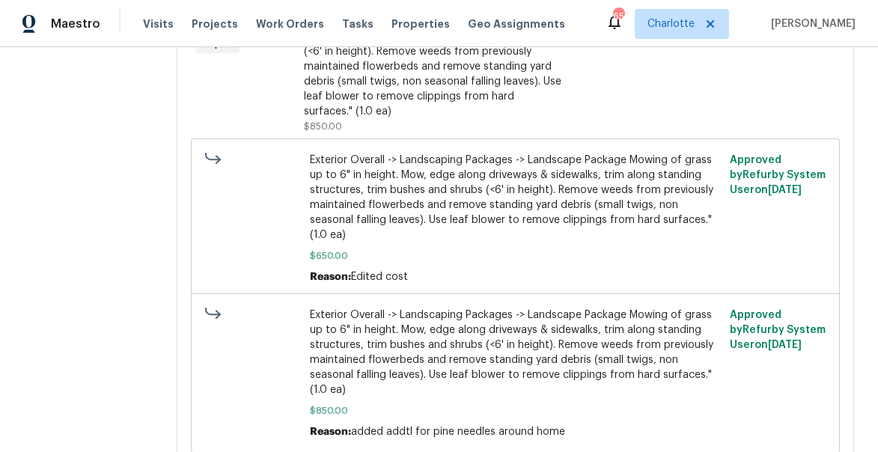
click at [328, 189] on span "Exterior Overall -> Landscaping Packages -> Landscape Package Mowing of grass u…" at bounding box center [515, 198] width 411 height 90
click at [332, 308] on span "Exterior Overall -> Landscaping Packages -> Landscape Package Mowing of grass u…" at bounding box center [515, 353] width 411 height 90
click at [307, 76] on div "Exterior Overall -> Landscaping Packages -> Landscape Package Mowing of grass u…" at bounding box center [434, 51] width 261 height 135
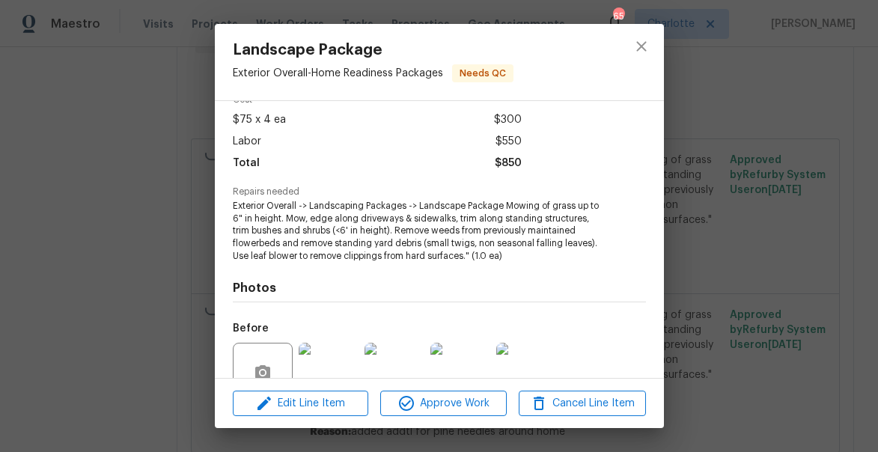
scroll to position [212, 0]
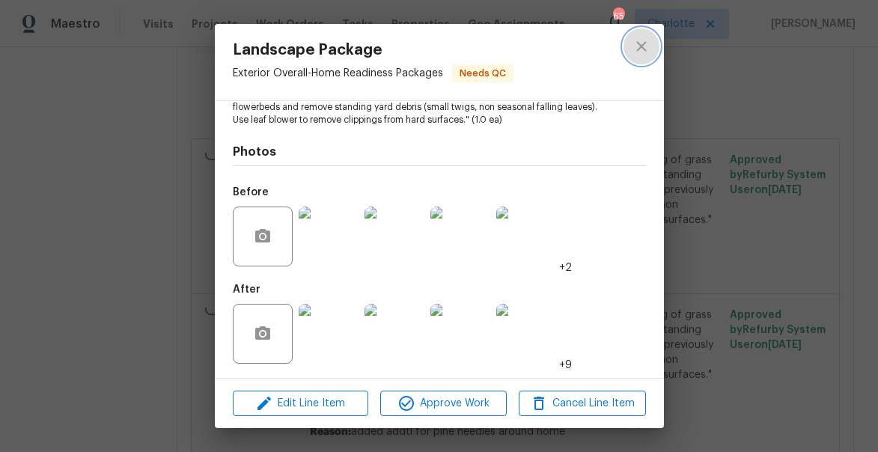
click at [650, 43] on button "close" at bounding box center [641, 46] width 36 height 36
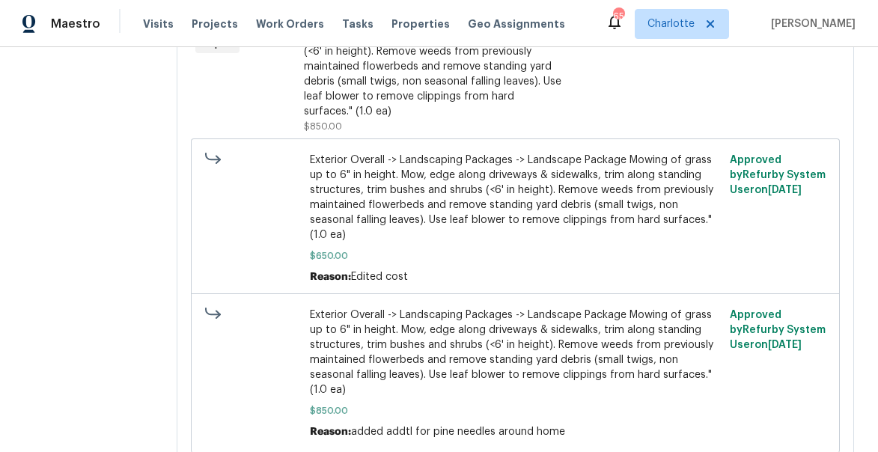
scroll to position [0, 0]
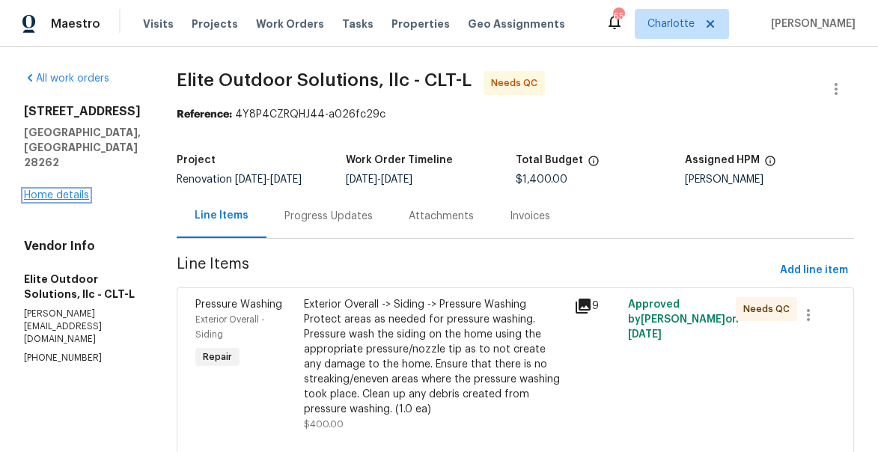
click at [43, 201] on link "Home details" at bounding box center [56, 195] width 65 height 10
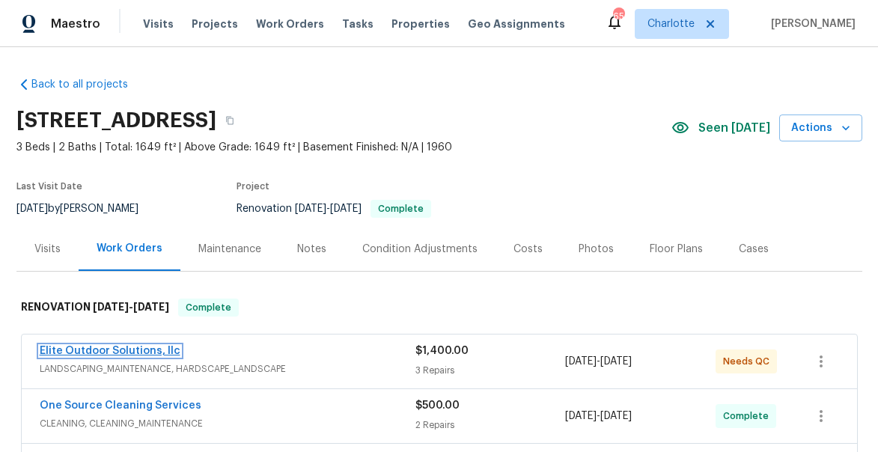
click at [106, 350] on link "Elite Outdoor Solutions, llc" at bounding box center [110, 351] width 141 height 10
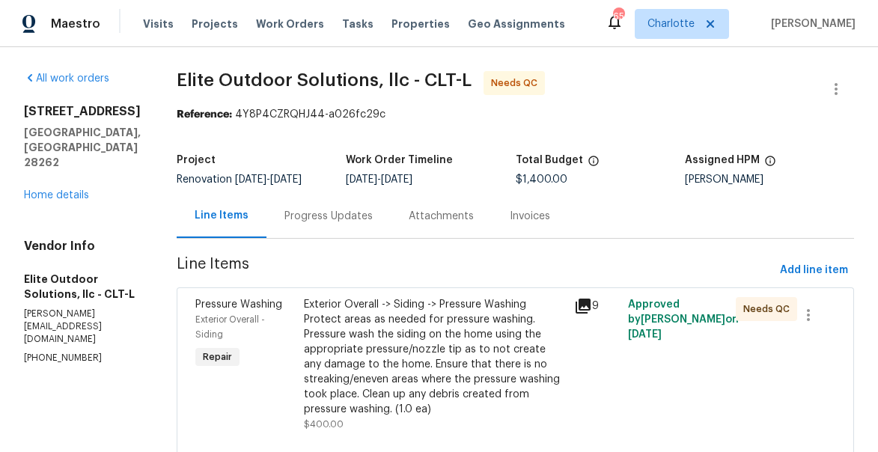
click at [415, 339] on div "Exterior Overall -> Siding -> Pressure Washing Protect areas as needed for pres…" at bounding box center [434, 357] width 261 height 120
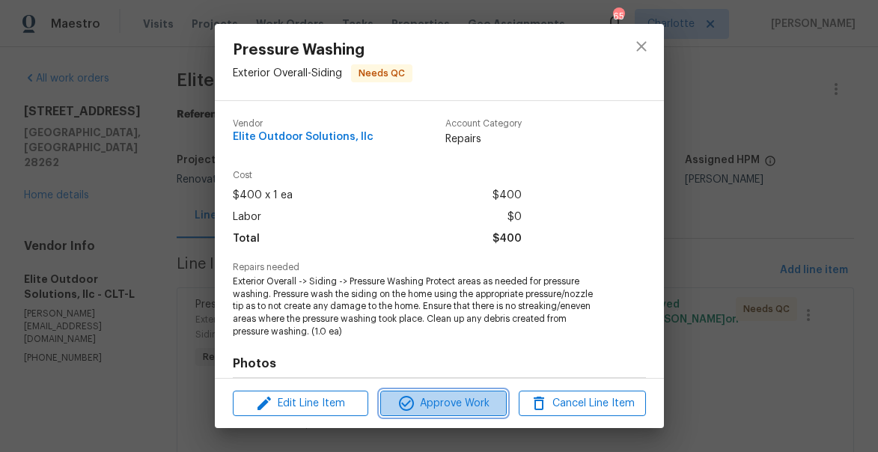
click at [441, 400] on span "Approve Work" at bounding box center [443, 403] width 117 height 19
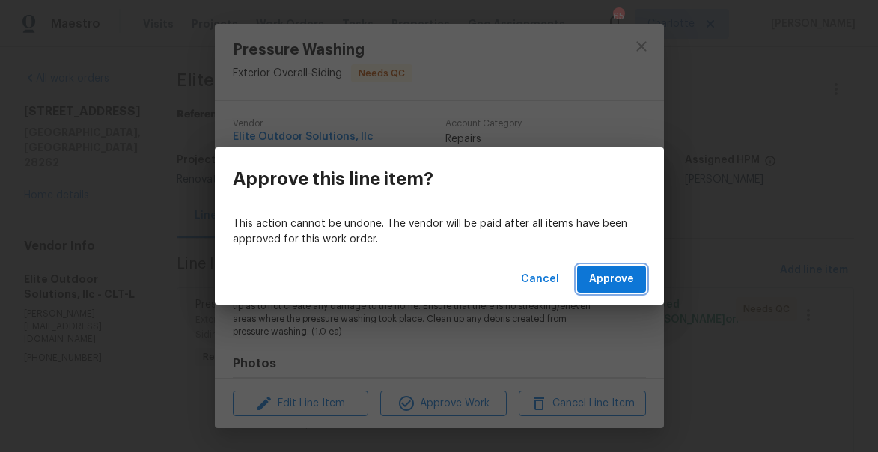
click at [601, 278] on span "Approve" at bounding box center [611, 279] width 45 height 19
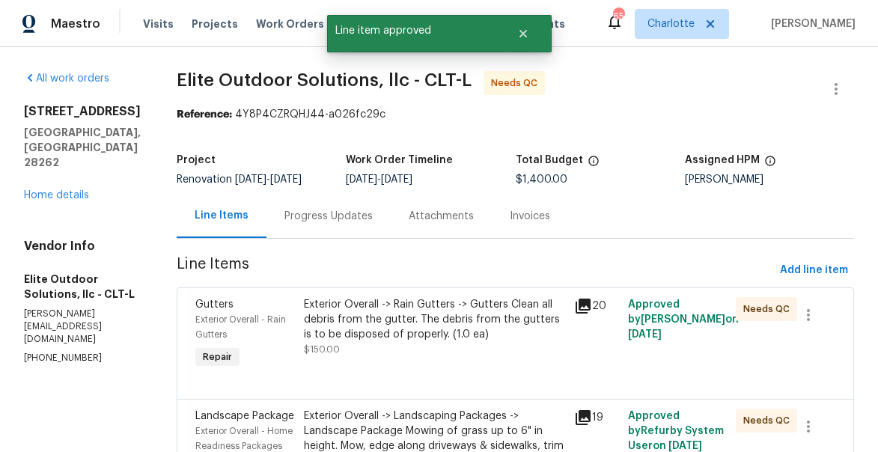
click at [419, 356] on div "Exterior Overall -> Rain Gutters -> Gutters Clean all debris from the gutter. T…" at bounding box center [434, 327] width 261 height 60
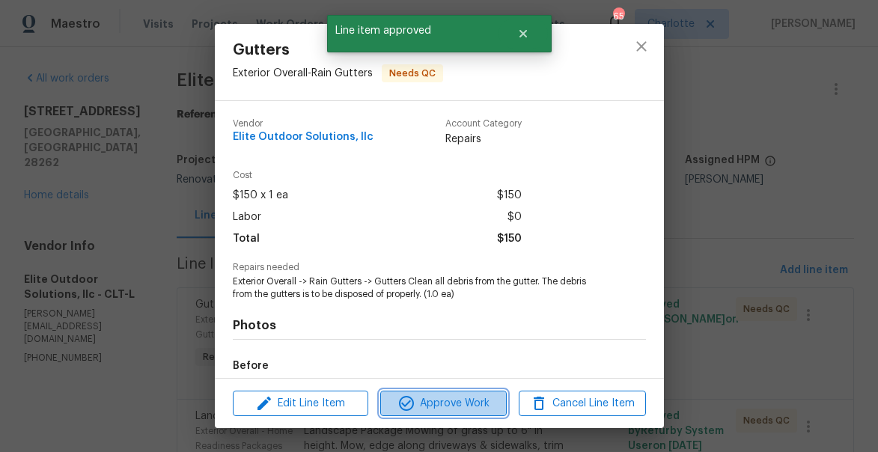
click at [454, 403] on span "Approve Work" at bounding box center [443, 403] width 117 height 19
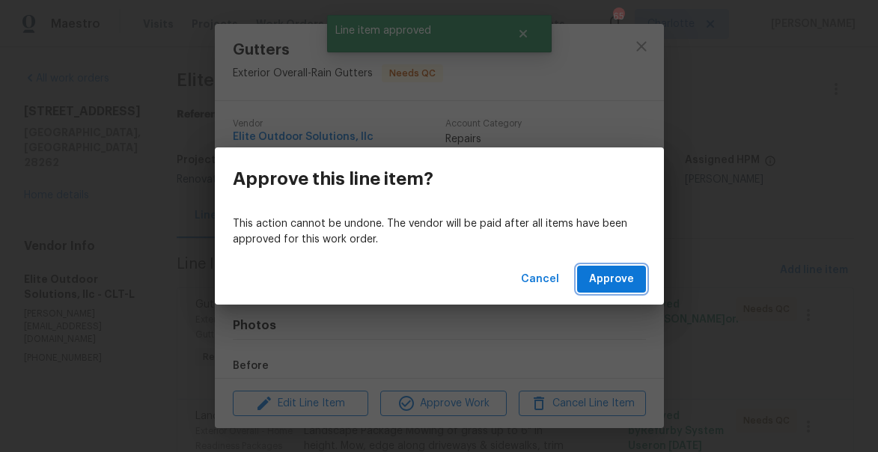
click at [631, 272] on span "Approve" at bounding box center [611, 279] width 45 height 19
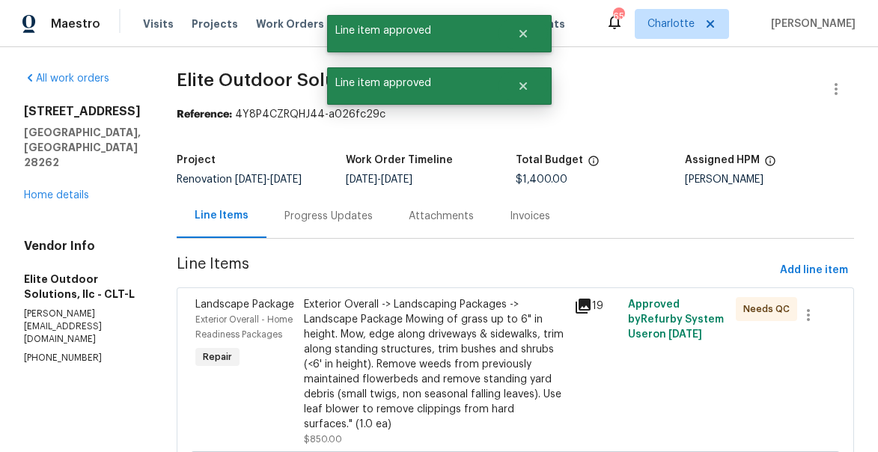
click at [421, 337] on div "Exterior Overall -> Landscaping Packages -> Landscape Package Mowing of grass u…" at bounding box center [434, 364] width 261 height 135
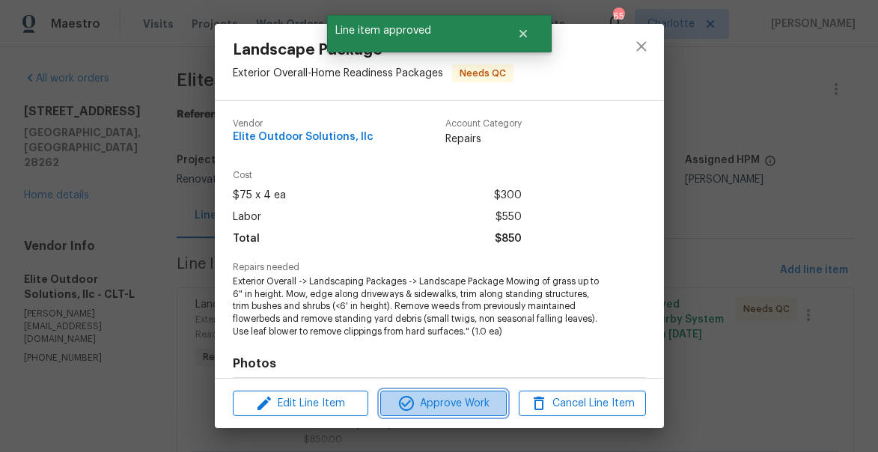
click at [455, 395] on span "Approve Work" at bounding box center [443, 403] width 117 height 19
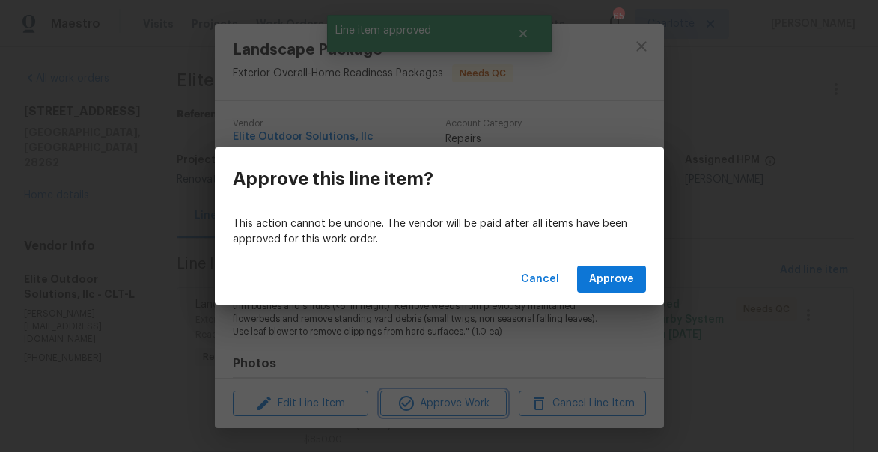
click at [643, 108] on div "Approve this line item? This action cannot be undone. The vendor will be paid a…" at bounding box center [439, 226] width 878 height 452
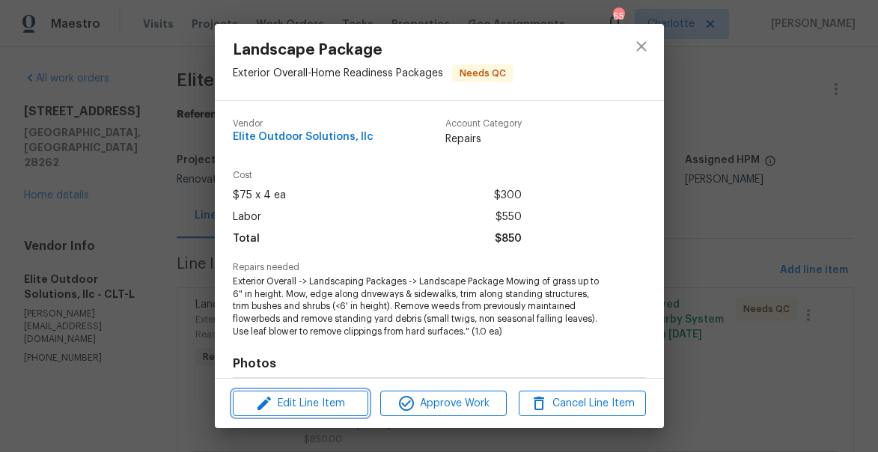
click at [307, 397] on span "Edit Line Item" at bounding box center [300, 403] width 126 height 19
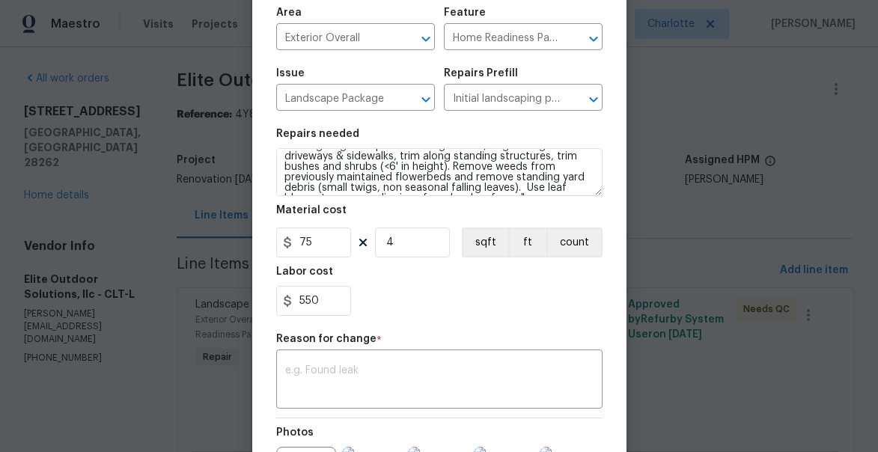
scroll to position [63, 0]
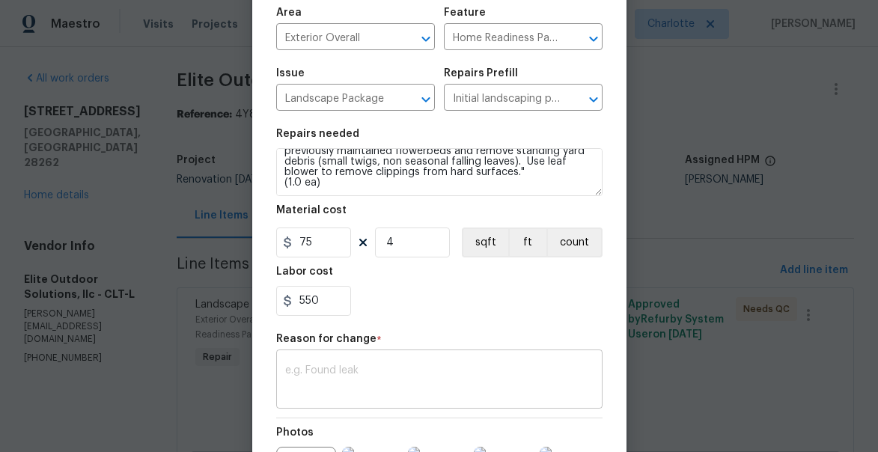
click at [370, 374] on textarea at bounding box center [439, 380] width 308 height 31
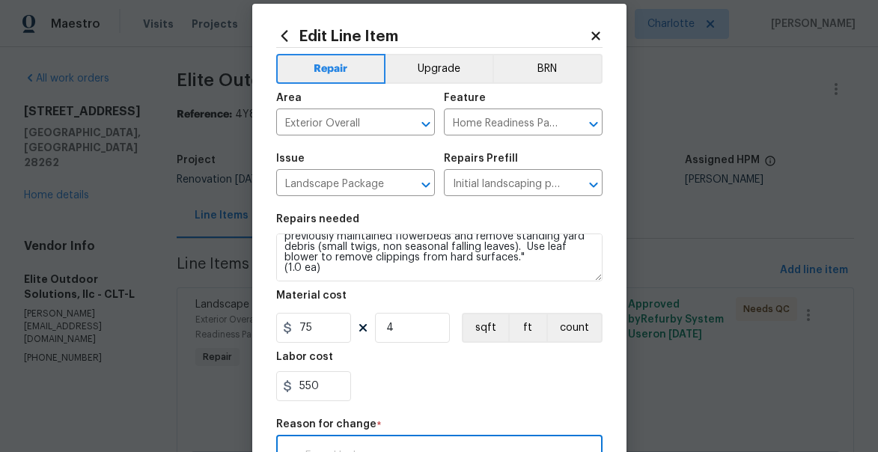
scroll to position [0, 0]
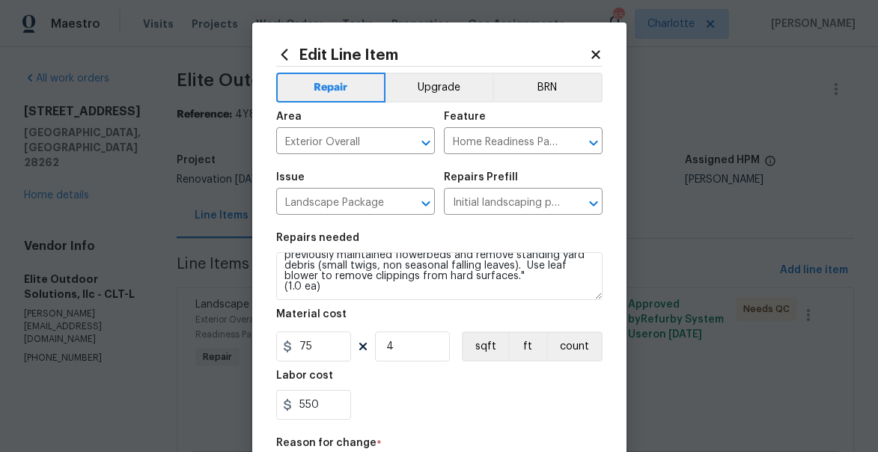
click at [593, 52] on icon at bounding box center [595, 54] width 8 height 8
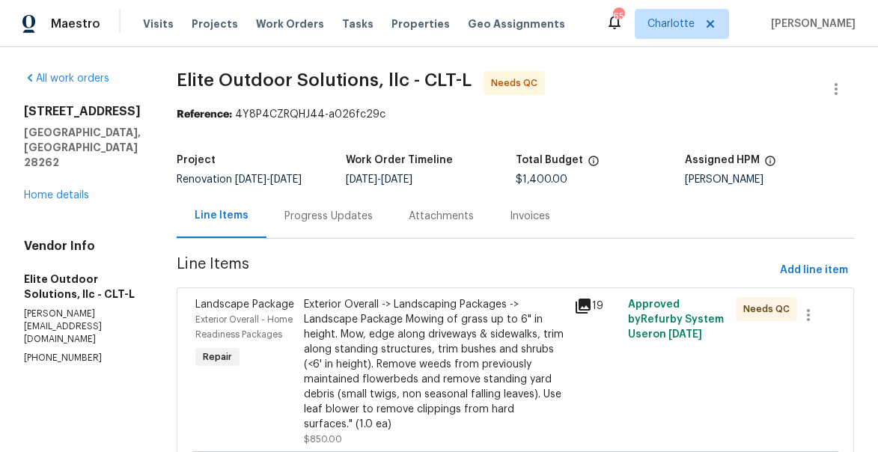
click at [397, 370] on div "Exterior Overall -> Landscaping Packages -> Landscape Package Mowing of grass u…" at bounding box center [434, 364] width 261 height 135
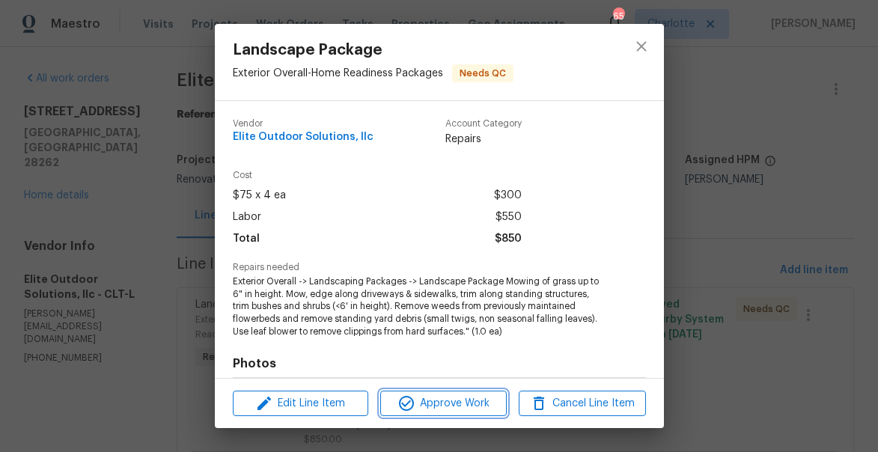
click at [453, 405] on span "Approve Work" at bounding box center [443, 403] width 117 height 19
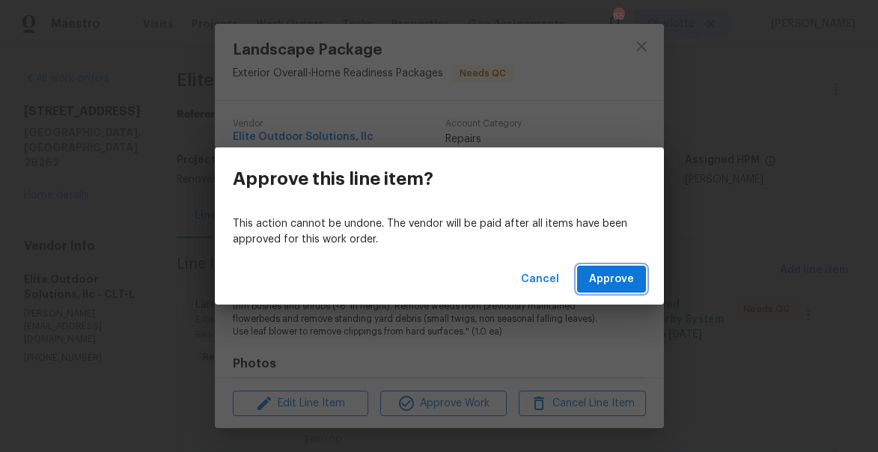
click at [627, 272] on span "Approve" at bounding box center [611, 279] width 45 height 19
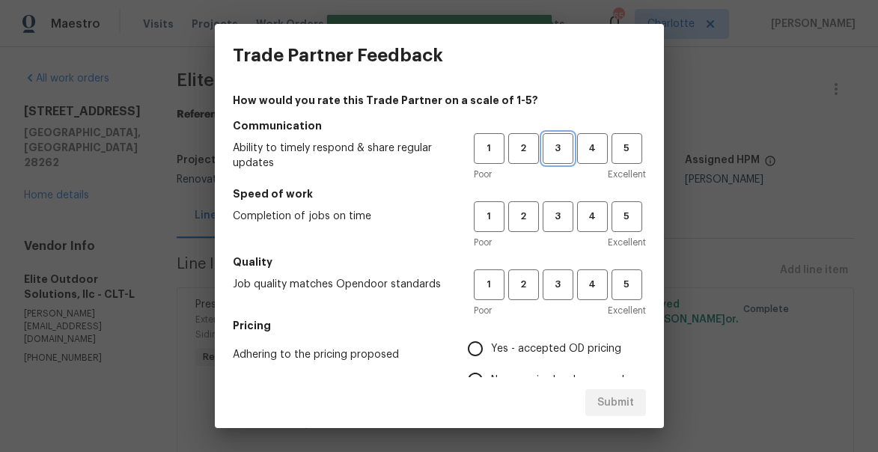
click at [557, 150] on span "3" at bounding box center [558, 148] width 28 height 17
click at [558, 215] on span "3" at bounding box center [558, 216] width 28 height 17
click at [554, 285] on span "3" at bounding box center [558, 284] width 28 height 17
click at [487, 338] on input "Yes - accepted OD pricing" at bounding box center [474, 348] width 31 height 31
radio input "true"
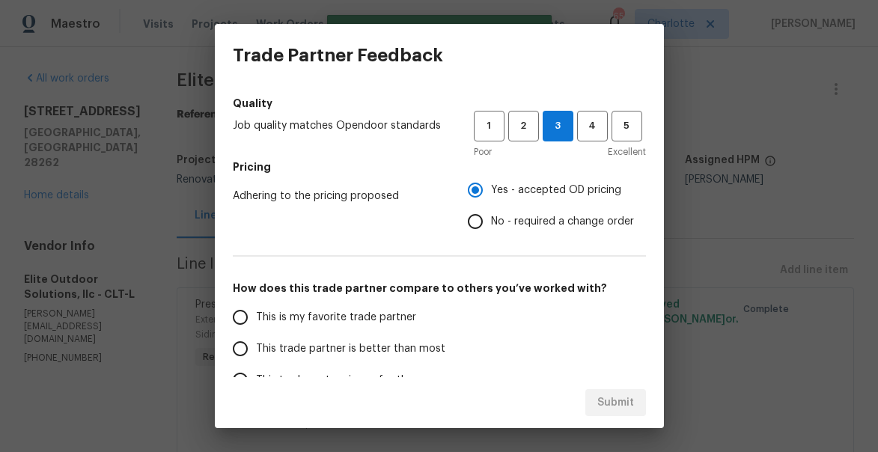
scroll to position [221, 0]
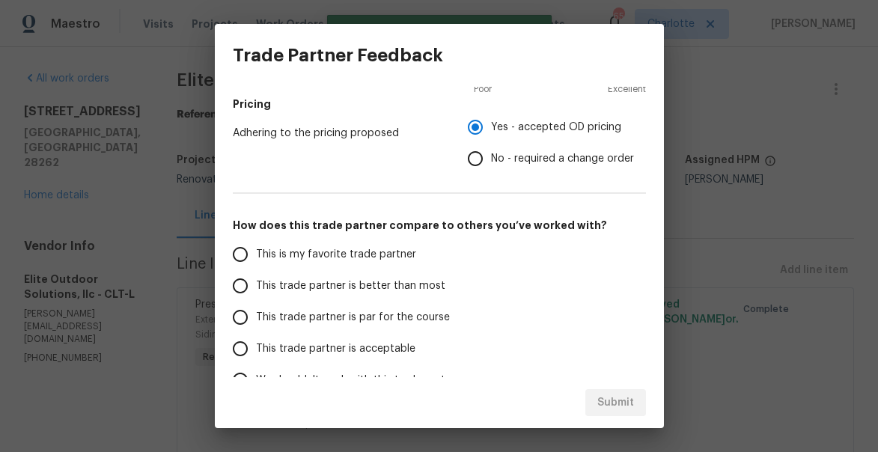
click at [282, 284] on span "This trade partner is better than most" at bounding box center [350, 286] width 189 height 16
click at [256, 284] on input "This trade partner is better than most" at bounding box center [239, 285] width 31 height 31
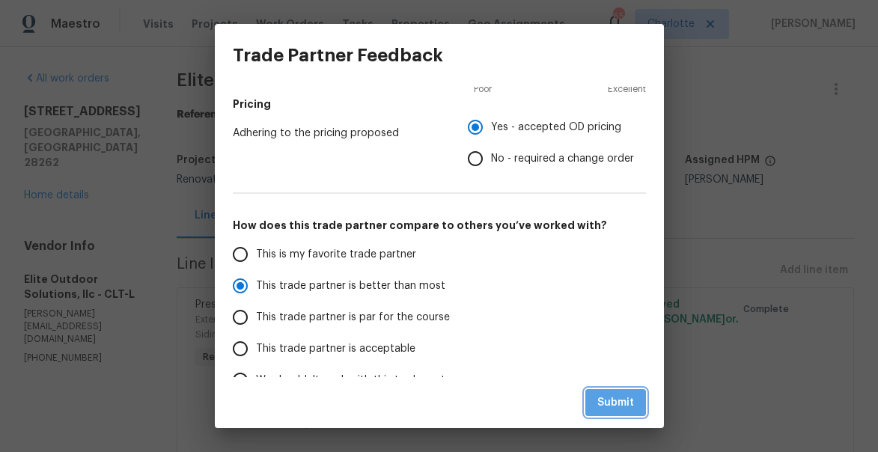
click at [624, 403] on span "Submit" at bounding box center [615, 403] width 37 height 19
radio input "true"
radio input "false"
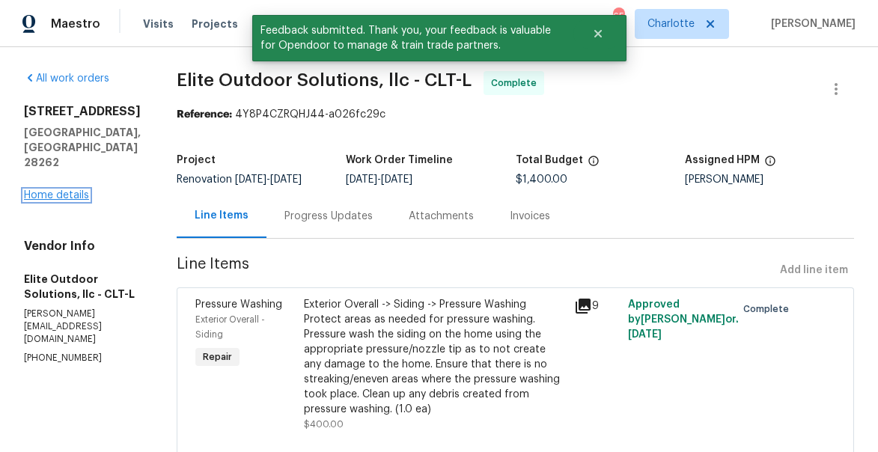
click at [64, 201] on link "Home details" at bounding box center [56, 195] width 65 height 10
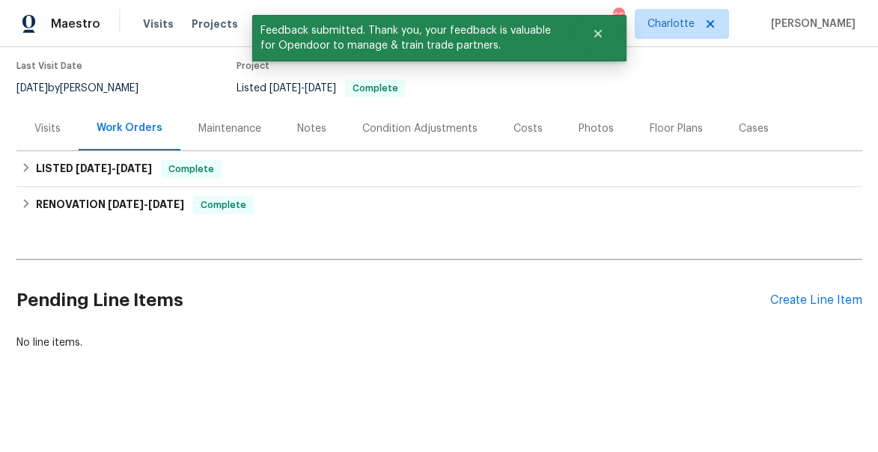
scroll to position [119, 0]
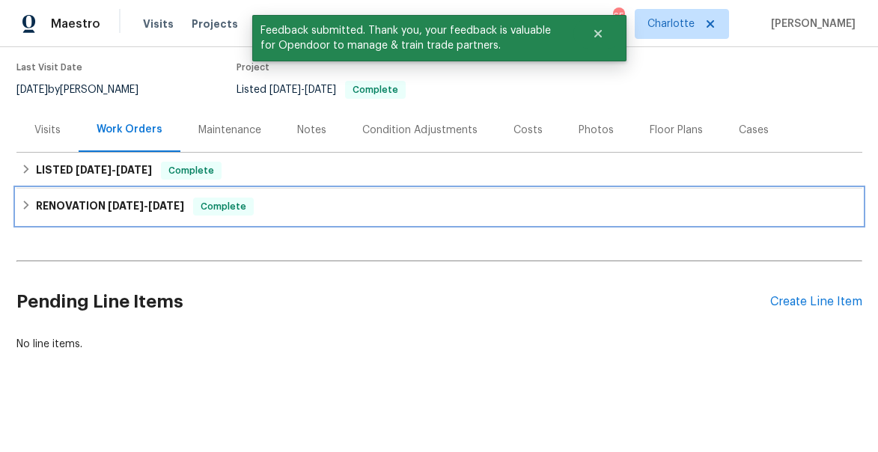
click at [33, 204] on div "RENOVATION 8/11/25 - 9/23/25 Complete" at bounding box center [439, 207] width 837 height 18
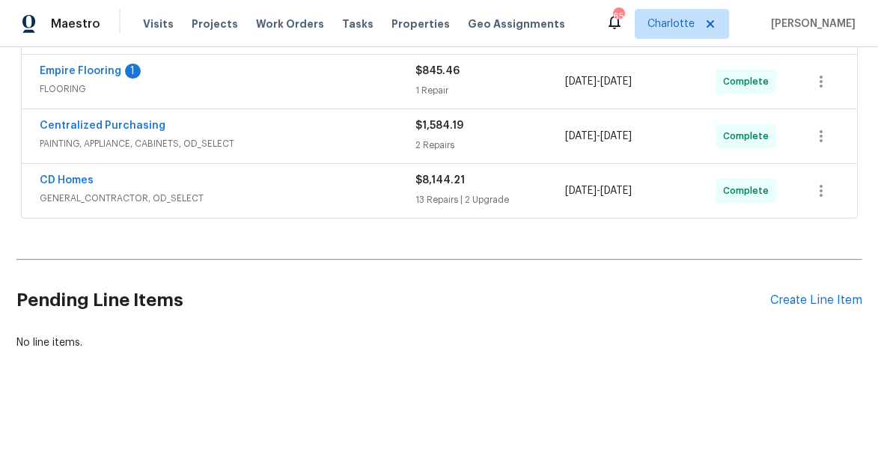
scroll to position [0, 0]
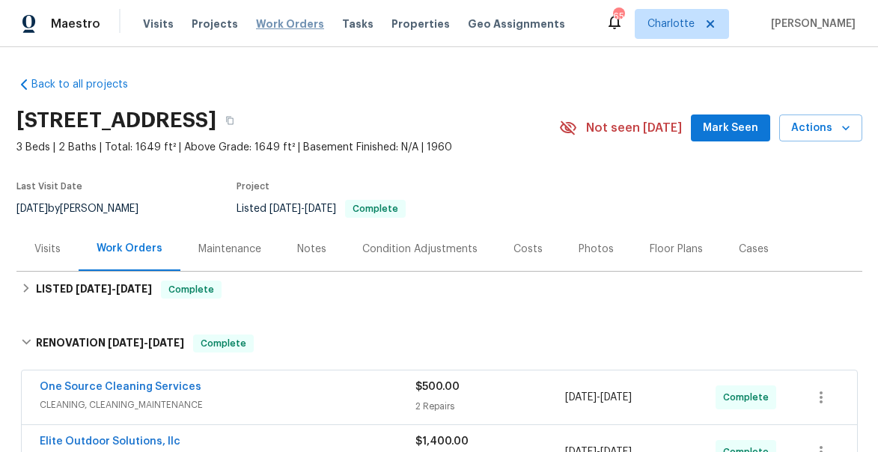
click at [274, 22] on span "Work Orders" at bounding box center [290, 23] width 68 height 15
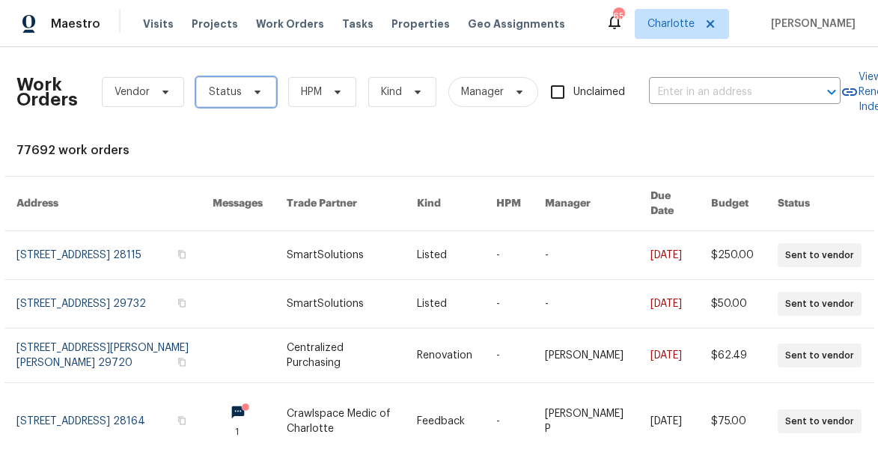
click at [229, 99] on span "Status" at bounding box center [225, 92] width 33 height 15
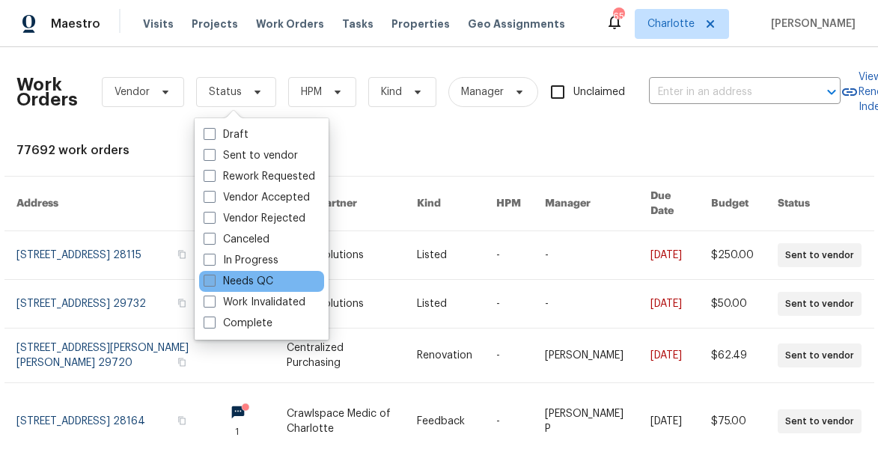
click at [217, 280] on label "Needs QC" at bounding box center [239, 281] width 70 height 15
click at [213, 280] on input "Needs QC" at bounding box center [209, 279] width 10 height 10
checkbox input "true"
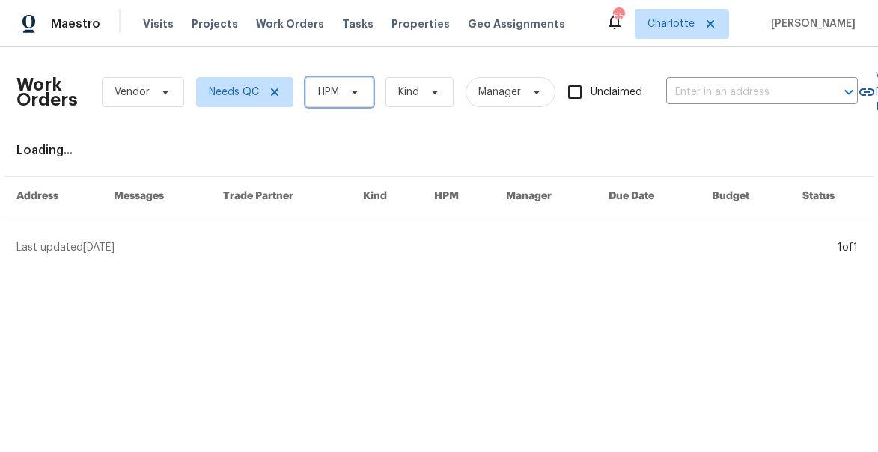
click at [342, 94] on span "HPM" at bounding box center [339, 92] width 68 height 30
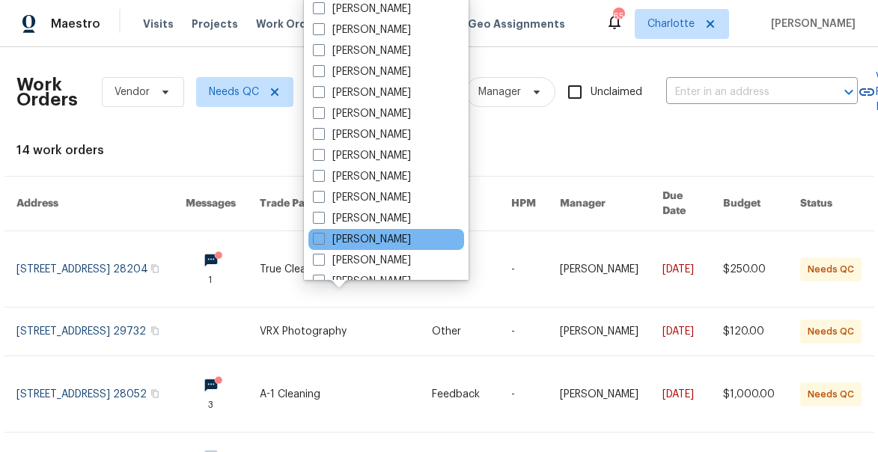
click at [312, 240] on div "[PERSON_NAME]" at bounding box center [386, 239] width 156 height 21
click at [319, 236] on span at bounding box center [319, 239] width 12 height 12
click at [319, 236] on input "[PERSON_NAME]" at bounding box center [318, 237] width 10 height 10
checkbox input "true"
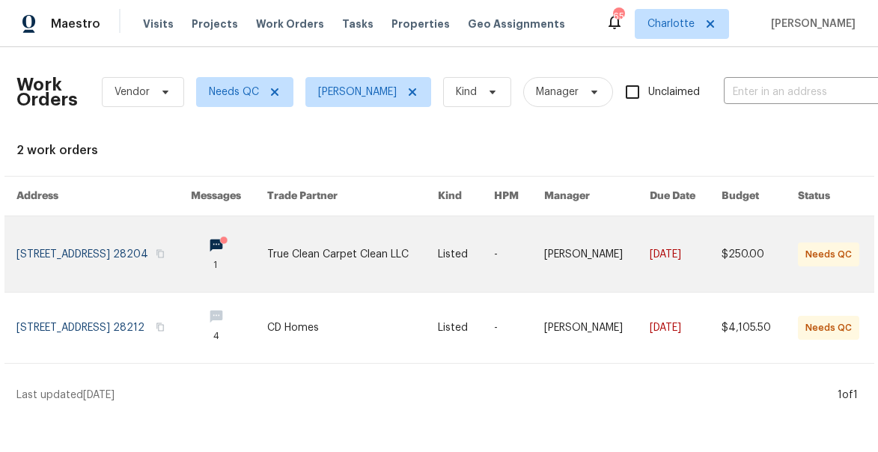
click at [51, 262] on link at bounding box center [103, 254] width 174 height 76
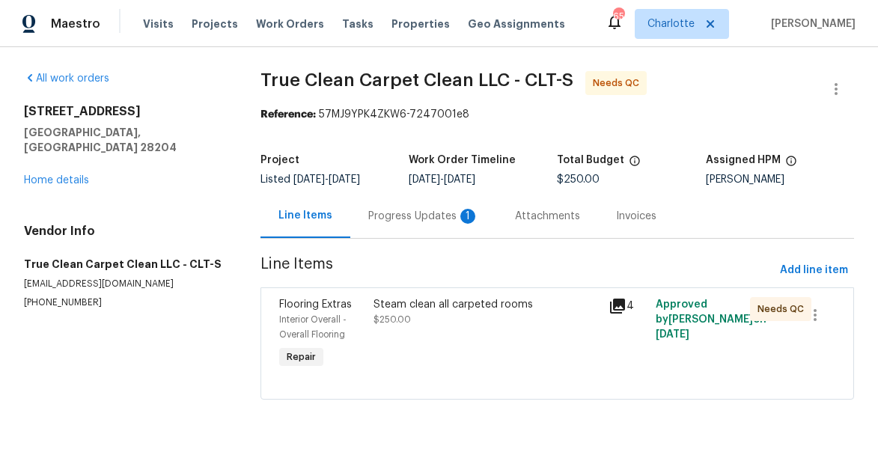
click at [413, 210] on div "Progress Updates 1" at bounding box center [423, 216] width 111 height 15
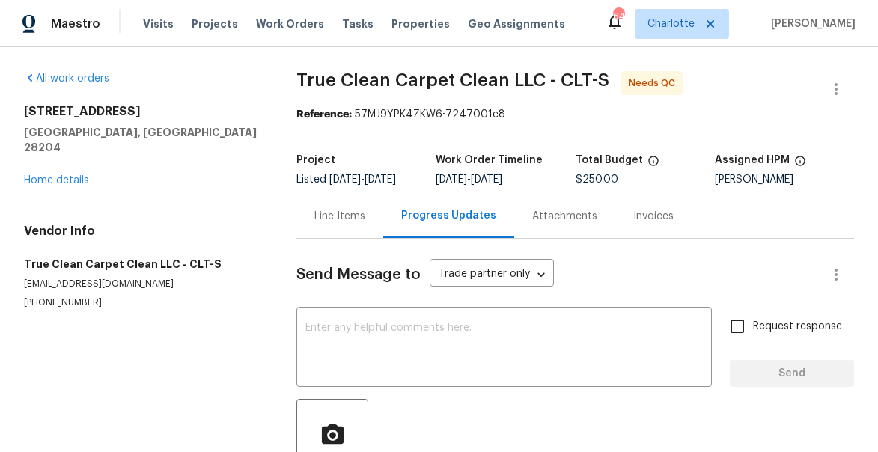
click at [325, 224] on div "Line Items" at bounding box center [339, 216] width 51 height 15
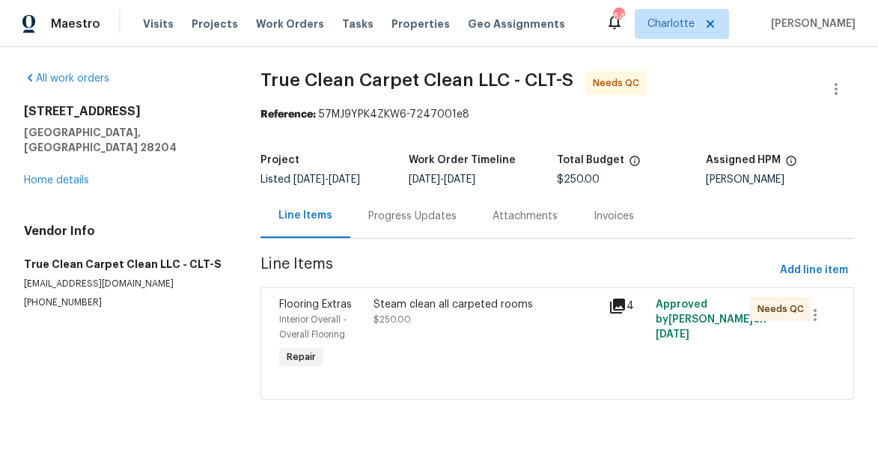
click at [612, 302] on icon at bounding box center [617, 306] width 18 height 18
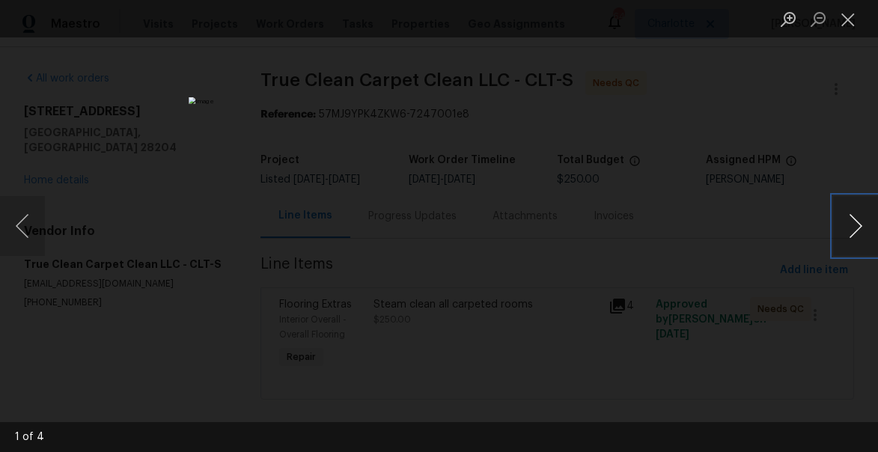
click at [855, 219] on button "Next image" at bounding box center [855, 226] width 45 height 60
click at [851, 20] on button "Close lightbox" at bounding box center [848, 19] width 30 height 26
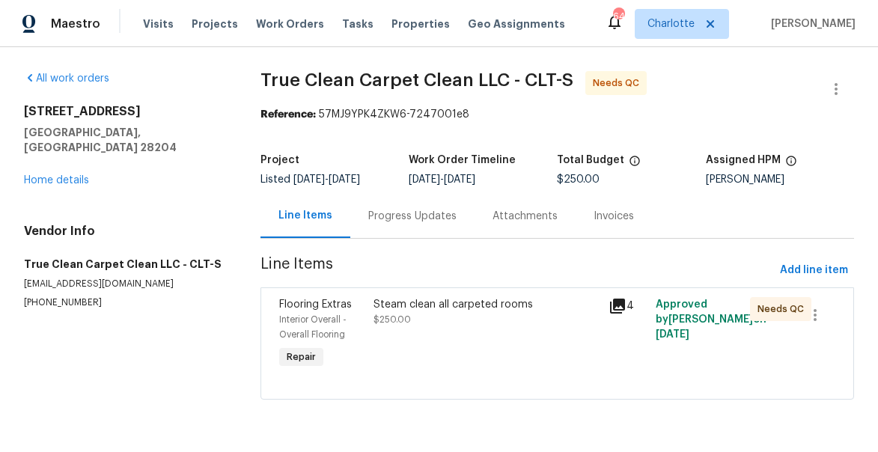
click at [376, 319] on span "$250.00" at bounding box center [391, 319] width 37 height 9
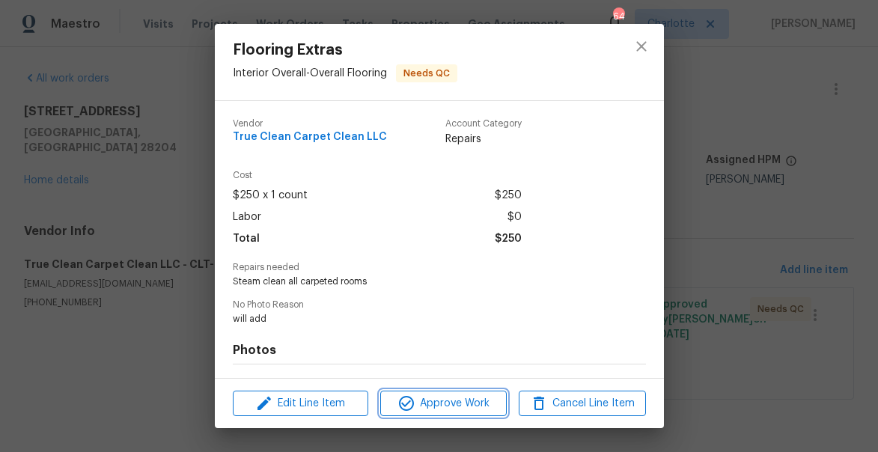
click at [455, 397] on span "Approve Work" at bounding box center [443, 403] width 117 height 19
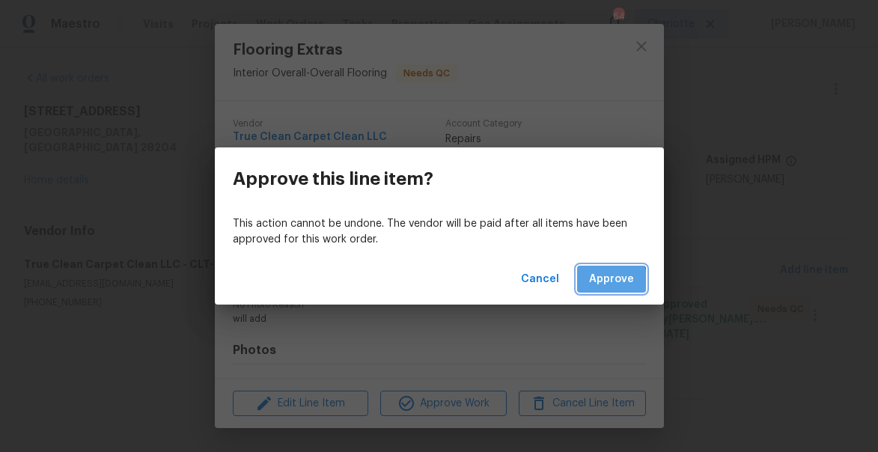
click at [599, 284] on span "Approve" at bounding box center [611, 279] width 45 height 19
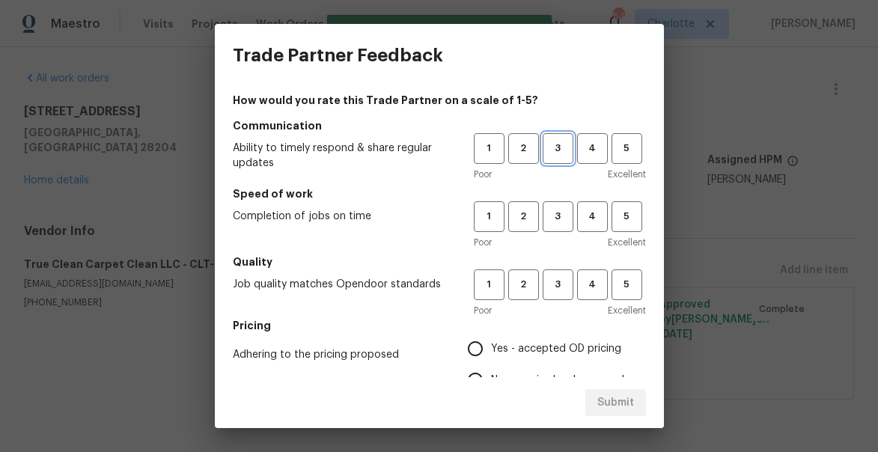
click at [564, 150] on span "3" at bounding box center [558, 148] width 28 height 17
click at [566, 218] on span "3" at bounding box center [558, 216] width 28 height 17
click at [566, 279] on span "3" at bounding box center [558, 284] width 28 height 17
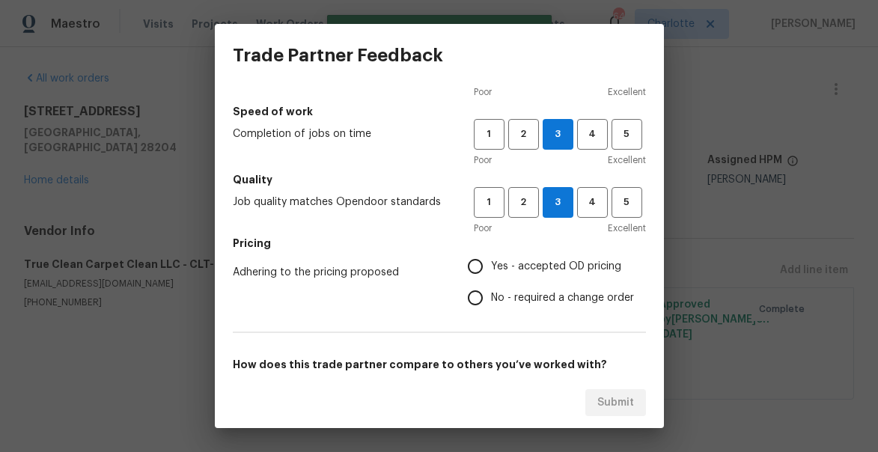
click at [486, 272] on input "Yes - accepted OD pricing" at bounding box center [474, 266] width 31 height 31
radio input "true"
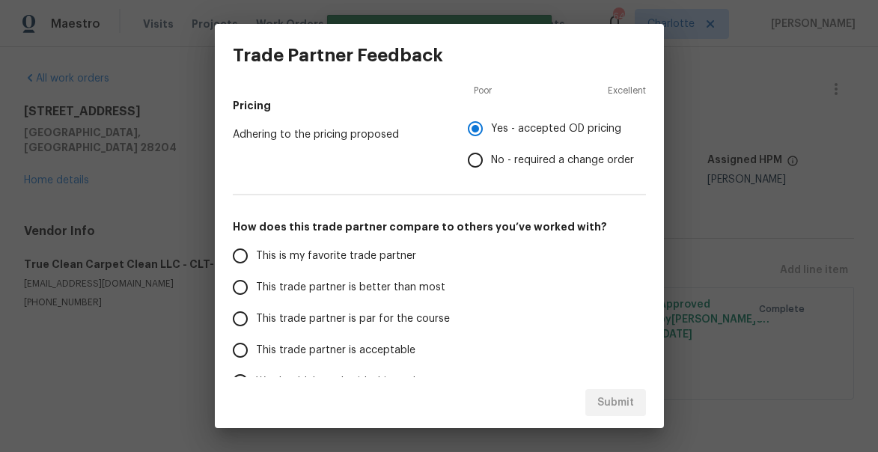
scroll to position [308, 0]
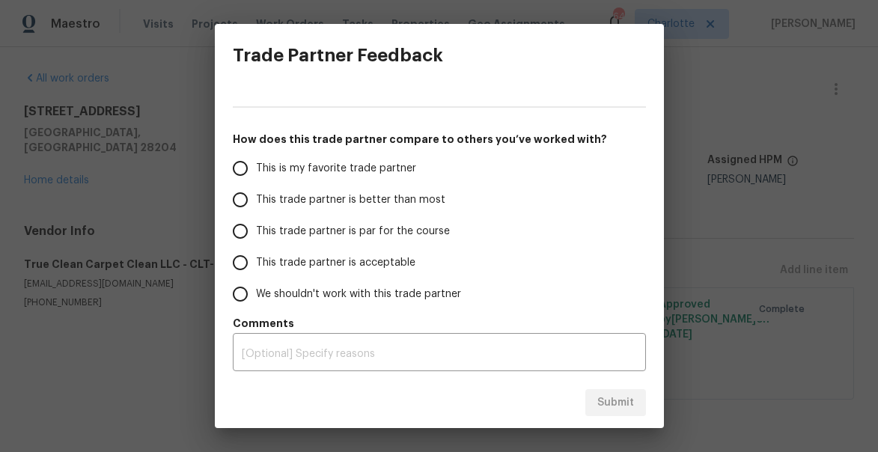
click at [334, 195] on span "This trade partner is better than most" at bounding box center [350, 200] width 189 height 16
click at [256, 195] on input "This trade partner is better than most" at bounding box center [239, 199] width 31 height 31
click at [631, 395] on span "Submit" at bounding box center [615, 403] width 37 height 19
radio input "true"
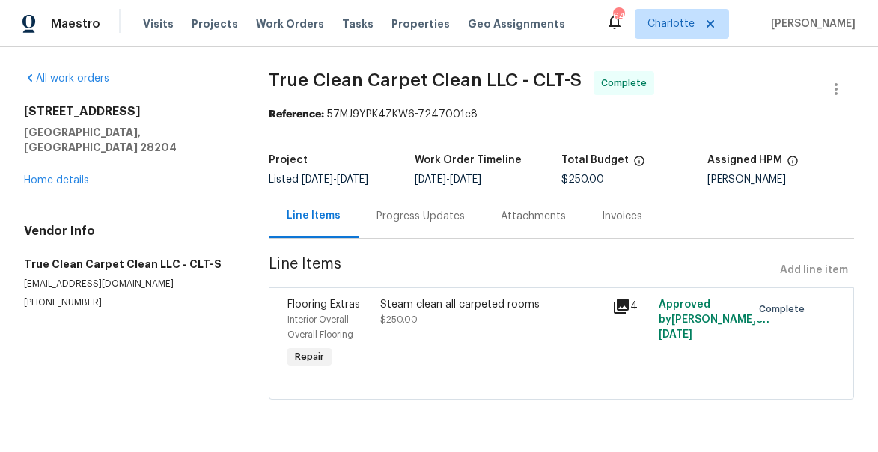
radio input "false"
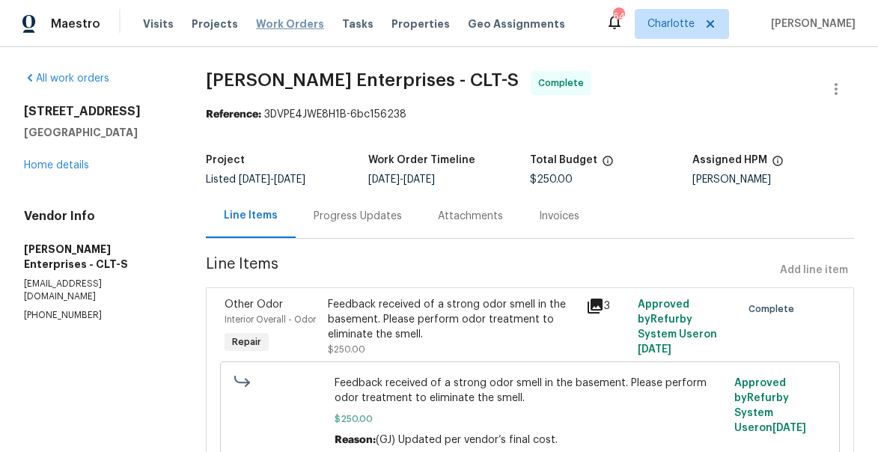
click at [293, 21] on span "Work Orders" at bounding box center [290, 23] width 68 height 15
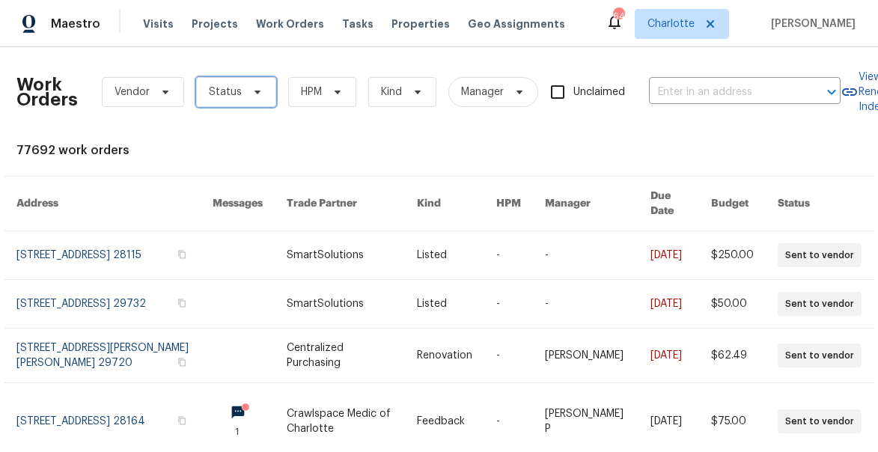
click at [242, 88] on span "Status" at bounding box center [236, 92] width 80 height 30
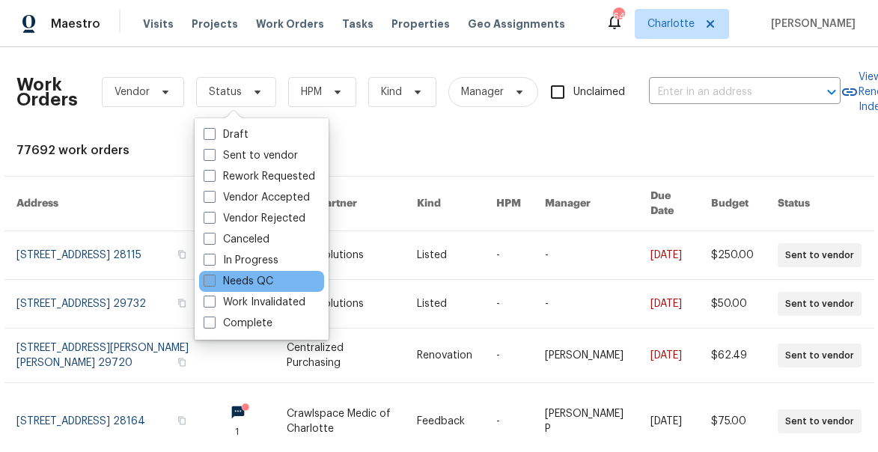
click at [242, 279] on label "Needs QC" at bounding box center [239, 281] width 70 height 15
click at [213, 279] on input "Needs QC" at bounding box center [209, 279] width 10 height 10
checkbox input "true"
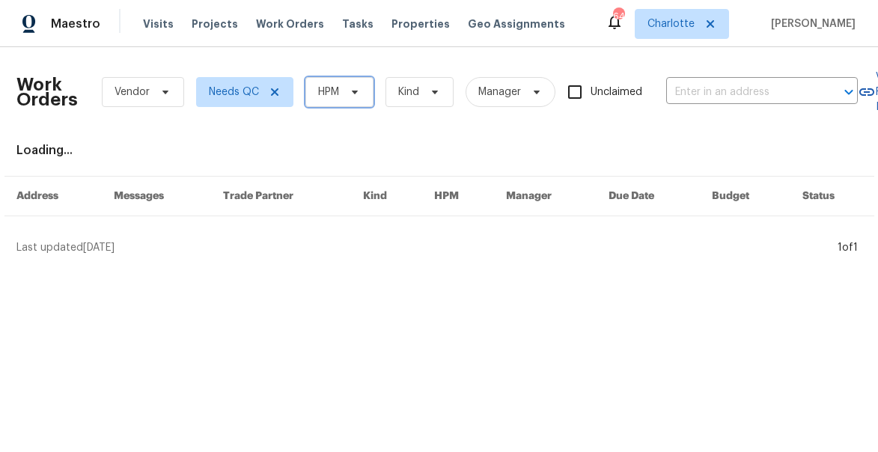
click at [347, 86] on span at bounding box center [352, 92] width 16 height 12
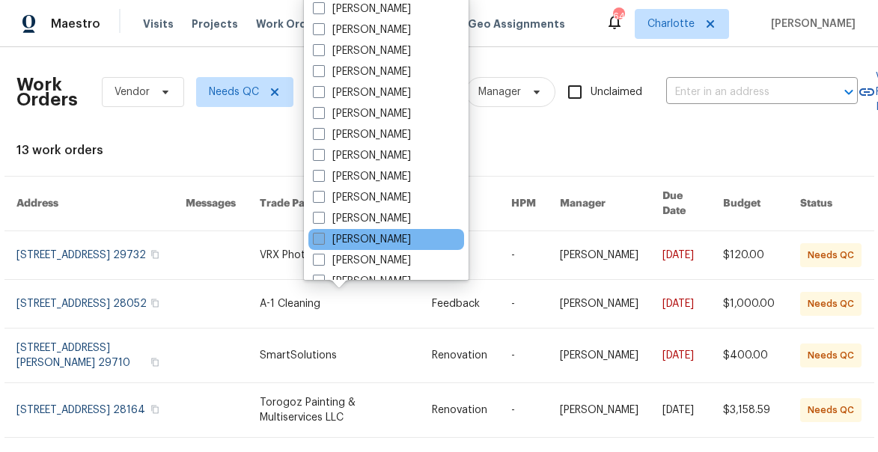
click at [325, 241] on label "[PERSON_NAME]" at bounding box center [362, 239] width 98 height 15
click at [322, 241] on input "[PERSON_NAME]" at bounding box center [318, 237] width 10 height 10
checkbox input "true"
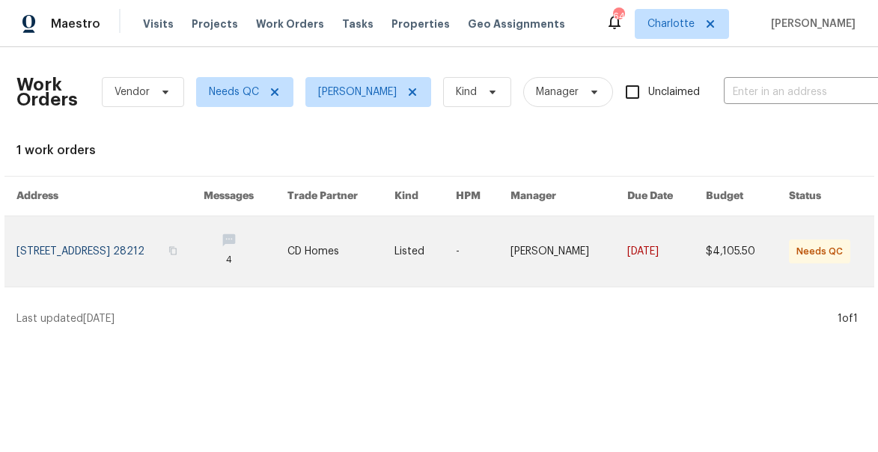
click at [79, 253] on link at bounding box center [110, 251] width 188 height 70
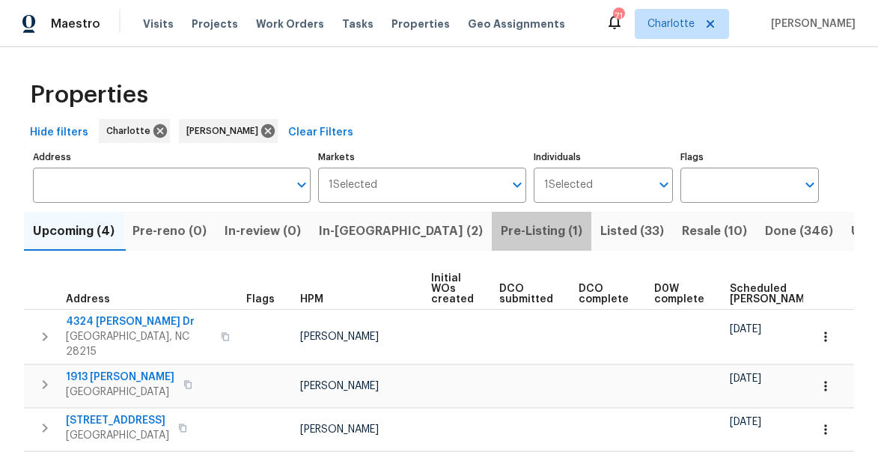
click at [501, 236] on span "Pre-Listing (1)" at bounding box center [542, 231] width 82 height 21
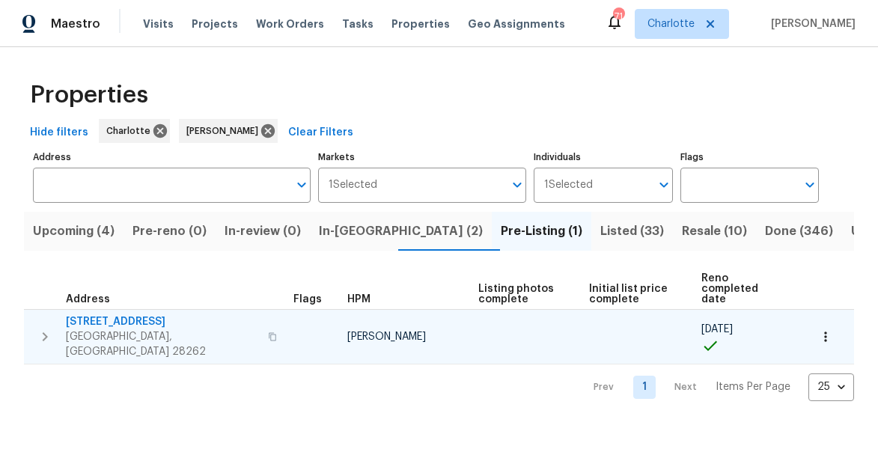
click at [105, 314] on span "7113 Ridge Lane Rd" at bounding box center [162, 321] width 193 height 15
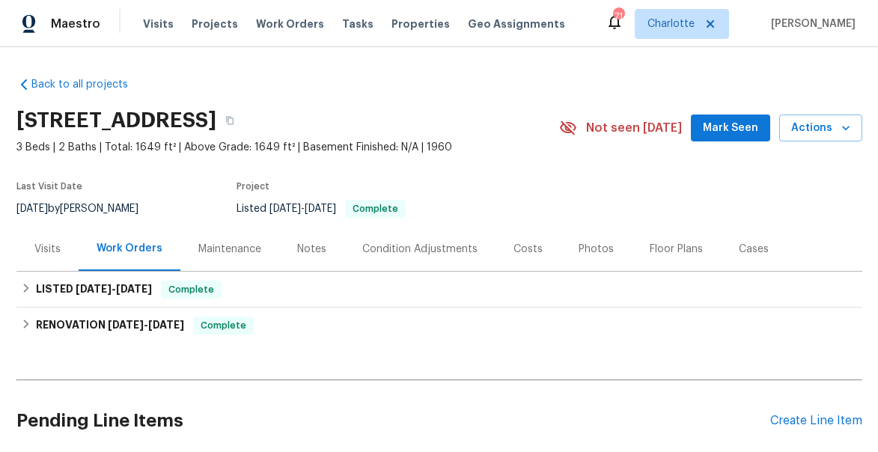
click at [582, 239] on div "Photos" at bounding box center [595, 249] width 71 height 44
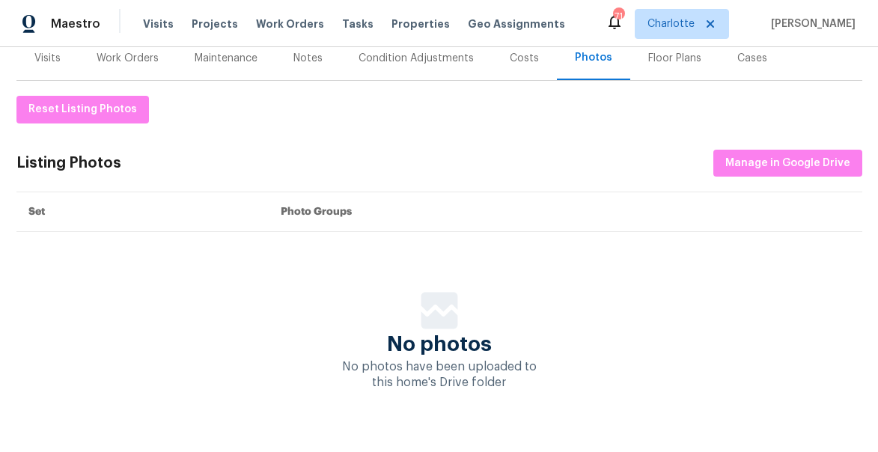
scroll to position [218, 0]
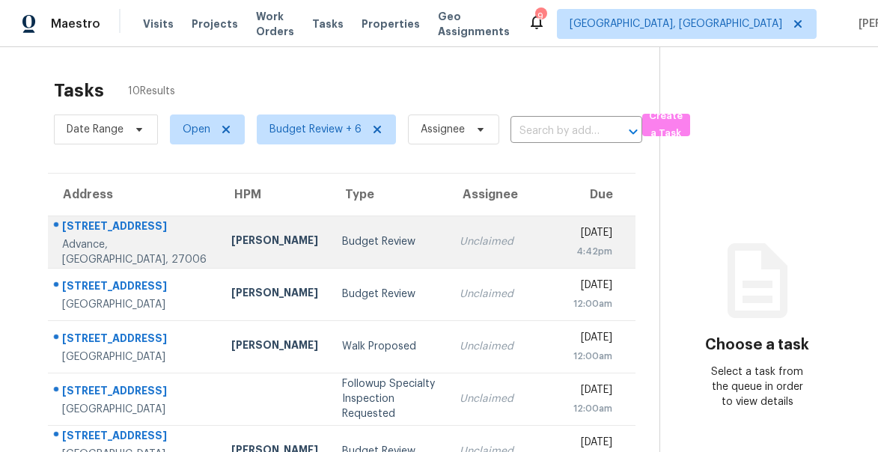
click at [89, 231] on div "[STREET_ADDRESS]" at bounding box center [134, 227] width 145 height 19
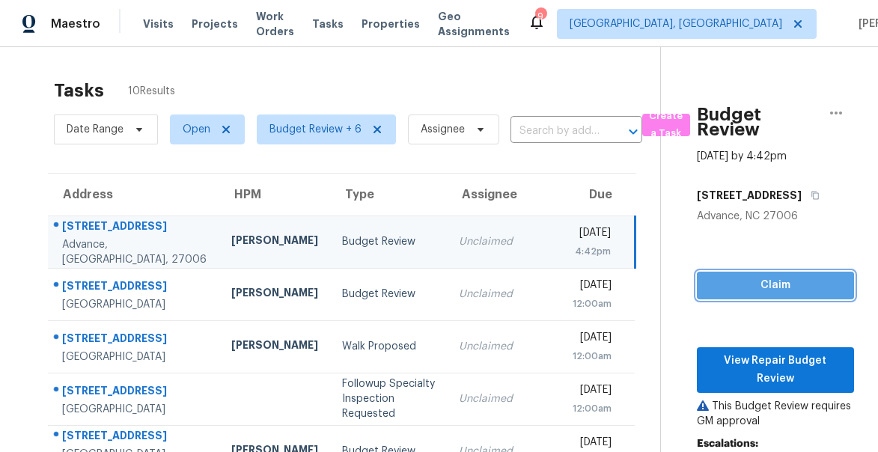
click at [747, 278] on span "Claim" at bounding box center [775, 285] width 133 height 19
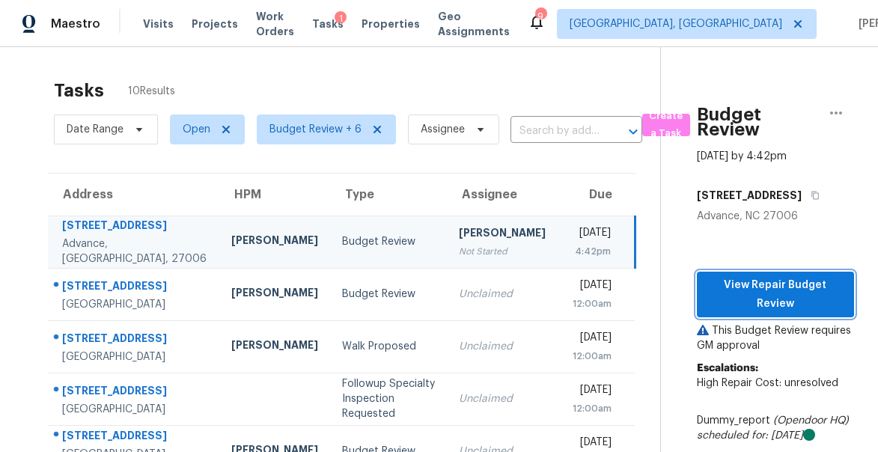
click at [738, 276] on span "View Repair Budget Review" at bounding box center [775, 294] width 133 height 37
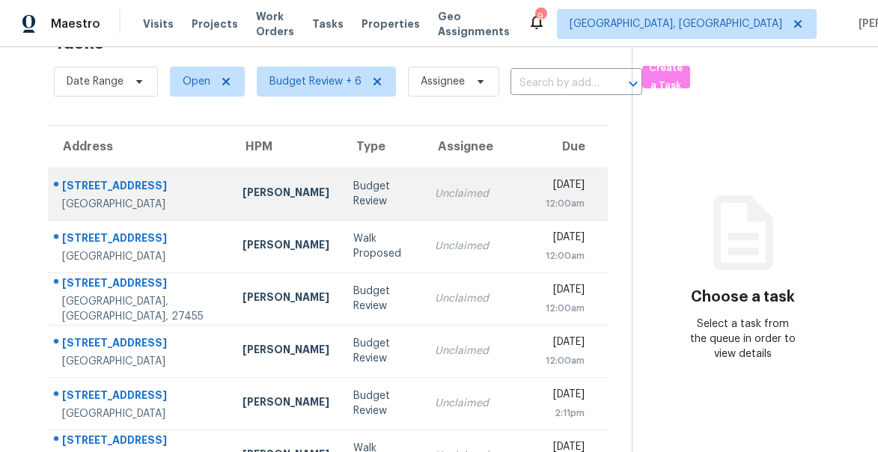
scroll to position [46, 0]
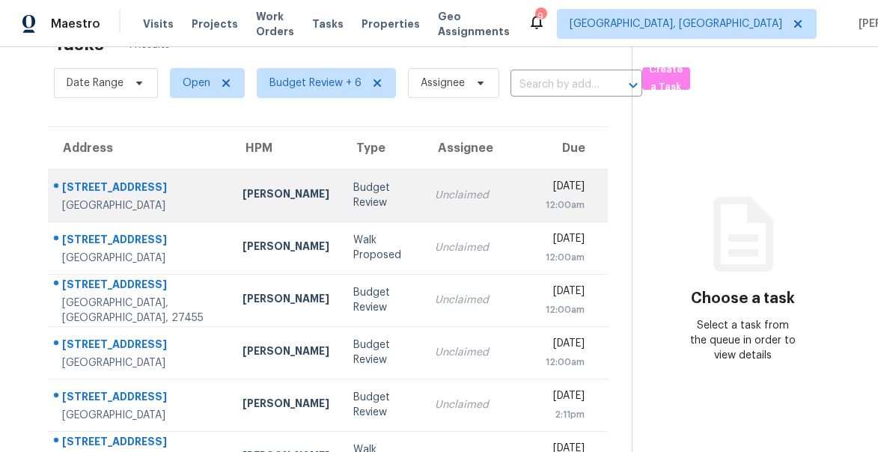
click at [103, 180] on div "[STREET_ADDRESS]" at bounding box center [140, 189] width 156 height 19
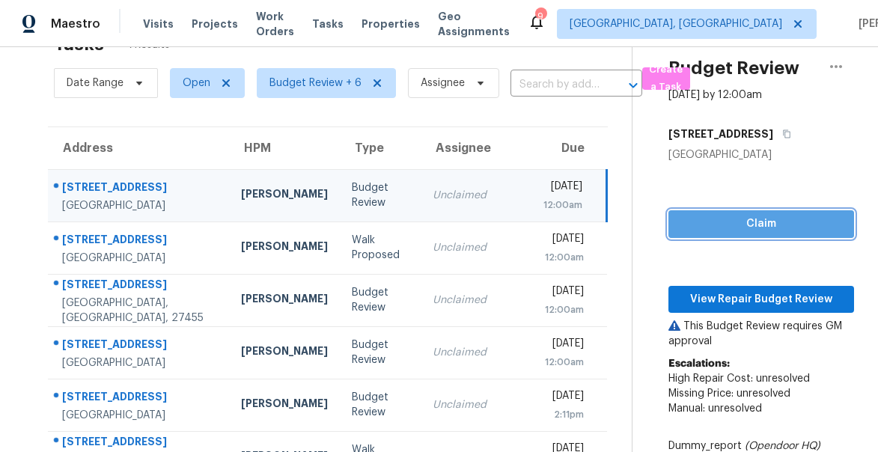
click at [732, 228] on span "Claim" at bounding box center [761, 224] width 162 height 19
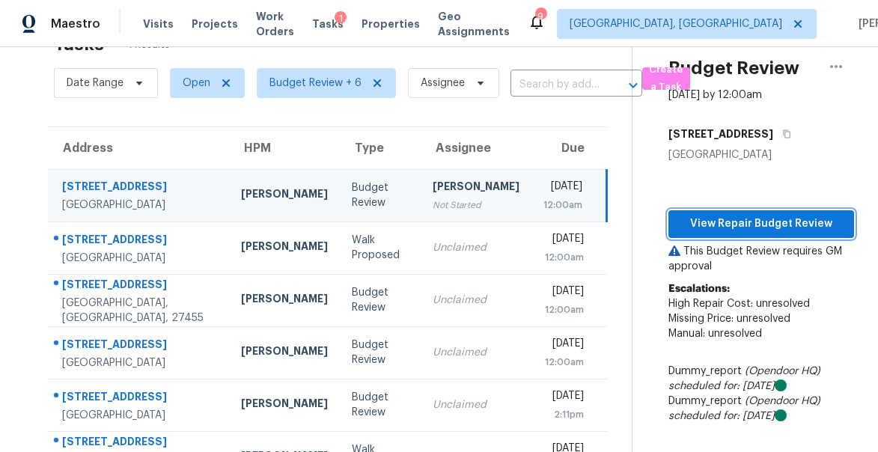
click at [709, 230] on span "View Repair Budget Review" at bounding box center [761, 224] width 162 height 19
